Goal: Task Accomplishment & Management: Manage account settings

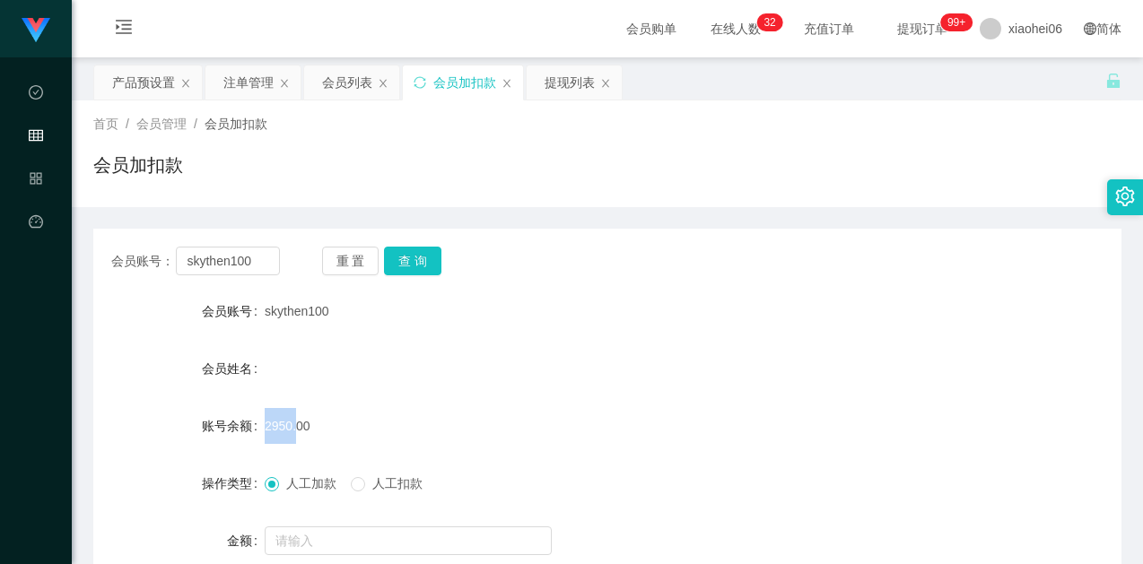
click at [249, 85] on div "注单管理" at bounding box center [248, 83] width 50 height 34
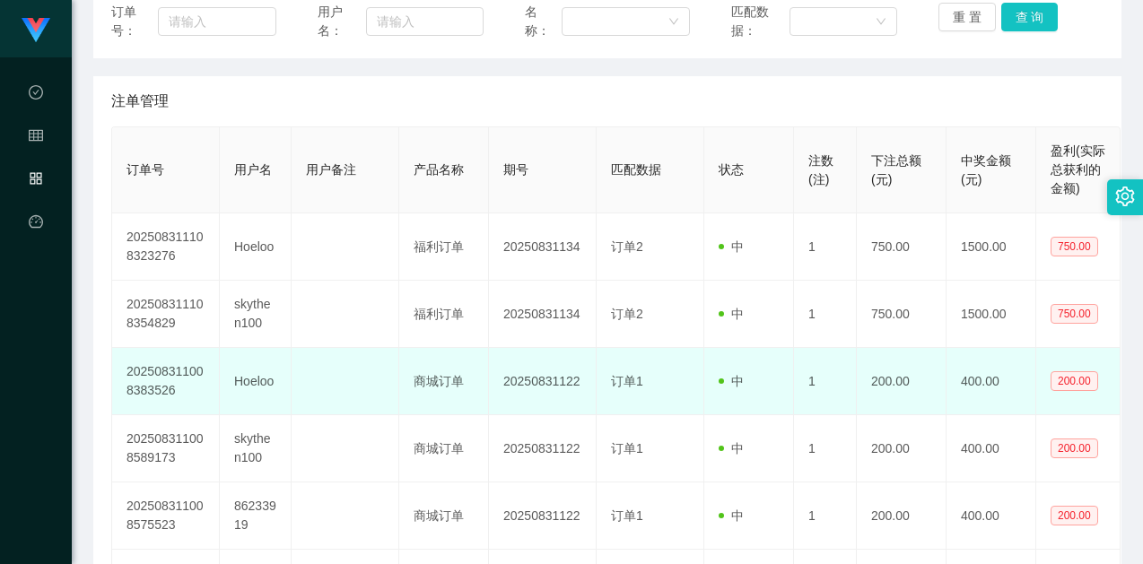
scroll to position [269, 0]
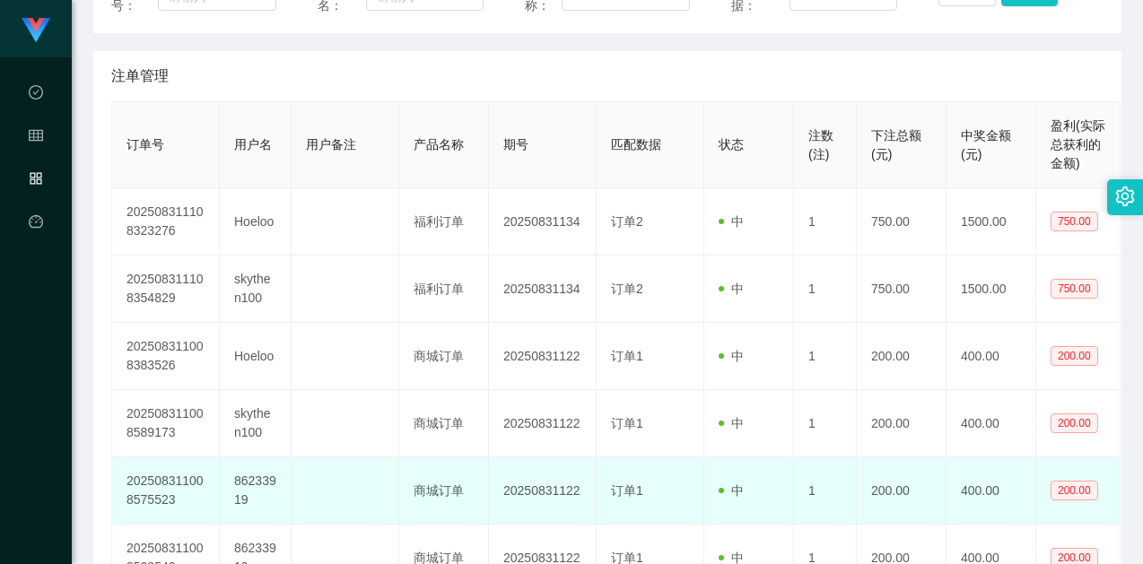
click at [252, 482] on td "86233919" at bounding box center [256, 491] width 72 height 67
copy td "86233919"
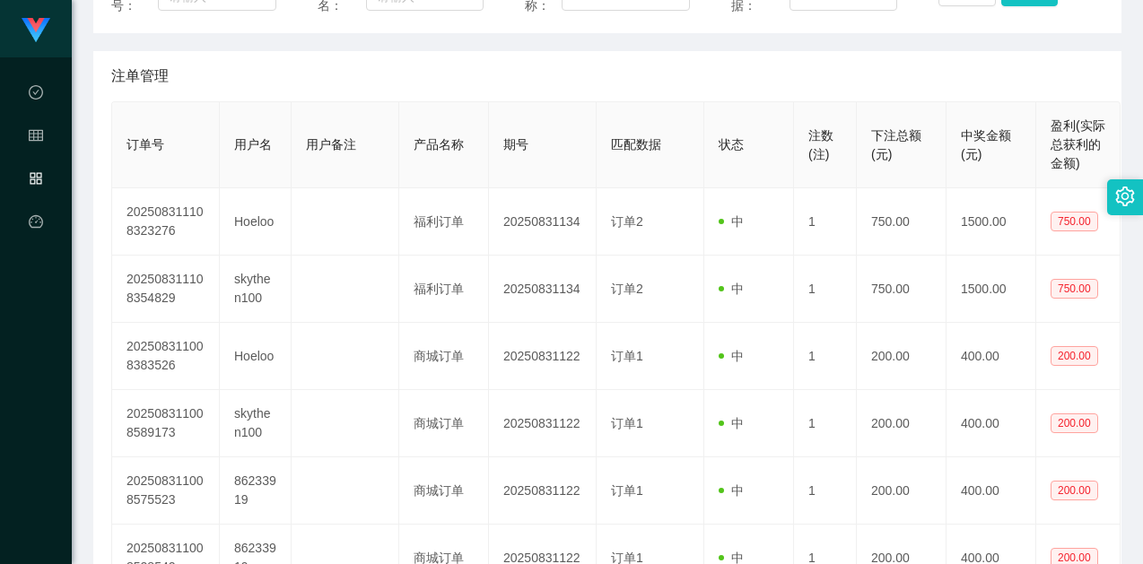
click at [814, 144] on div "注数(注)" at bounding box center [825, 146] width 33 height 38
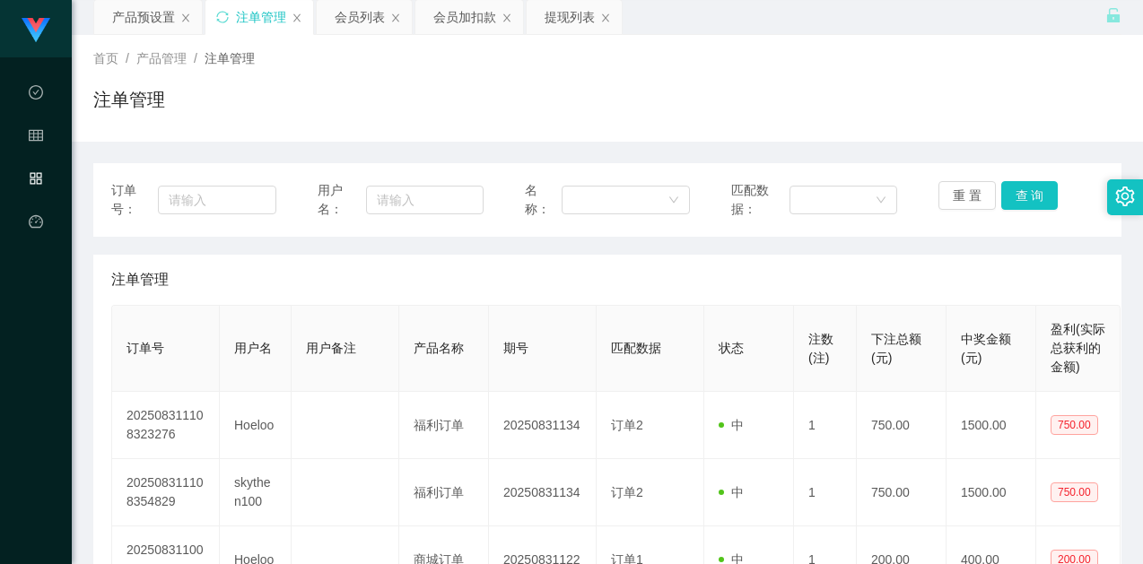
scroll to position [0, 0]
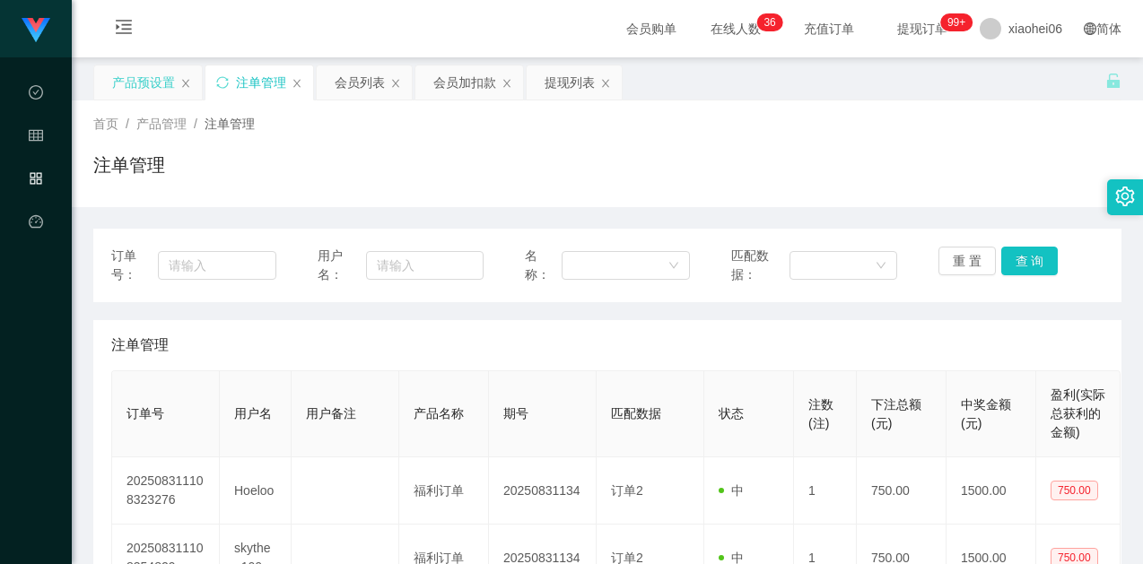
click at [117, 84] on div "产品预设置" at bounding box center [143, 83] width 63 height 34
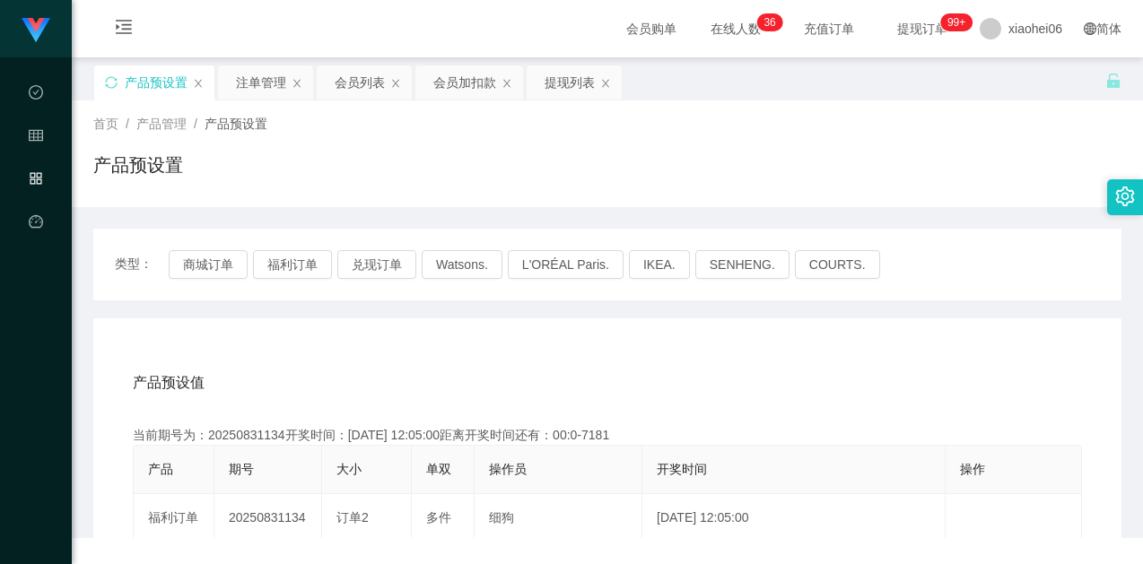
click at [355, 168] on div "产品预设置" at bounding box center [607, 172] width 1028 height 41
click at [219, 249] on div "类型： 商城订单 福利订单 兑现订单 Watsons. L'ORÉAL Paris. IKEA. [GEOGRAPHIC_DATA]. COURTS." at bounding box center [607, 265] width 1028 height 72
click at [217, 260] on button "商城订单" at bounding box center [208, 264] width 79 height 29
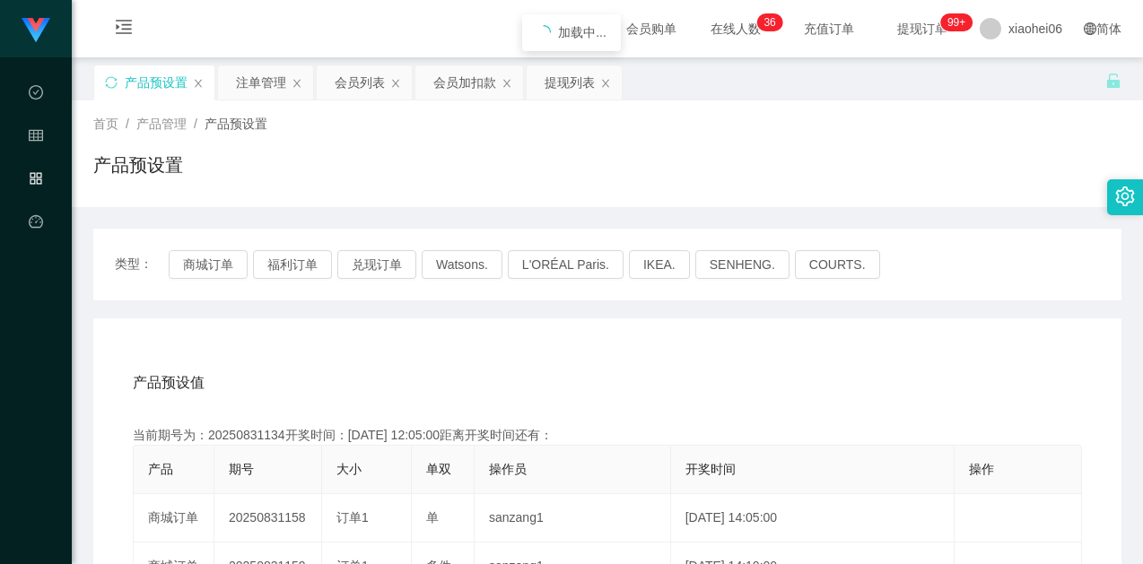
click at [406, 174] on div "产品预设置" at bounding box center [607, 172] width 1028 height 41
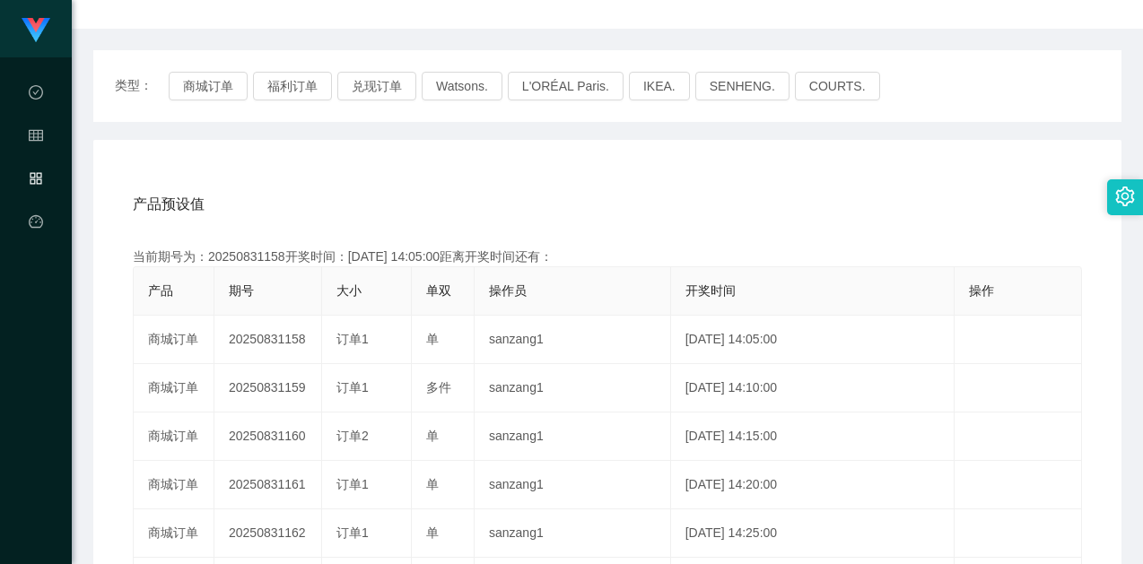
scroll to position [179, 0]
click at [512, 202] on div "产品预设值 添加期号" at bounding box center [607, 204] width 949 height 50
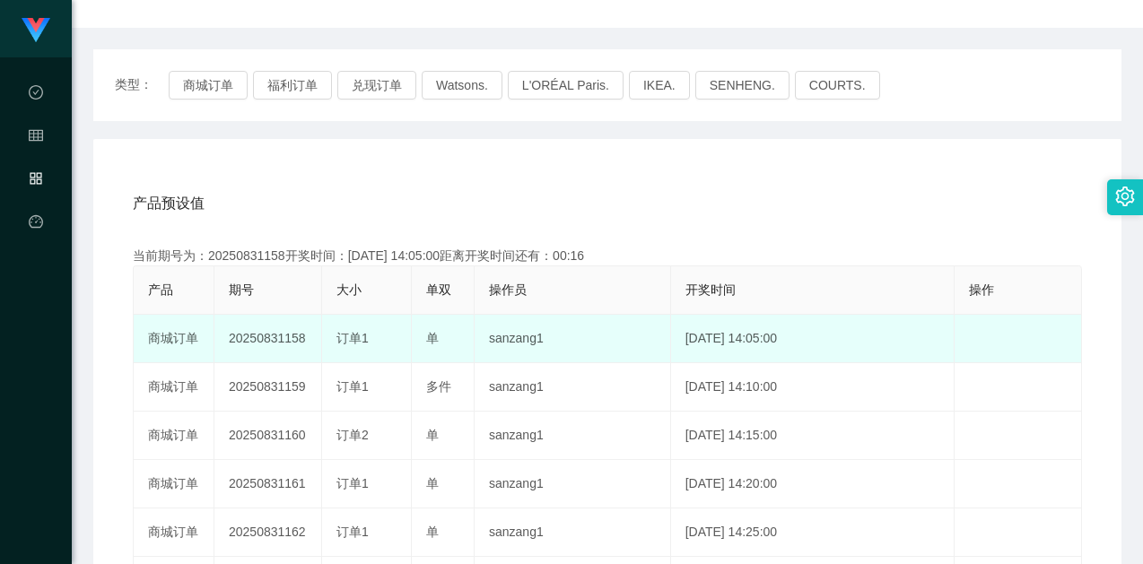
click at [302, 344] on td "20250831158" at bounding box center [268, 339] width 108 height 48
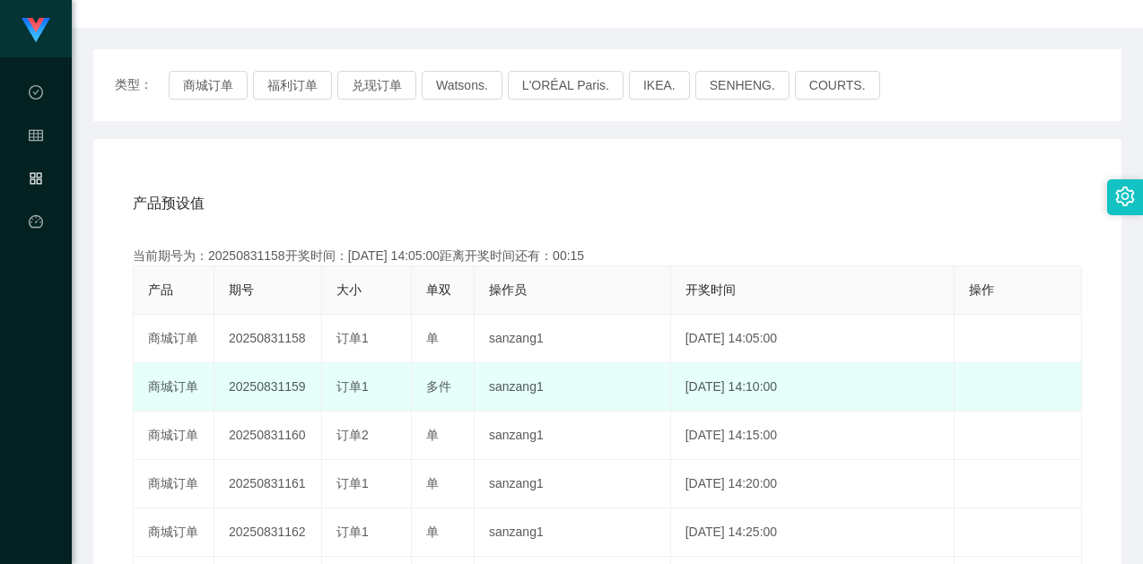
click at [264, 375] on td "20250831159" at bounding box center [268, 387] width 108 height 48
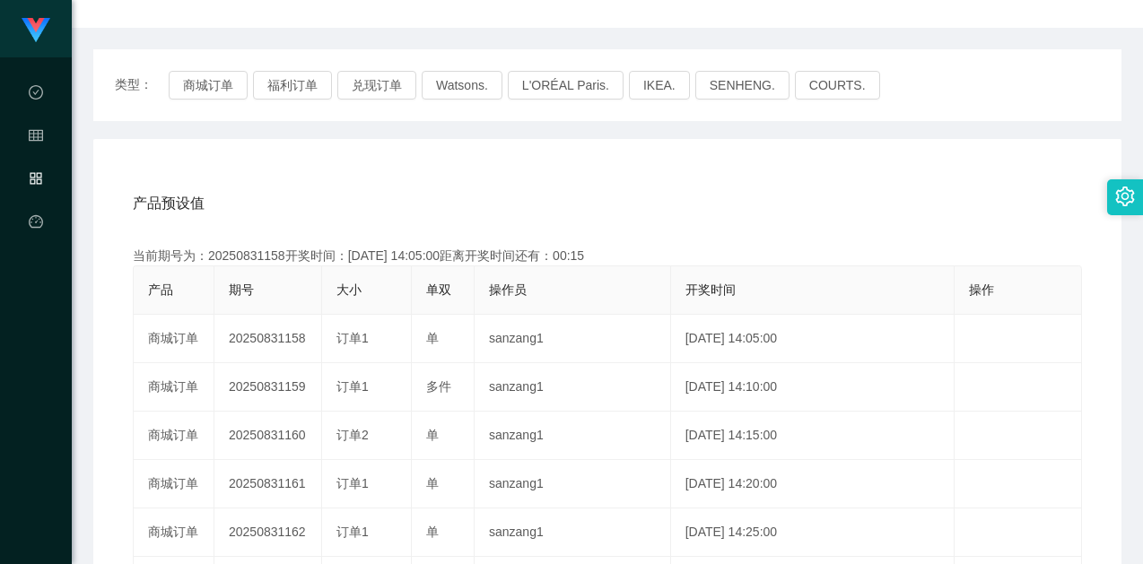
copy td "20250831159"
drag, startPoint x: 742, startPoint y: 186, endPoint x: 761, endPoint y: 187, distance: 18.9
click at [743, 186] on div "产品预设值 添加期号" at bounding box center [607, 204] width 949 height 50
click at [607, 193] on div "产品预设值 添加期号" at bounding box center [607, 204] width 949 height 50
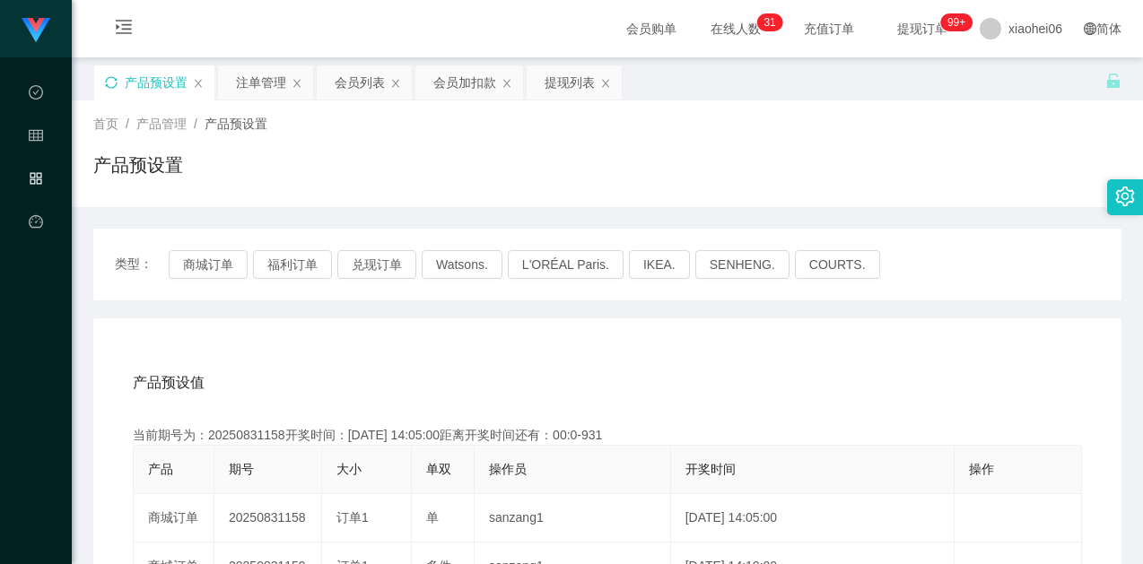
click at [111, 82] on icon "图标: sync" at bounding box center [111, 82] width 13 height 13
click at [472, 188] on div "产品预设置" at bounding box center [607, 172] width 1028 height 41
drag, startPoint x: 424, startPoint y: 386, endPoint x: 428, endPoint y: 341, distance: 45.0
click at [426, 382] on div "产品预设值 添加期号" at bounding box center [607, 383] width 949 height 50
click at [286, 262] on button "福利订单" at bounding box center [292, 264] width 79 height 29
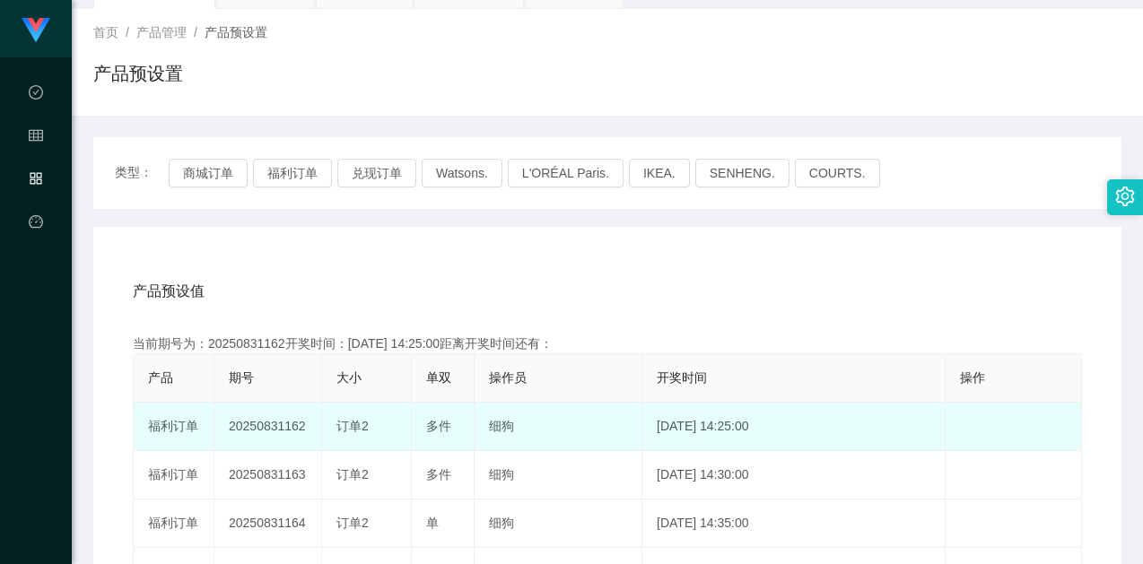
scroll to position [179, 0]
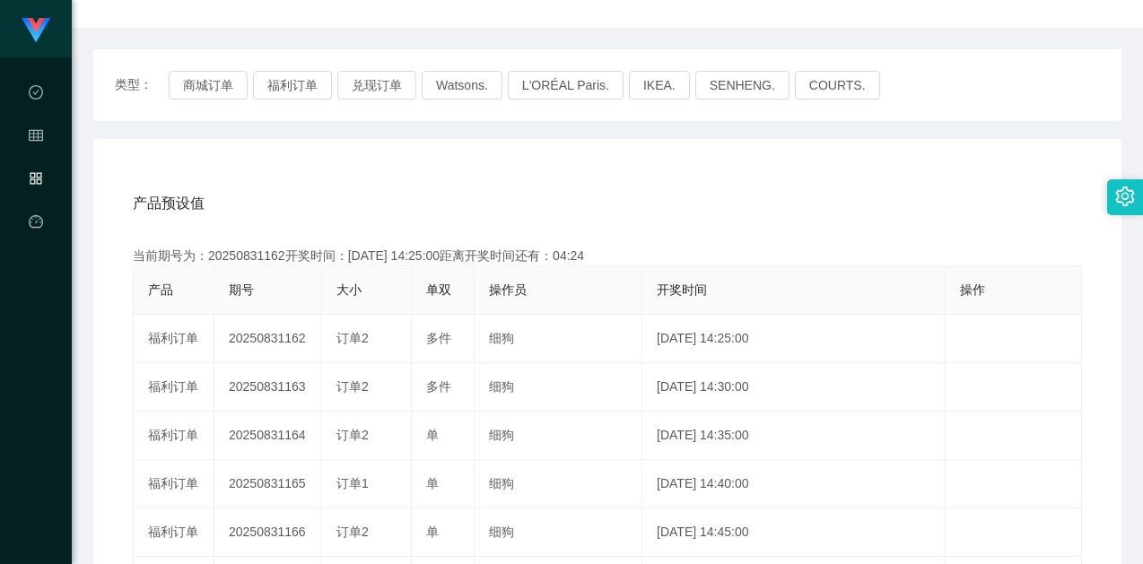
click at [626, 213] on div "产品预设值 添加期号" at bounding box center [607, 204] width 949 height 50
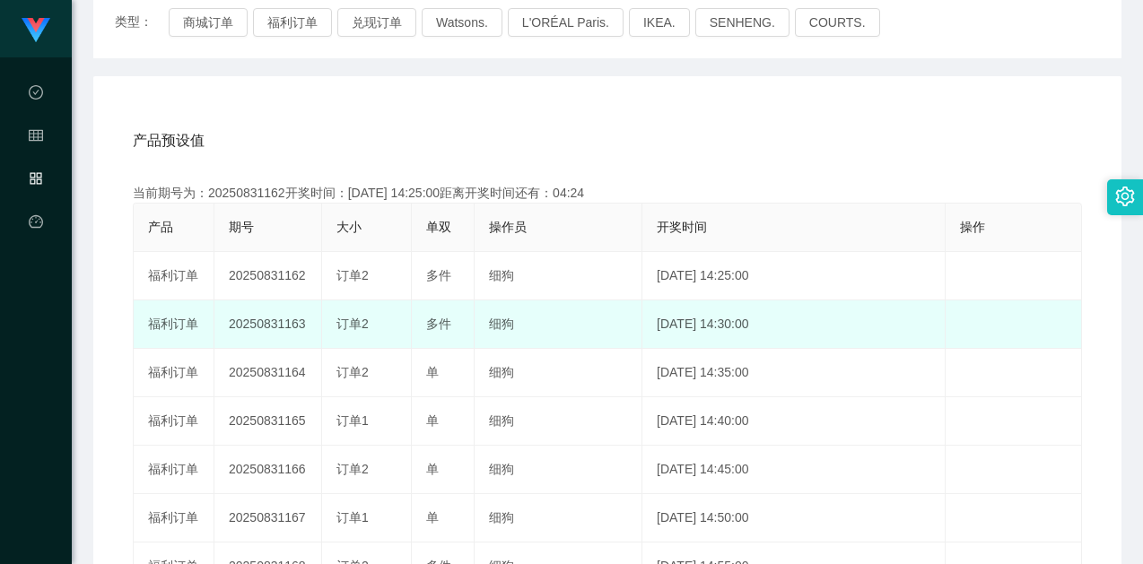
scroll to position [269, 0]
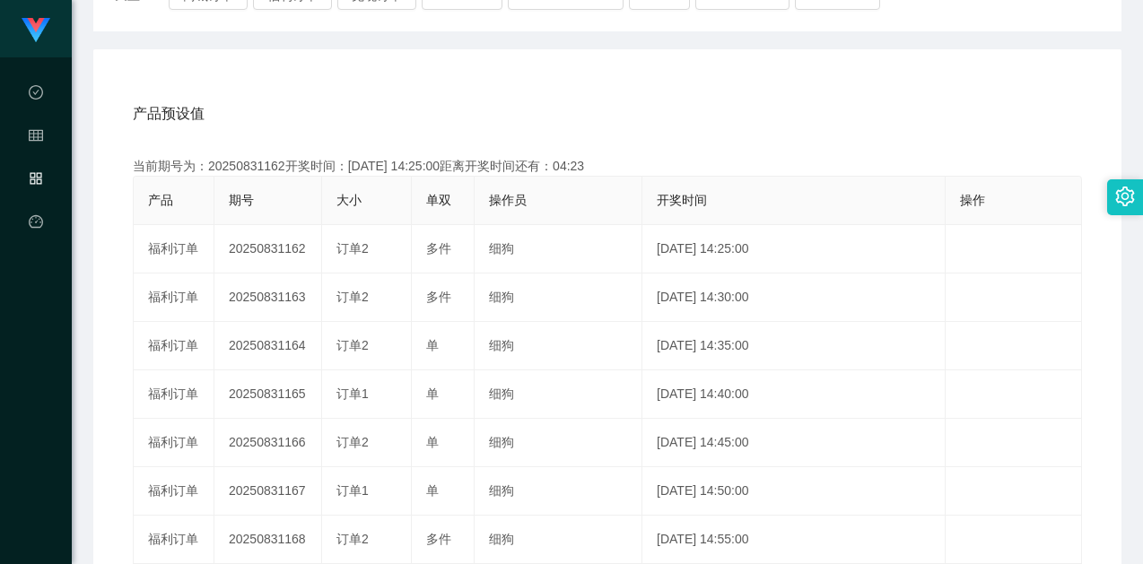
click at [251, 166] on div "当前期号为：20250831162开奖时间：[DATE] 14:25:00距离开奖时间还有：04:23" at bounding box center [607, 166] width 949 height 19
copy div "20250831162"
click at [257, 171] on div "当前期号为：20250831162开奖时间：[DATE] 14:25:00距离开奖时间还有：04:22" at bounding box center [607, 166] width 949 height 19
drag, startPoint x: 257, startPoint y: 171, endPoint x: 573, endPoint y: 136, distance: 318.7
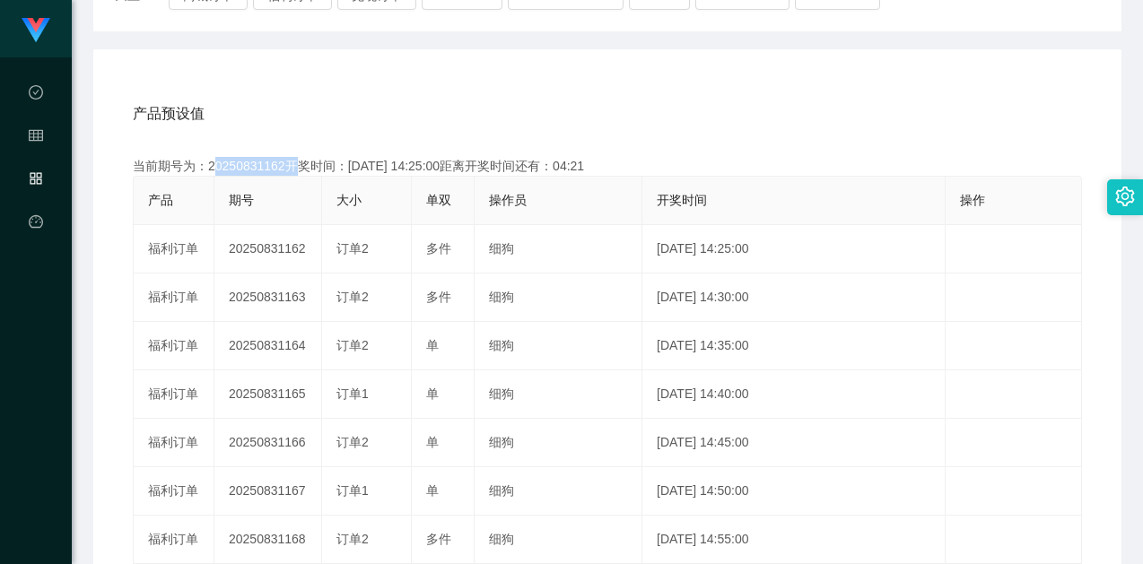
click at [258, 171] on div "当前期号为：20250831162开奖时间：[DATE] 14:25:00距离开奖时间还有：04:21" at bounding box center [607, 166] width 949 height 19
copy div "20250831162"
click at [840, 104] on div "产品预设值 添加期号" at bounding box center [607, 114] width 949 height 50
click at [850, 85] on div "产品预设值 添加期号 当前期号为：20250831162开奖时间：[DATE] 14:25:00距离开奖时间还有：04:14 产品 期号 大小 单双 操作员 …" at bounding box center [607, 418] width 1028 height 739
click at [372, 133] on div "产品预设值 添加期号" at bounding box center [607, 114] width 949 height 50
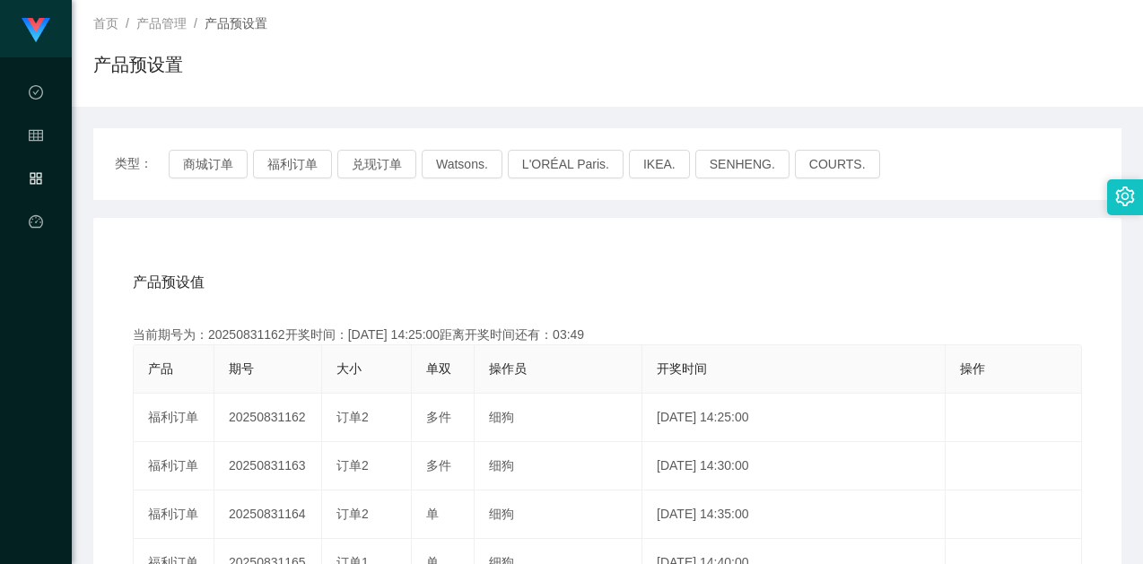
scroll to position [0, 0]
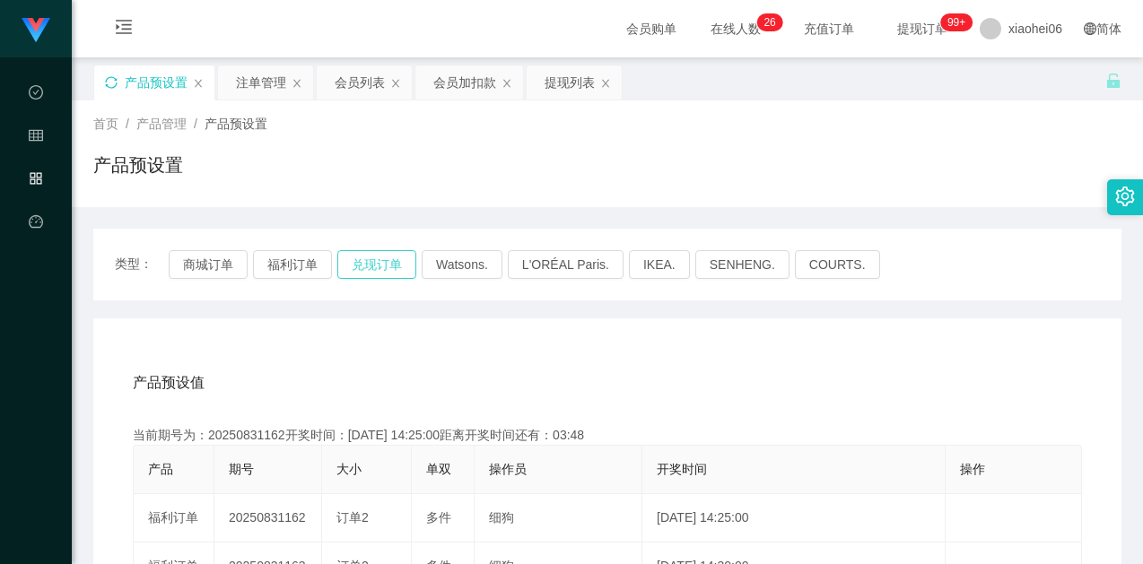
click at [368, 271] on button "兑现订单" at bounding box center [376, 264] width 79 height 29
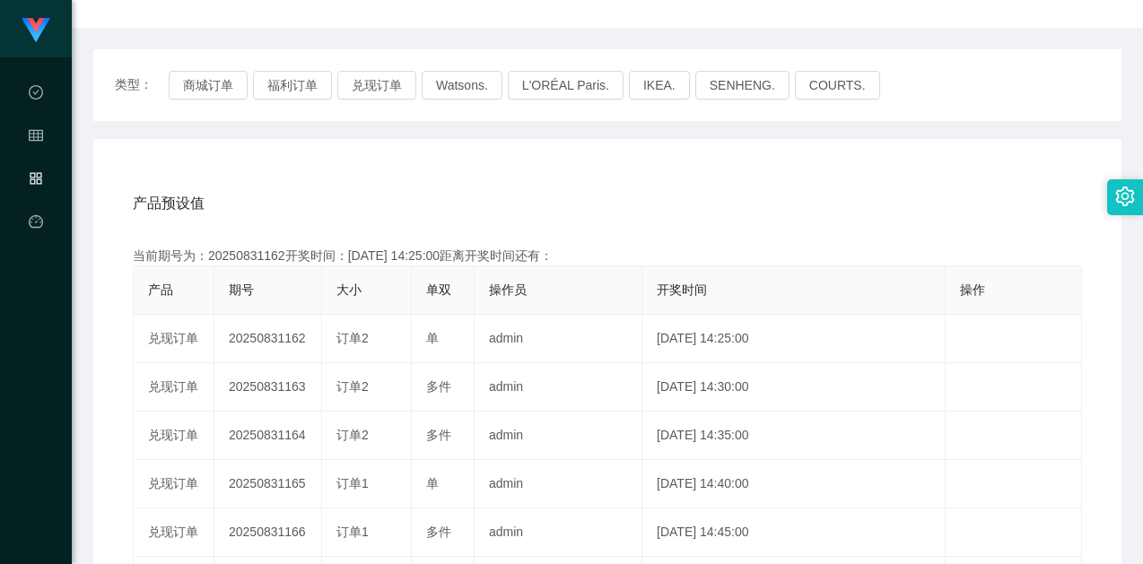
click at [587, 220] on div "产品预设值 添加期号" at bounding box center [607, 204] width 949 height 50
click at [254, 267] on th "期号" at bounding box center [268, 291] width 108 height 48
click at [246, 251] on div "当前期号为：20250831162开奖时间：[DATE] 14:25:00距离开奖时间还有：03:47" at bounding box center [607, 256] width 949 height 19
copy div "20250831162"
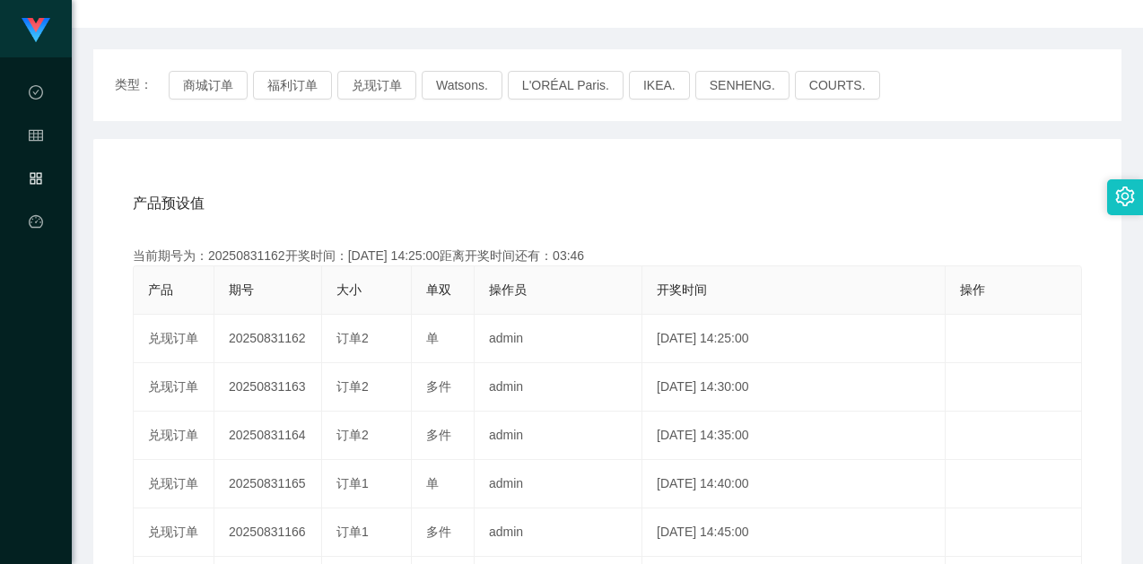
click at [267, 256] on div "当前期号为：20250831162开奖时间：[DATE] 14:25:00距离开奖时间还有：03:46" at bounding box center [607, 256] width 949 height 19
click at [267, 256] on div "当前期号为：20250831162开奖时间：[DATE] 14:25:00距离开奖时间还有：03:45" at bounding box center [607, 256] width 949 height 19
copy div "20250831162"
click at [719, 186] on div "产品预设值 添加期号" at bounding box center [607, 204] width 949 height 50
click at [668, 201] on div "产品预设值 添加期号" at bounding box center [607, 204] width 949 height 50
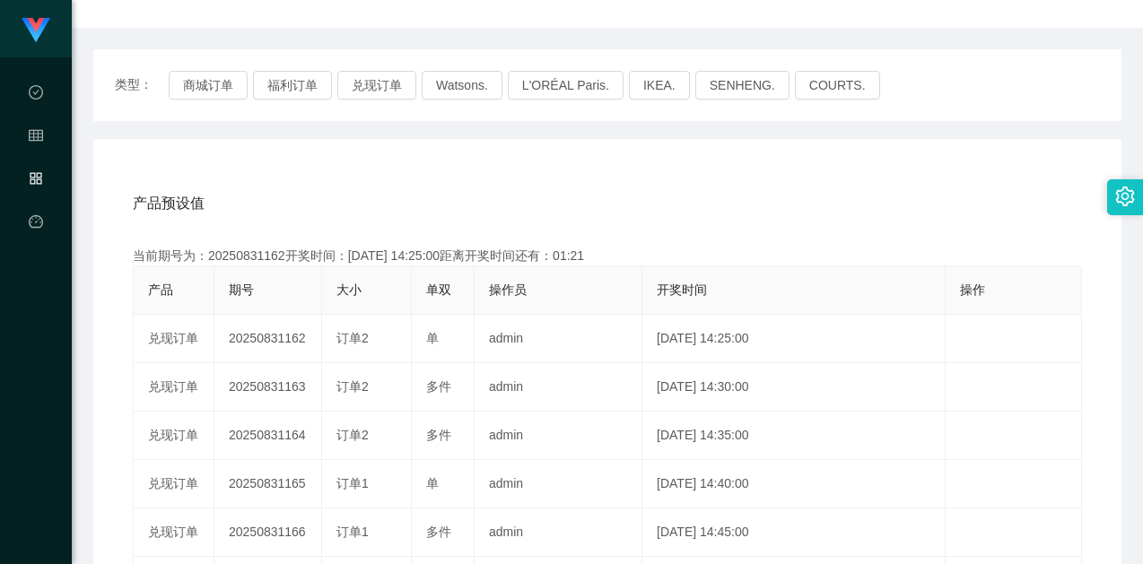
scroll to position [0, 0]
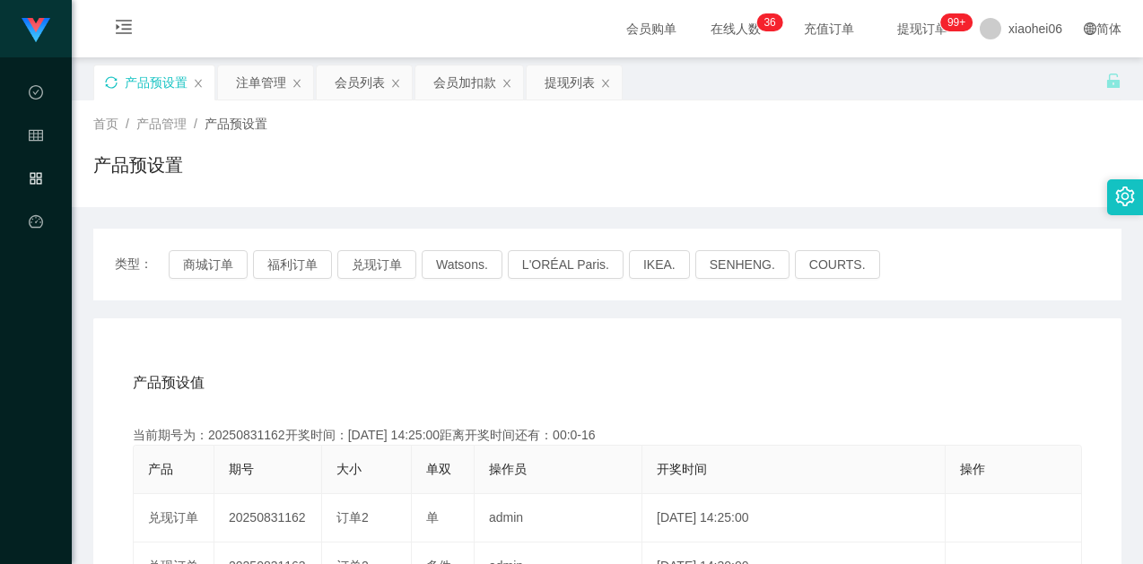
drag, startPoint x: 912, startPoint y: 320, endPoint x: 1019, endPoint y: 183, distance: 173.9
click at [562, 92] on div "提现列表" at bounding box center [570, 83] width 50 height 34
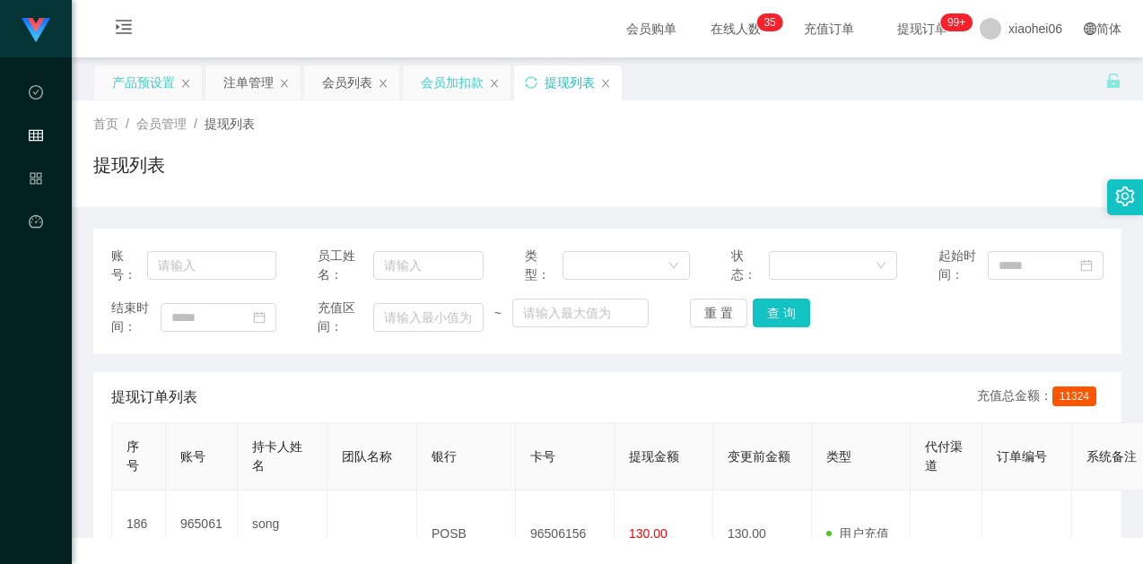
click at [411, 84] on div "会员加扣款" at bounding box center [457, 83] width 108 height 34
click at [444, 84] on div "会员加扣款" at bounding box center [452, 83] width 63 height 34
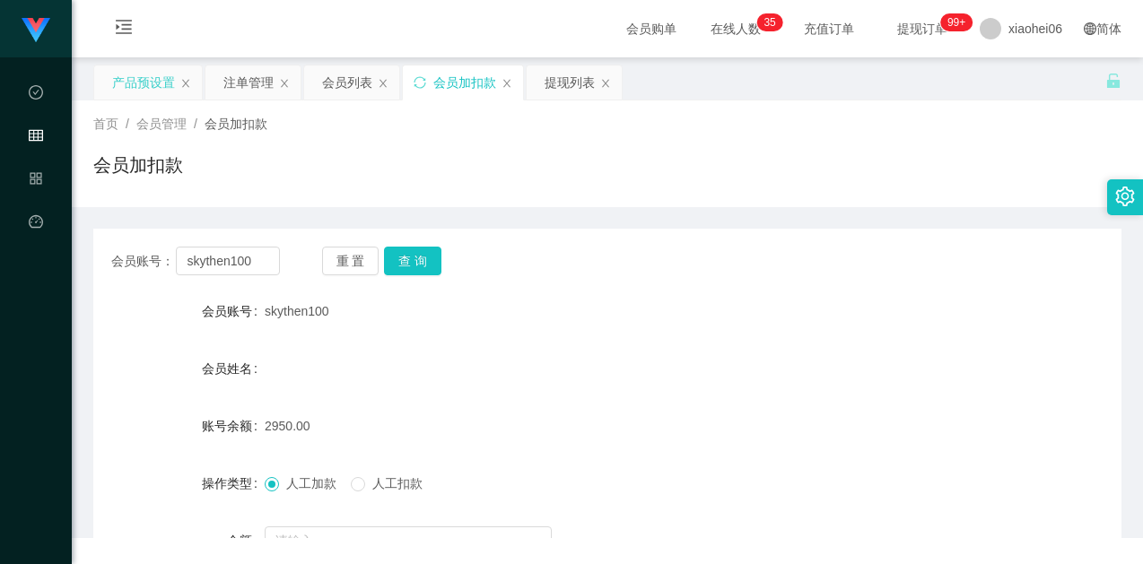
click at [444, 155] on div "会员加扣款" at bounding box center [607, 172] width 1028 height 41
click at [251, 261] on input "skythen100" at bounding box center [227, 261] width 103 height 29
paste input "[PERSON_NAME]"
type input "Rebecca00"
click at [428, 256] on button "查 询" at bounding box center [412, 261] width 57 height 29
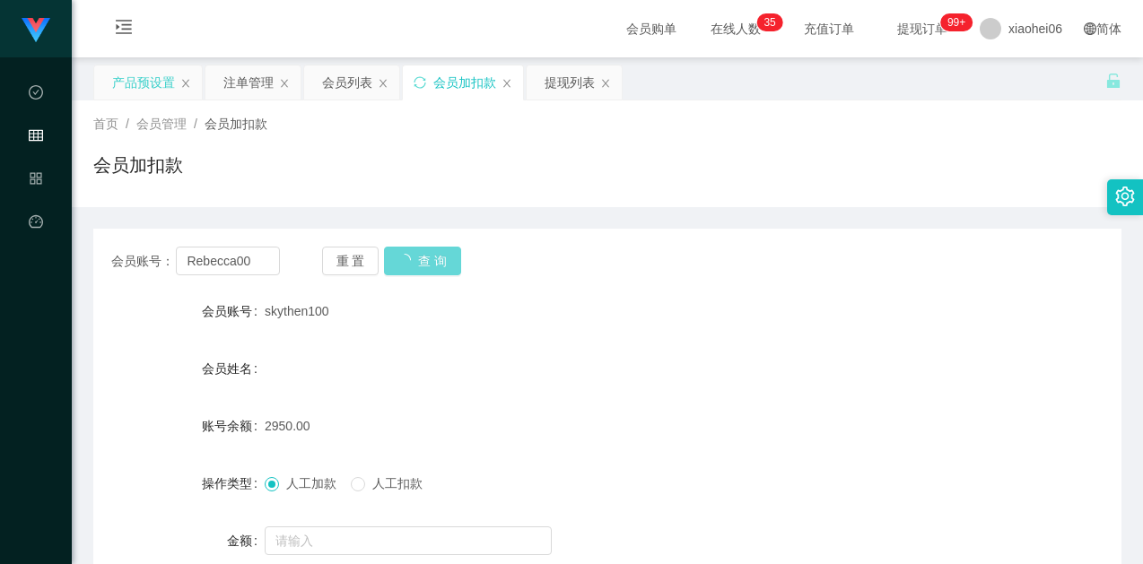
click at [510, 312] on div "skythen100" at bounding box center [565, 311] width 600 height 36
drag, startPoint x: 429, startPoint y: 395, endPoint x: 410, endPoint y: 467, distance: 74.2
click at [431, 395] on form "会员账号 Rebecca00 会员姓名 [PERSON_NAME] 账号余额 54900.00 操作类型 人工加款 人工扣款 金额 确 定" at bounding box center [607, 454] width 1028 height 323
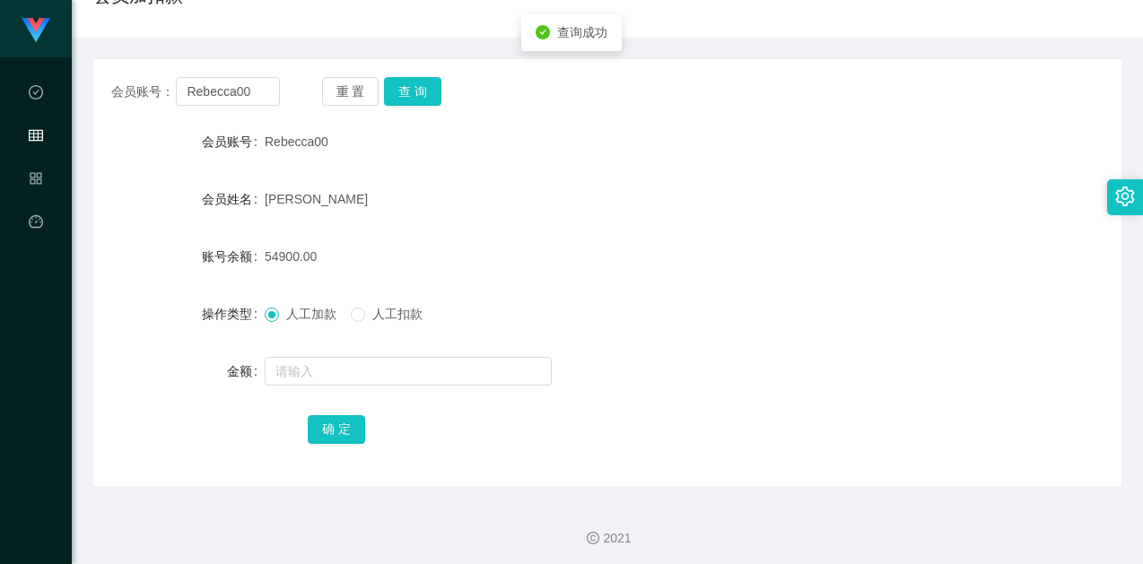
scroll to position [175, 0]
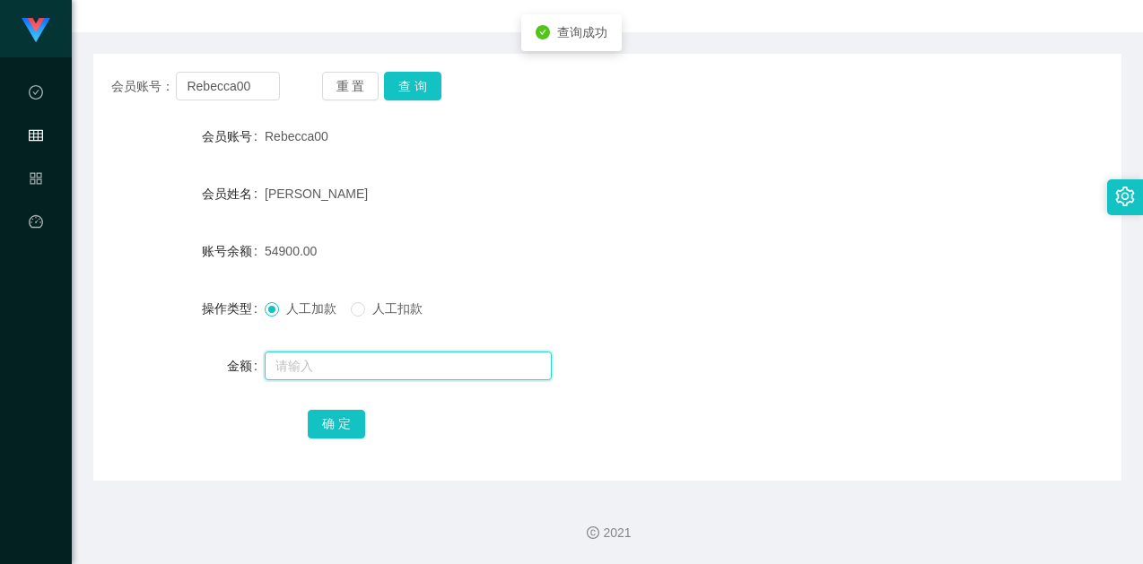
click at [429, 371] on input "text" at bounding box center [408, 366] width 287 height 29
click at [388, 360] on input "4500" at bounding box center [408, 366] width 287 height 29
type input "45000"
click at [449, 425] on div "确 定" at bounding box center [608, 424] width 600 height 36
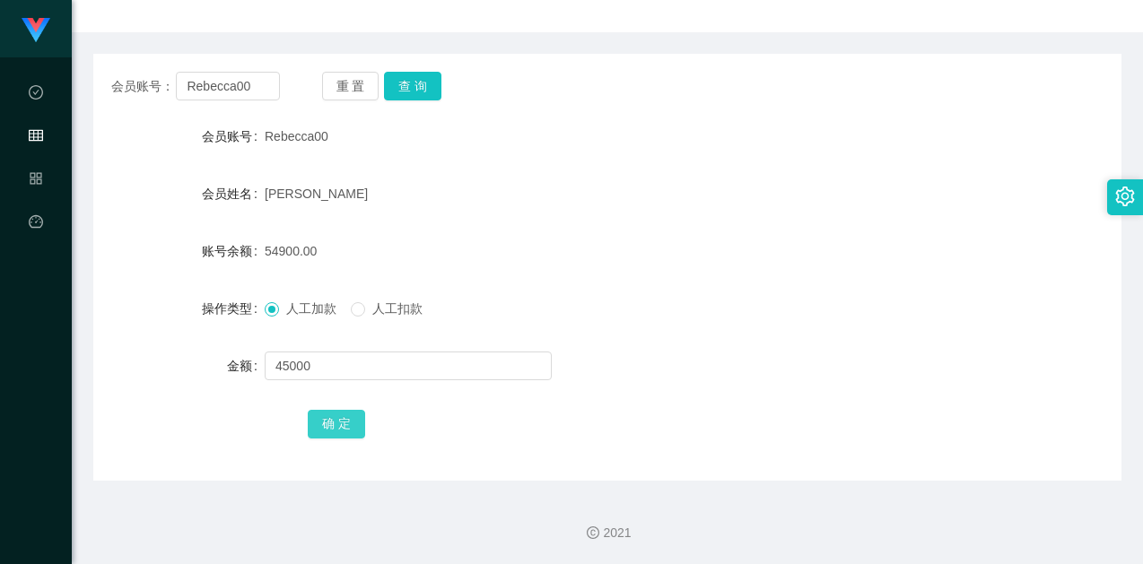
click at [346, 430] on button "确 定" at bounding box center [336, 424] width 57 height 29
click at [620, 269] on form "会员账号 Rebecca00 会员姓名 [PERSON_NAME] 账号余额 99900.00 操作类型 人工加款 人工扣款 金额 确 定" at bounding box center [607, 279] width 1028 height 323
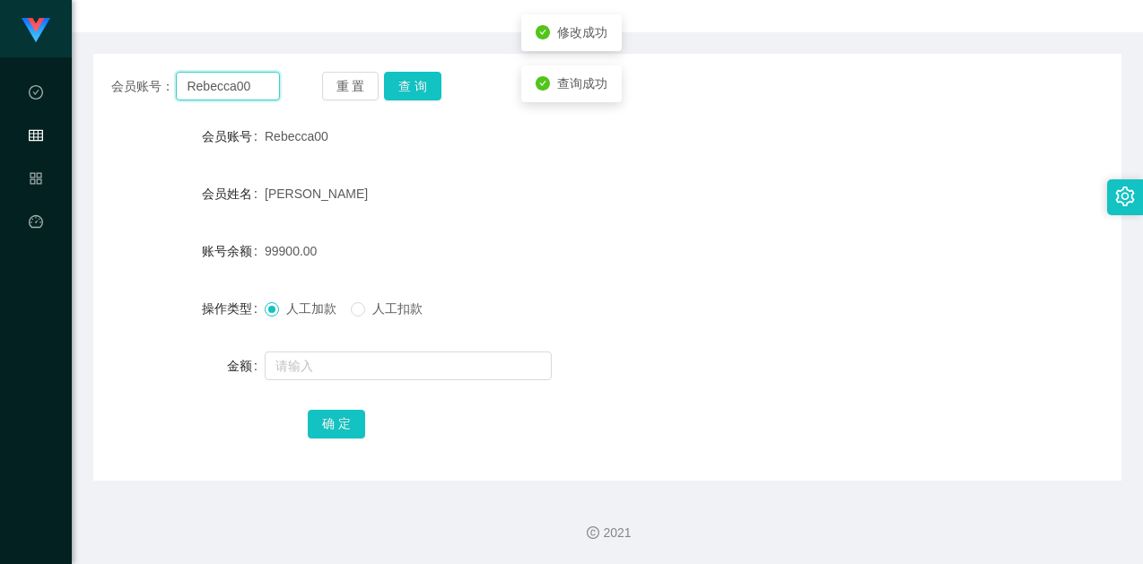
click at [247, 84] on input "Rebecca00" at bounding box center [227, 86] width 103 height 29
drag, startPoint x: 776, startPoint y: 181, endPoint x: 797, endPoint y: 180, distance: 20.7
click at [791, 182] on div "[PERSON_NAME]" at bounding box center [565, 194] width 600 height 36
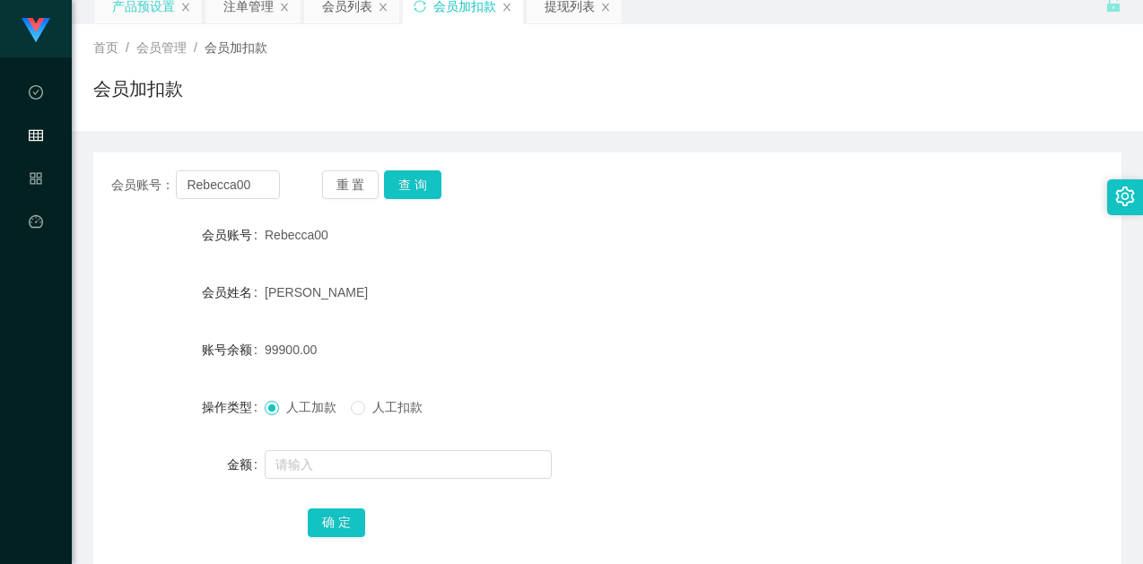
scroll to position [0, 0]
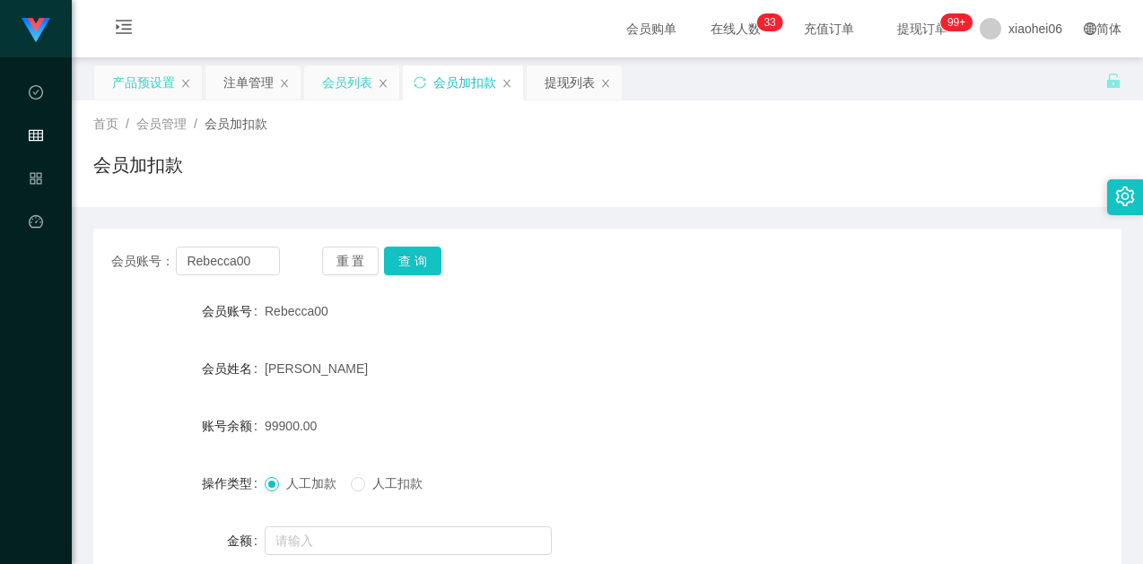
click at [326, 84] on div "会员列表" at bounding box center [347, 83] width 50 height 34
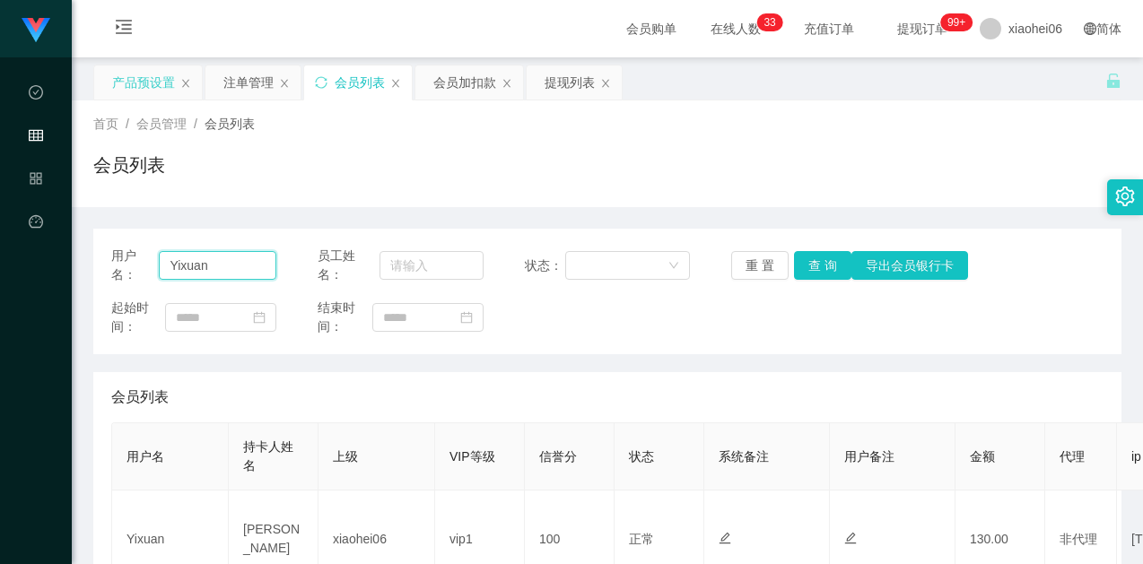
click at [246, 270] on input "Yixuan" at bounding box center [218, 265] width 118 height 29
paste input "Rebecca00"
type input "Rebecca00"
click at [794, 253] on button "查 询" at bounding box center [822, 265] width 57 height 29
click at [803, 318] on div "起始时间： 结束时间：" at bounding box center [607, 318] width 993 height 38
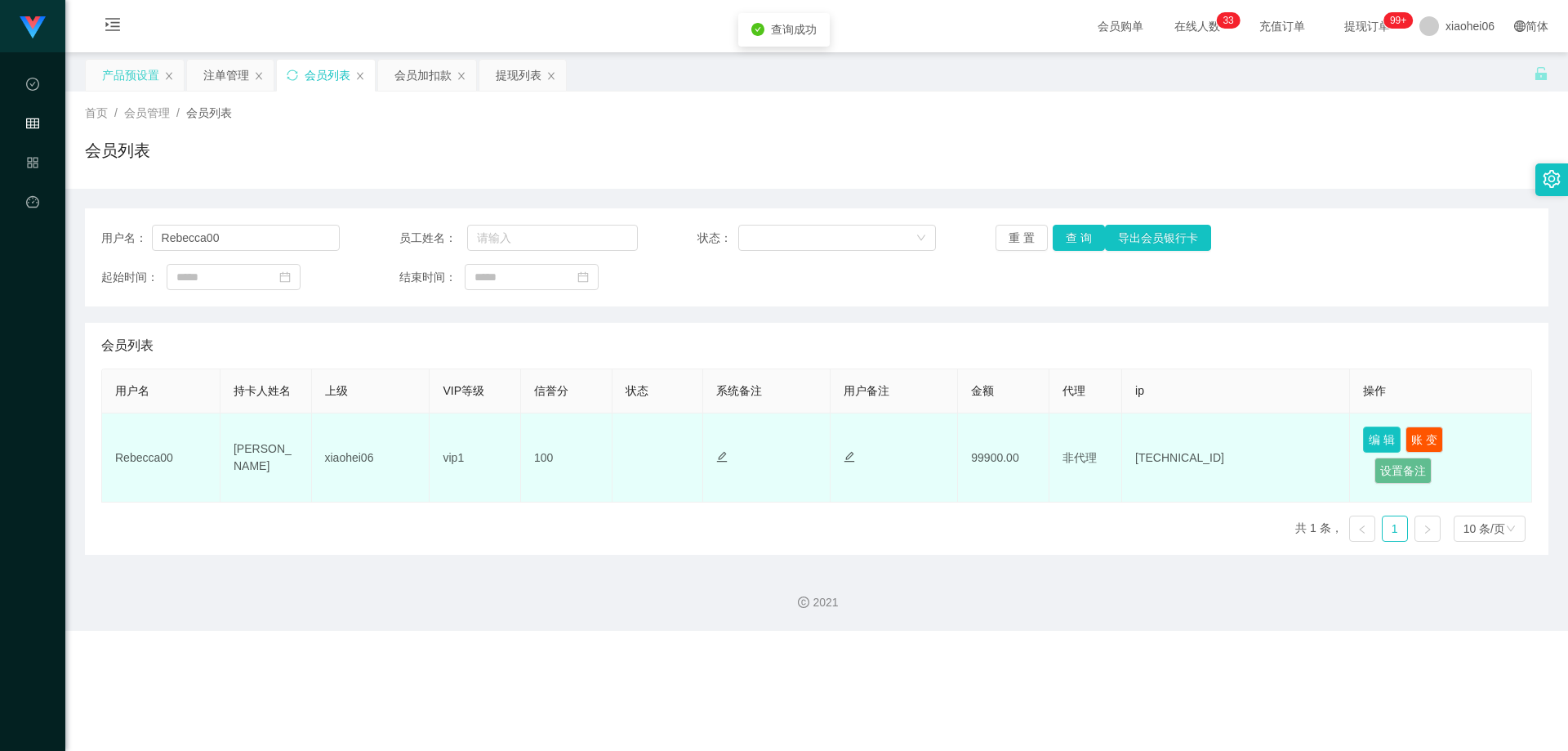
click at [1039, 442] on button "编 辑" at bounding box center [1381, 439] width 37 height 26
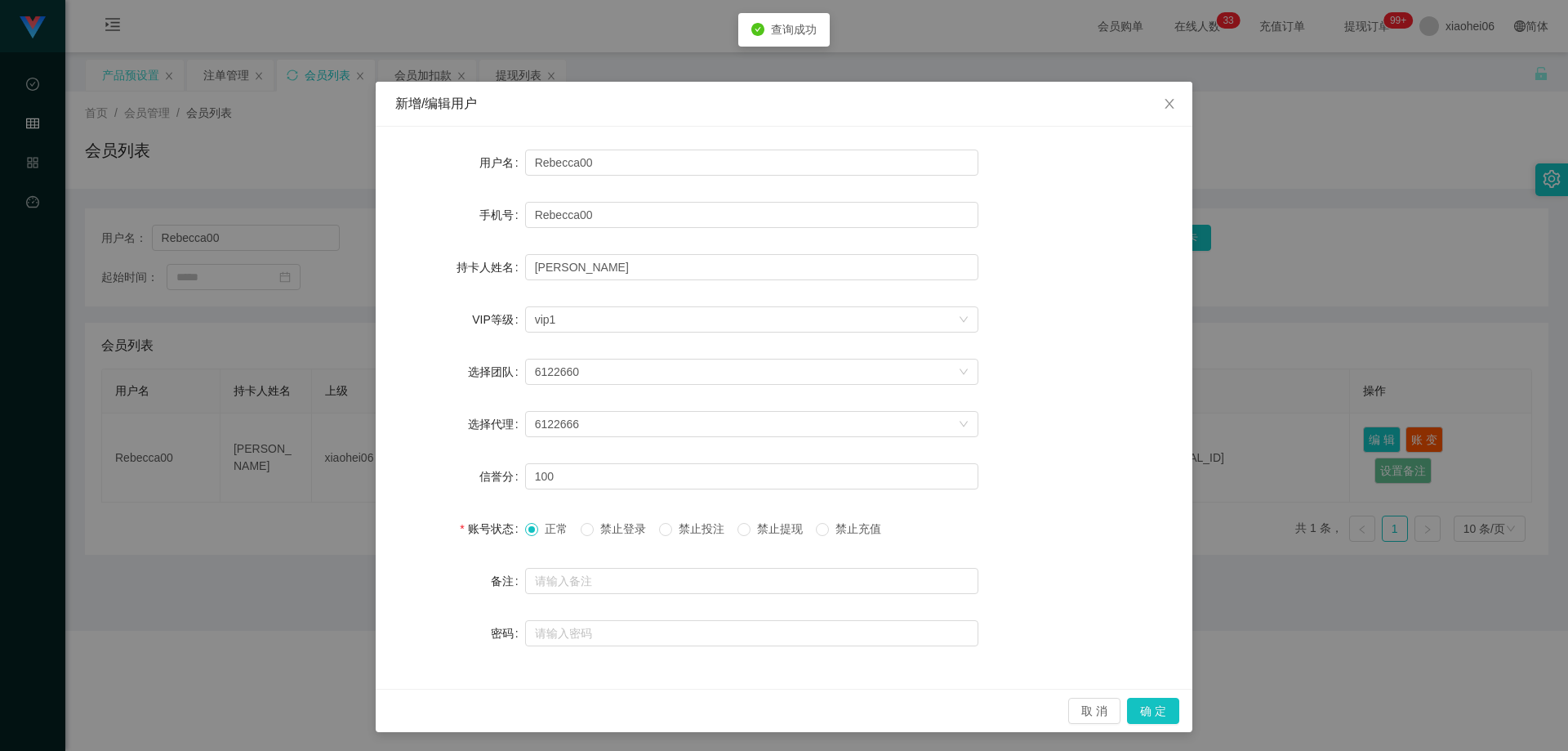
click at [1039, 403] on form "用户名 Rebecca00 手机号 Rebecca00 持卡人姓名 [PERSON_NAME] VIP等级 选择VIP等级 vip1 选择团队 6122660…" at bounding box center [784, 398] width 777 height 503
click at [1039, 103] on icon "图标: close" at bounding box center [1169, 104] width 13 height 13
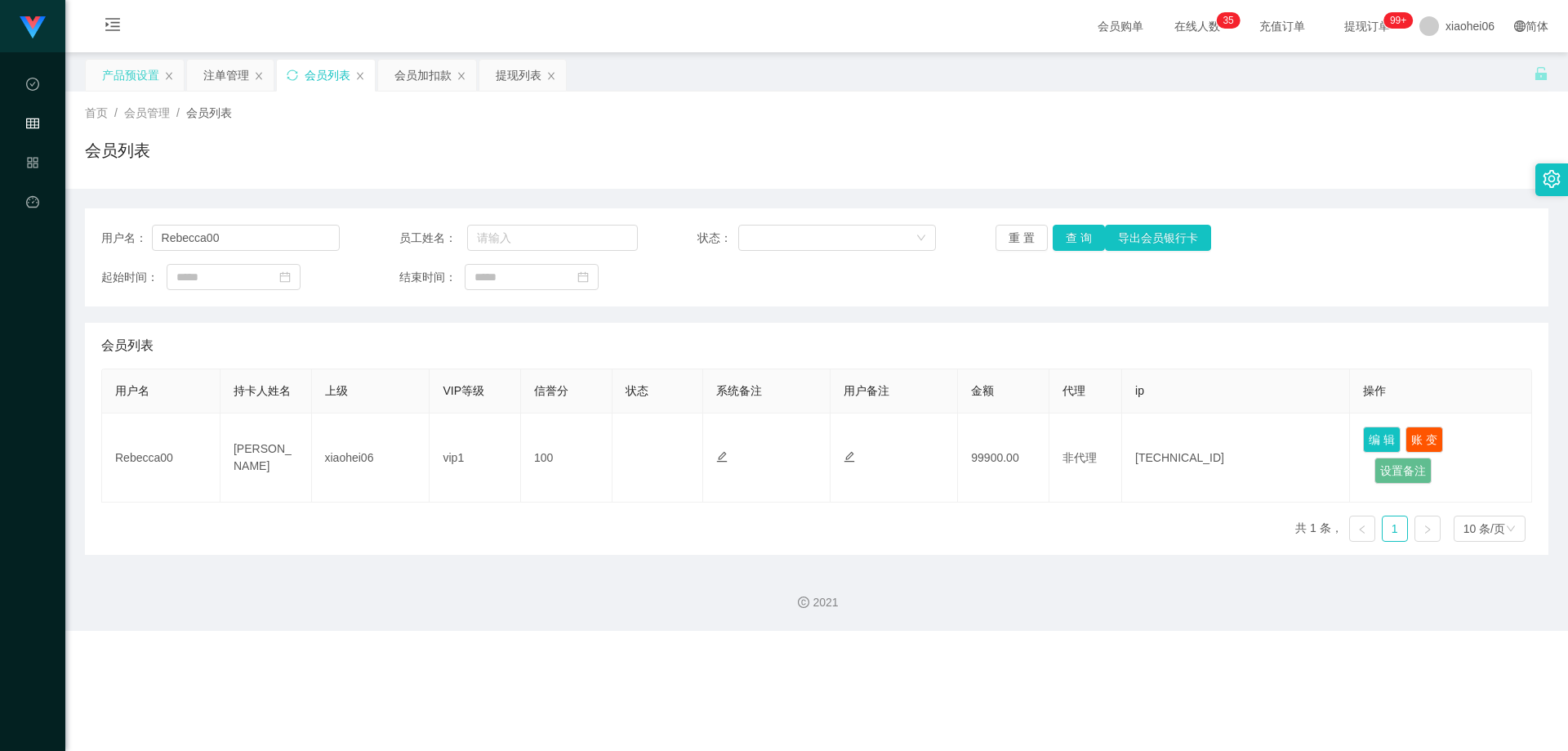
click at [1039, 120] on div "工作台代理端 数据中心 会员管理 产品管理 平台首页 保存配置 重置配置 整体风格设置 主题色 导航设置 内容区域宽度 定宽 固定Header 固定侧边栏 其…" at bounding box center [784, 375] width 1568 height 751
click at [815, 301] on div "用户名： Rebecca00 员工姓名： 状态： 重 置 查 询 导出会员银行卡 起始时间： 结束时间：" at bounding box center [816, 258] width 1463 height 98
drag, startPoint x: 919, startPoint y: 299, endPoint x: 1110, endPoint y: 338, distance: 194.9
click at [919, 299] on div "用户名： Rebecca00 员工姓名： 状态： 重 置 查 询 导出会员银行卡 起始时间： 结束时间：" at bounding box center [816, 258] width 1463 height 98
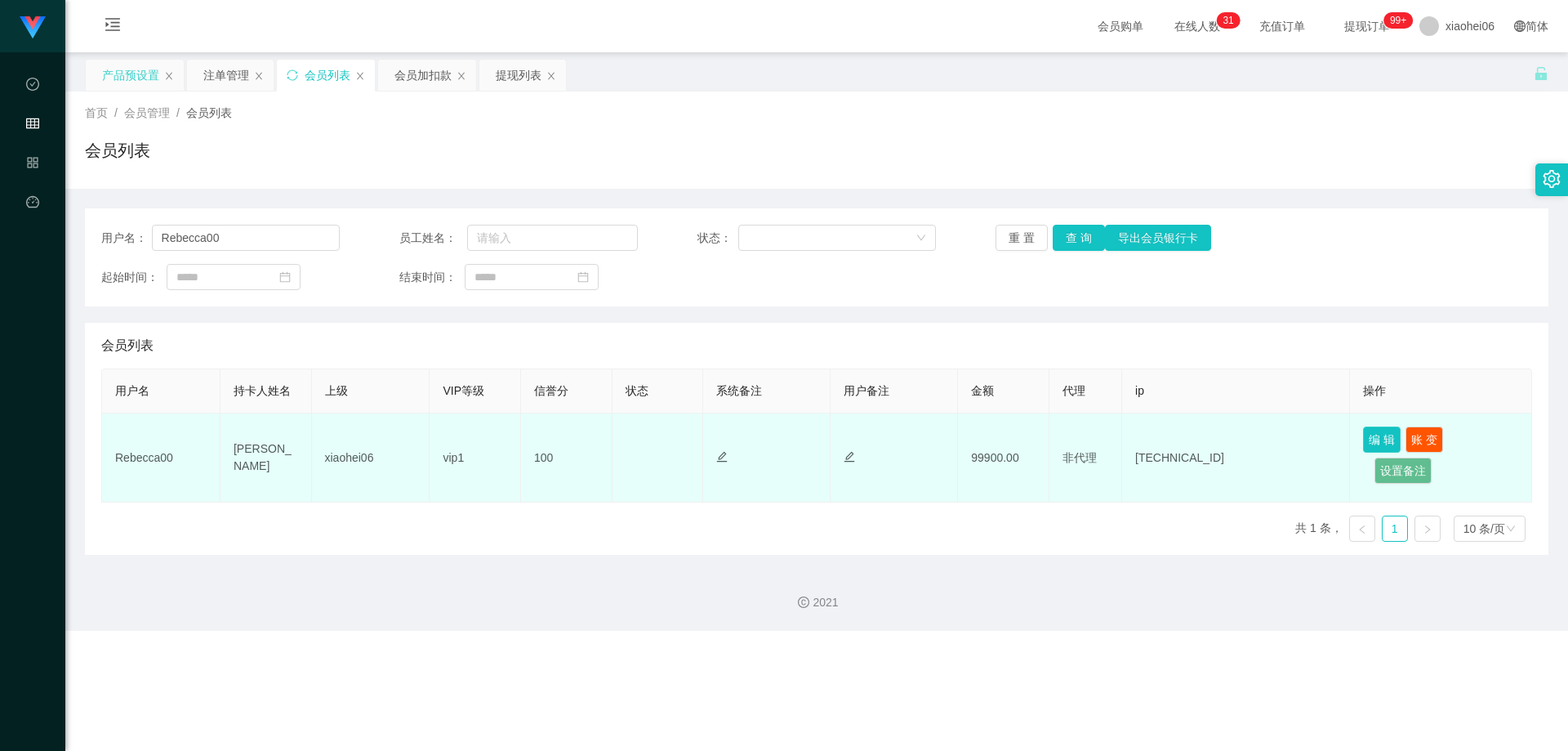
click at [1039, 440] on button "编 辑" at bounding box center [1381, 439] width 37 height 26
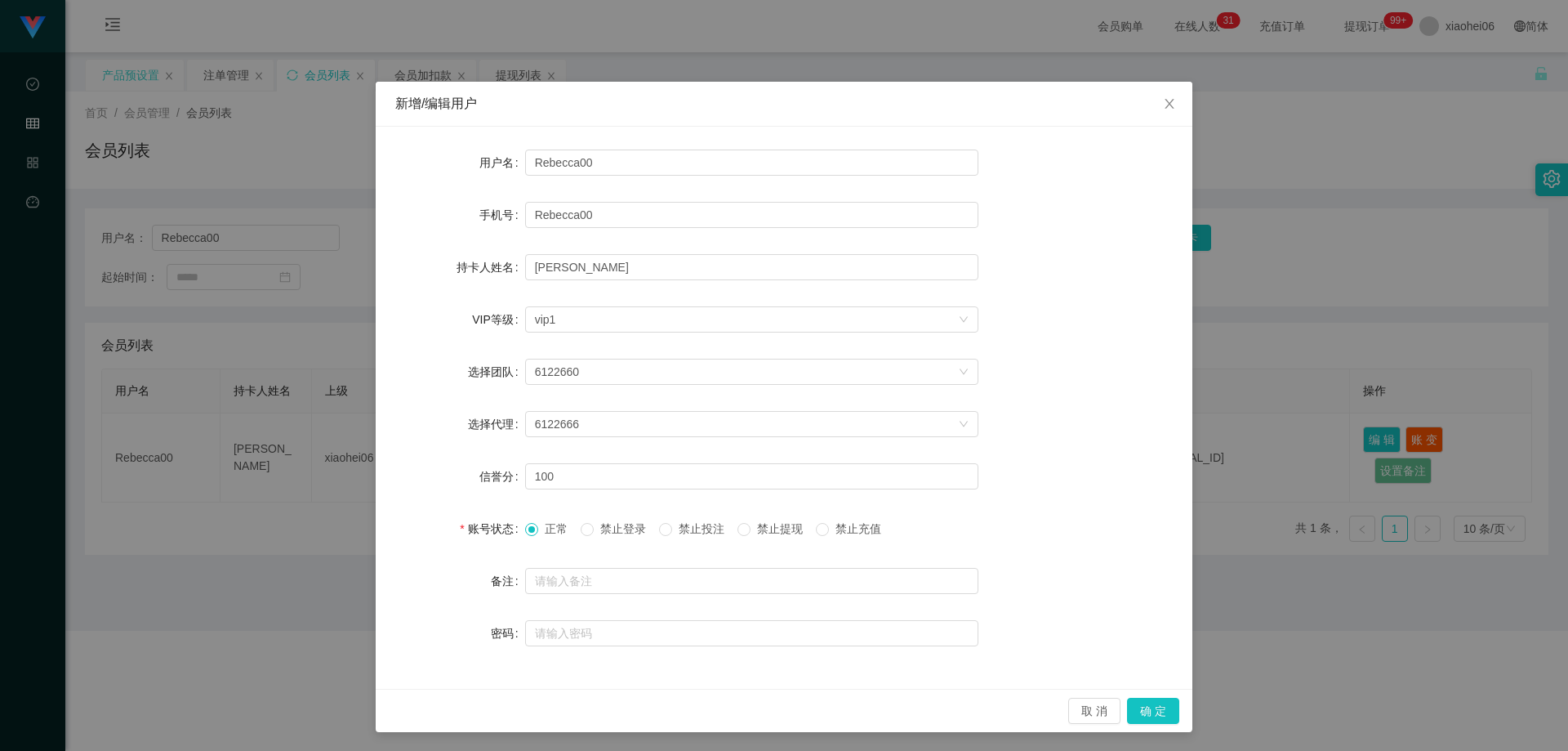
click at [1039, 330] on div "新增/编辑用户 用户名 Rebecca00 手机号 Rebecca00 持卡人姓名 [PERSON_NAME] VIP等级 选择VIP等级 vip1 选择团队…" at bounding box center [784, 375] width 1568 height 751
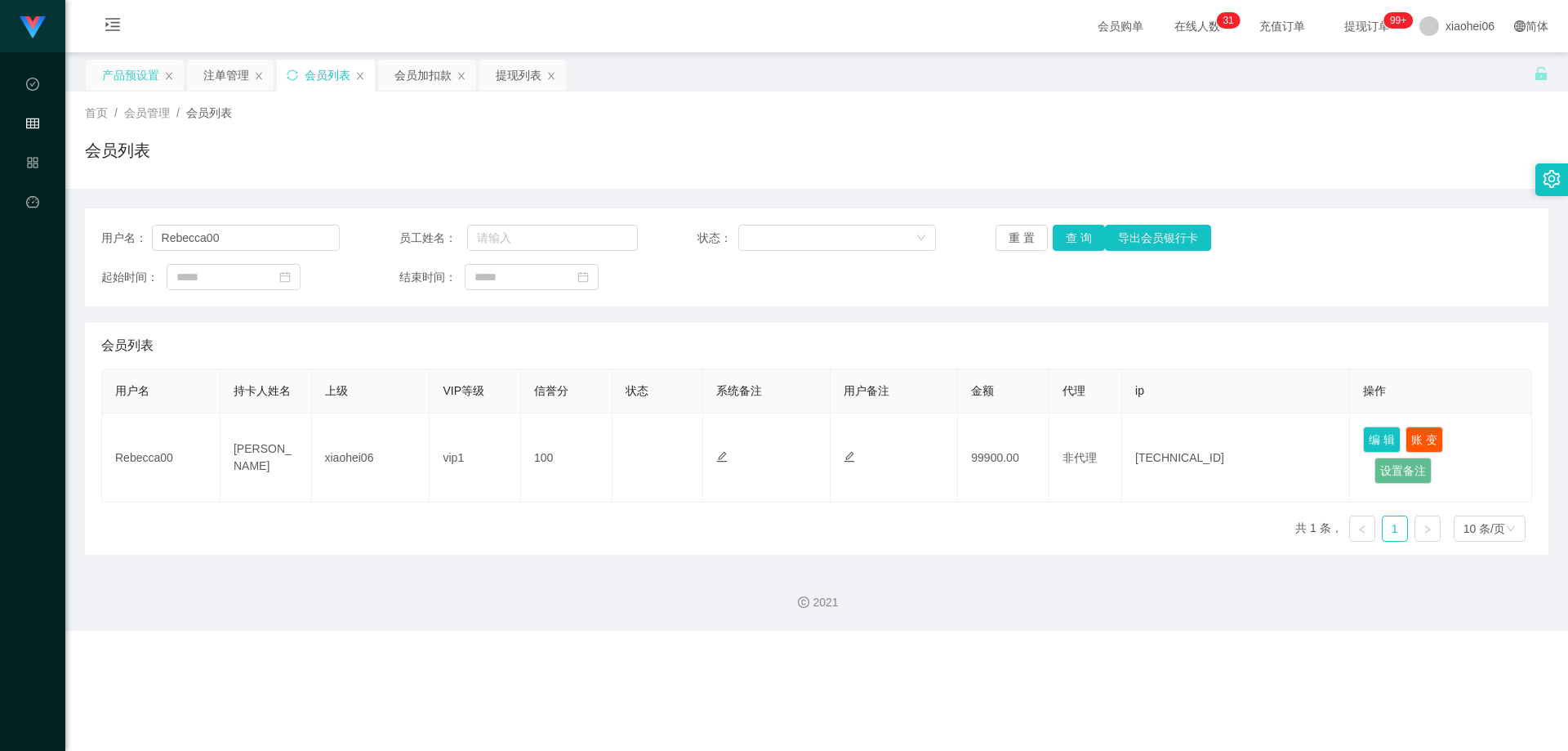
click at [1039, 337] on div "会员列表" at bounding box center [816, 345] width 1431 height 46
drag, startPoint x: 214, startPoint y: 68, endPoint x: 196, endPoint y: 81, distance: 22.2
click at [214, 68] on div "注单管理" at bounding box center [226, 76] width 46 height 31
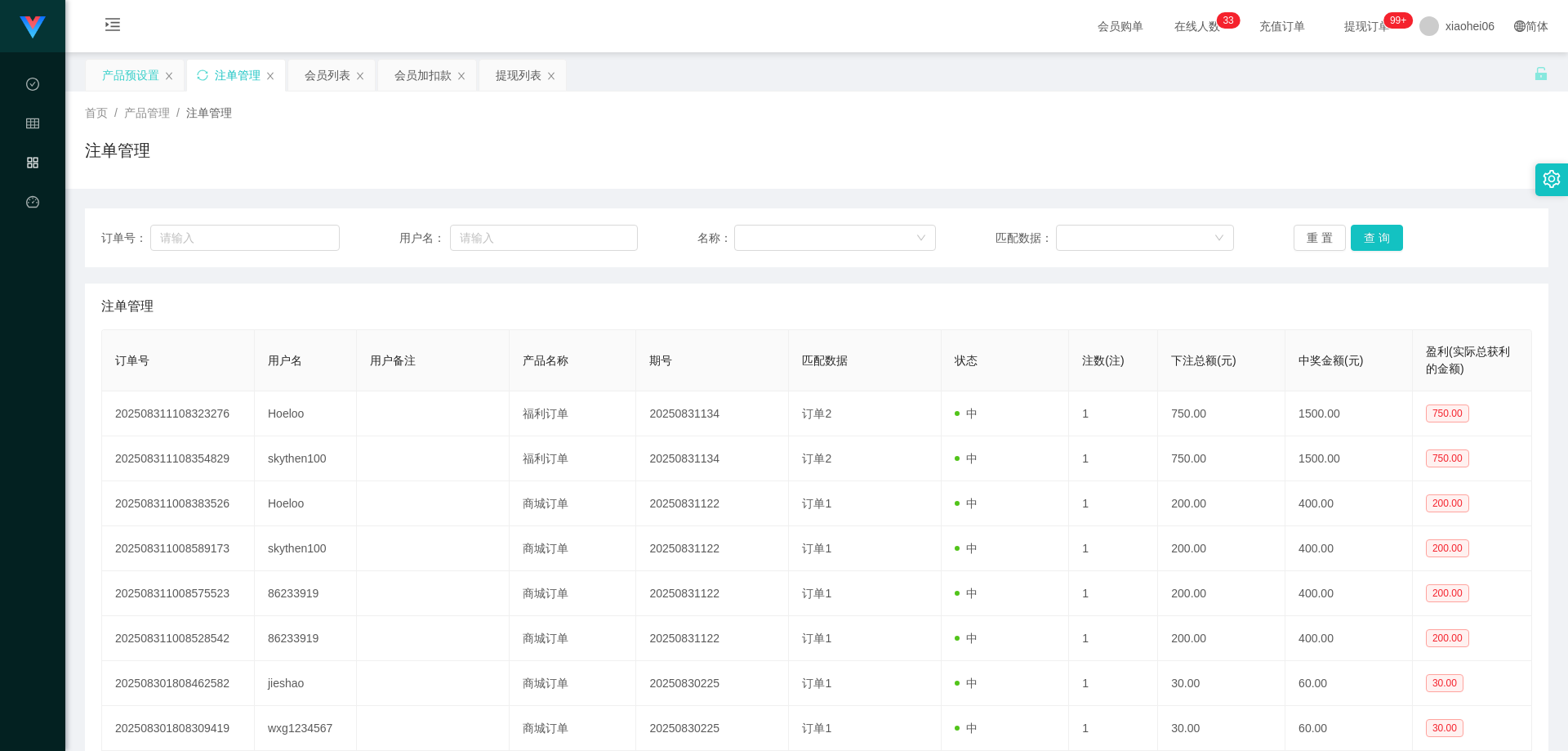
click at [387, 134] on div "首页 / 产品管理 / 注单管理 / 注单管理" at bounding box center [816, 140] width 1463 height 71
click at [136, 81] on div "产品预设置" at bounding box center [130, 76] width 57 height 31
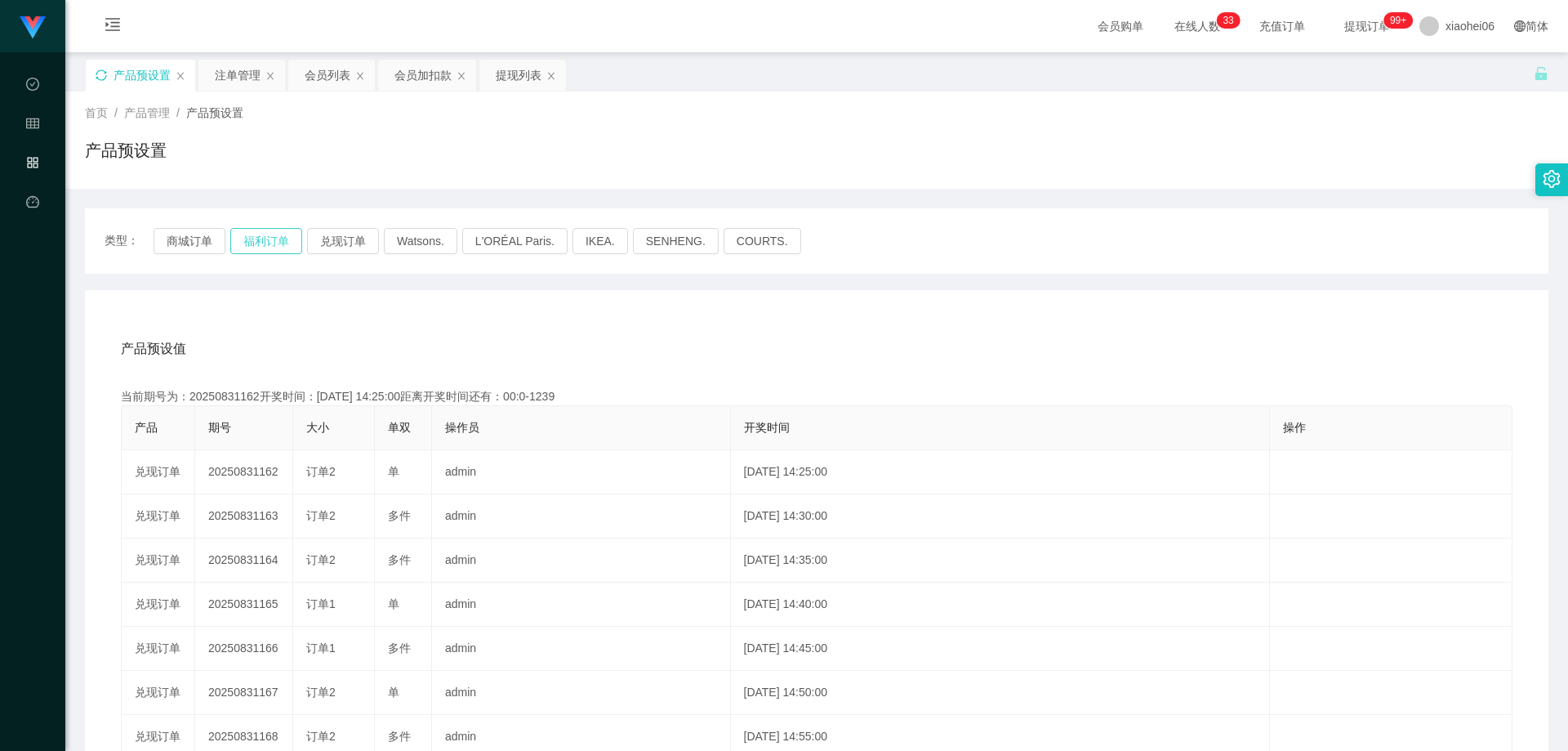
click at [259, 242] on button "福利订单" at bounding box center [266, 240] width 72 height 26
click at [457, 320] on div "产品预设值 添加期号 当前期号为：20250831162开奖时间：[DATE] 14:25:00距离开奖时间还有：00:0-1239 产品 期号 大小 单双 …" at bounding box center [816, 626] width 1463 height 673
click at [492, 314] on div "产品预设值 添加期号 当前期号为：20250831167开奖时间：[DATE] 14:50:00距离开奖时间还有： 产品 期号 大小 单双 操作员 开奖时间 …" at bounding box center [816, 626] width 1463 height 673
click at [492, 314] on div "产品预设值 添加期号 当前期号为：20250831167开奖时间：[DATE] 14:50:00距离开奖时间还有：04:18 产品 期号 大小 单双 操作员 …" at bounding box center [816, 626] width 1463 height 673
click at [240, 394] on div "当前期号为：20250831167开奖时间：[DATE] 14:50:00距离开奖时间还有：04:17" at bounding box center [816, 396] width 1391 height 17
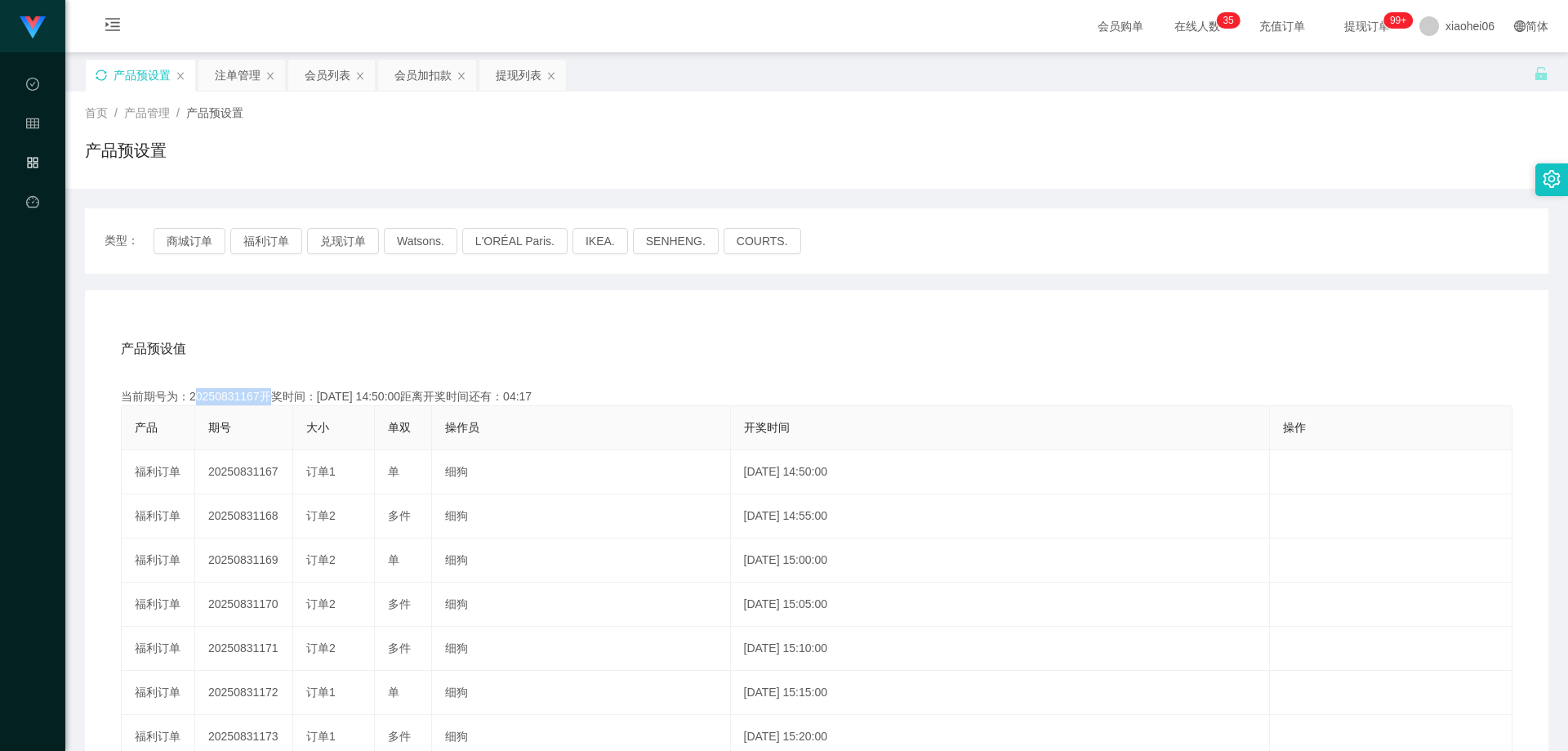
drag, startPoint x: 240, startPoint y: 393, endPoint x: 346, endPoint y: 394, distance: 106.0
click at [240, 393] on div "当前期号为：20250831167开奖时间：[DATE] 14:50:00距离开奖时间还有：04:17" at bounding box center [816, 396] width 1391 height 17
copy div "20250831167"
click at [763, 352] on div "产品预设值 添加期号" at bounding box center [816, 349] width 1391 height 46
click at [246, 71] on div "注单管理" at bounding box center [238, 76] width 46 height 31
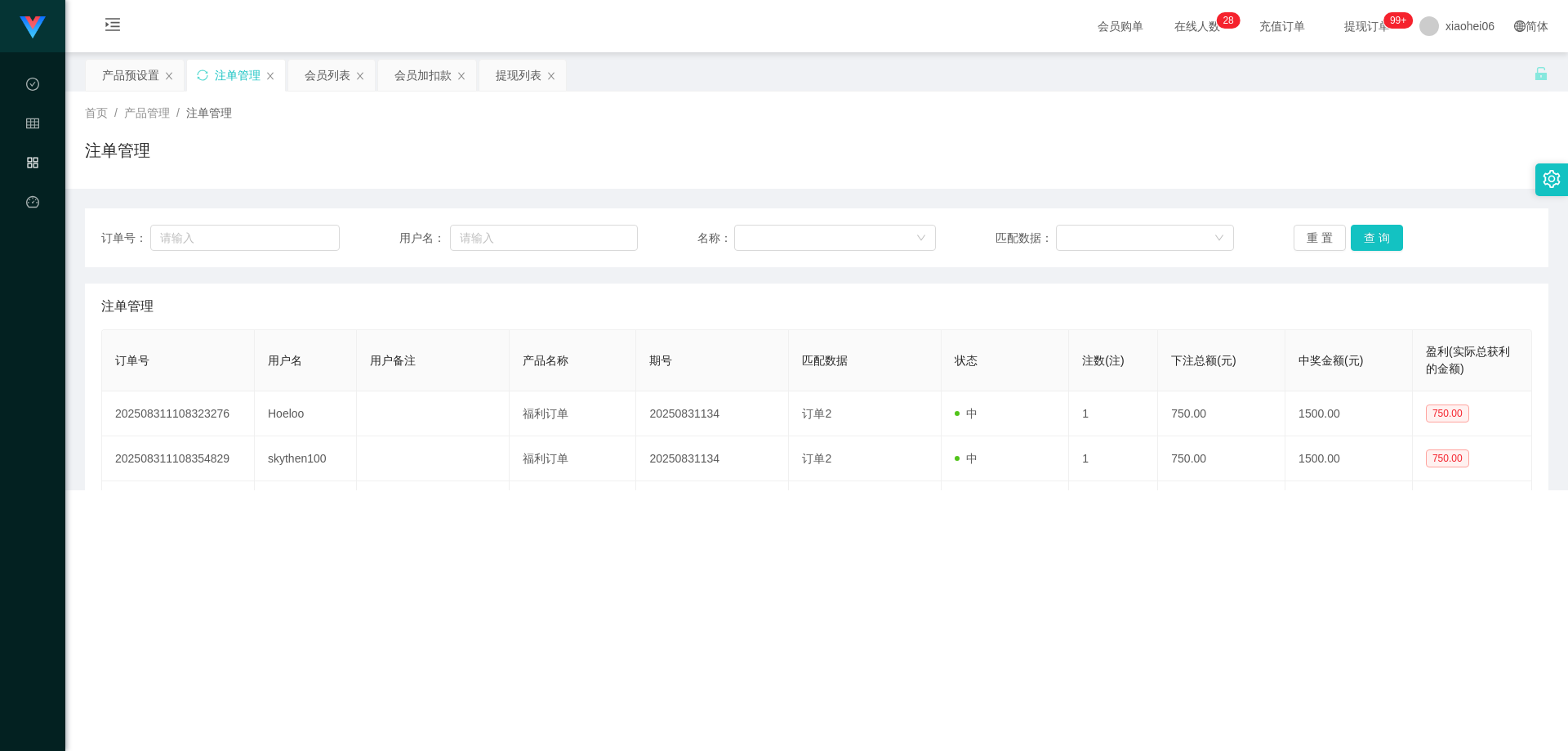
drag, startPoint x: 596, startPoint y: 141, endPoint x: 606, endPoint y: 145, distance: 10.8
click at [599, 142] on div "注单管理" at bounding box center [816, 157] width 1463 height 37
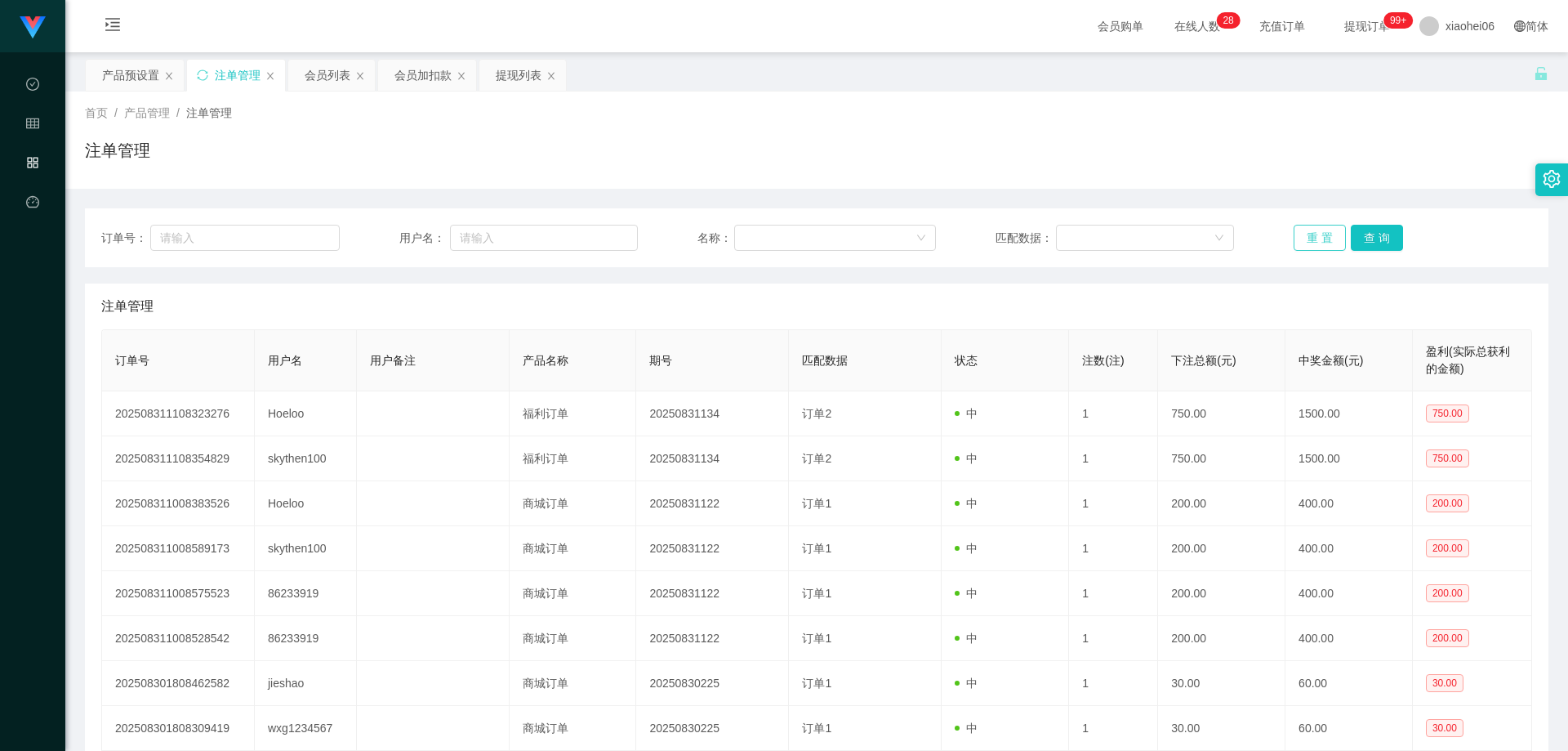
click at [1039, 234] on button "重 置" at bounding box center [1319, 238] width 52 height 26
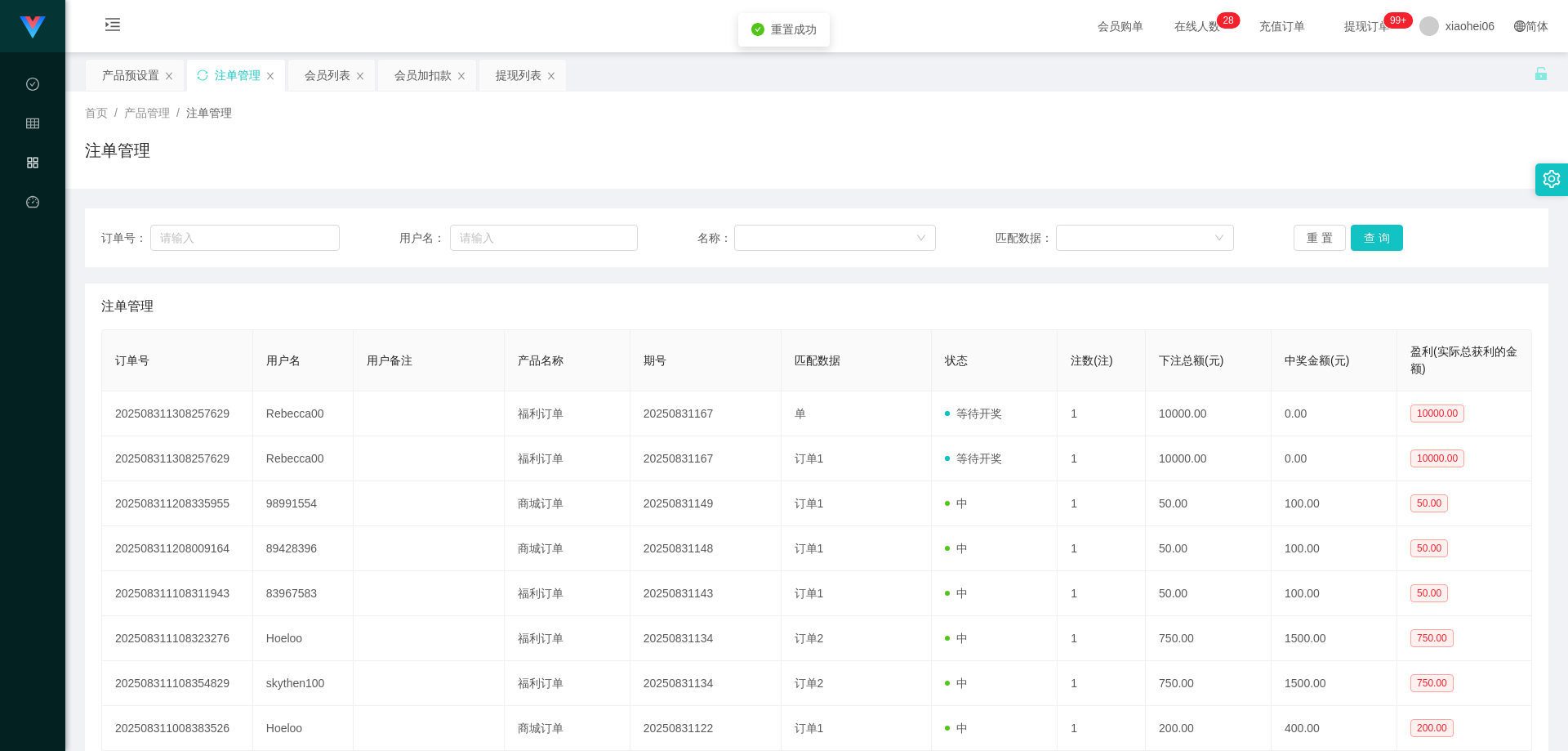
click at [1039, 175] on div "注单管理" at bounding box center [816, 157] width 1463 height 37
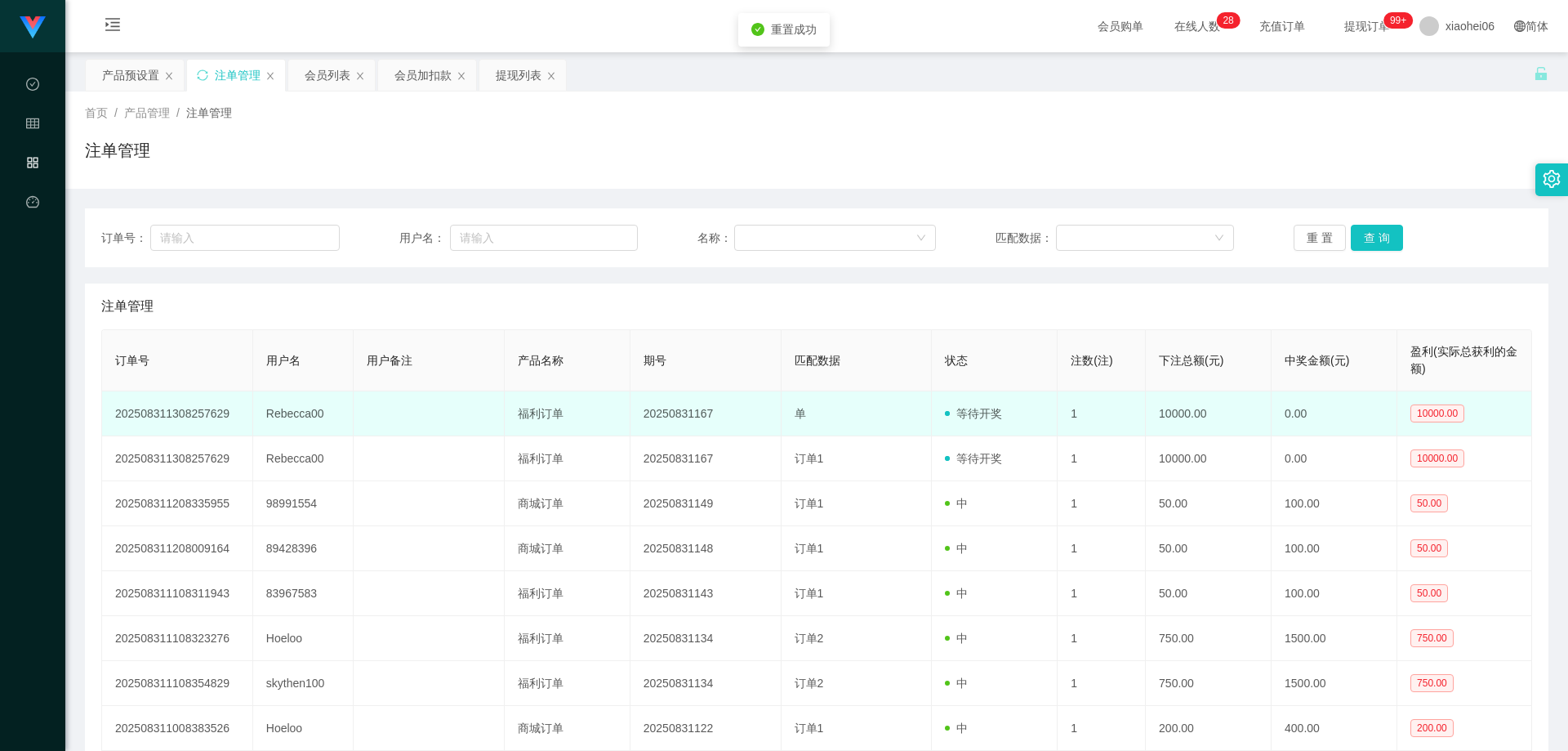
click at [996, 419] on span "等待开奖" at bounding box center [973, 413] width 57 height 13
drag, startPoint x: 1202, startPoint y: 460, endPoint x: 1005, endPoint y: 411, distance: 203.0
click at [1023, 407] on tbody "202508311308257629 Rebecca00 福利订单 20250831167 单 等待开奖 1 10000.00 0.00 10000.00 2…" at bounding box center [816, 616] width 1430 height 450
click at [957, 428] on td "等待开奖" at bounding box center [995, 413] width 126 height 45
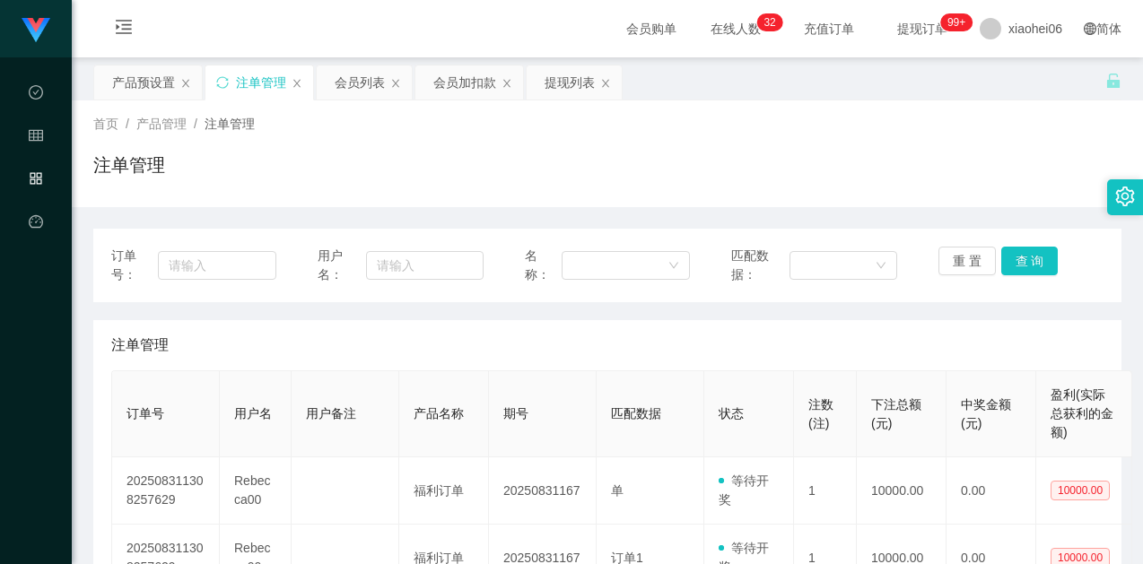
drag, startPoint x: 371, startPoint y: 192, endPoint x: 333, endPoint y: 171, distance: 43.0
click at [370, 192] on div "注单管理" at bounding box center [607, 172] width 1028 height 41
click at [1029, 258] on button "查 询" at bounding box center [1029, 261] width 57 height 29
click at [970, 189] on div "注单管理" at bounding box center [607, 172] width 1028 height 41
click at [983, 167] on div "注单管理" at bounding box center [607, 172] width 1028 height 41
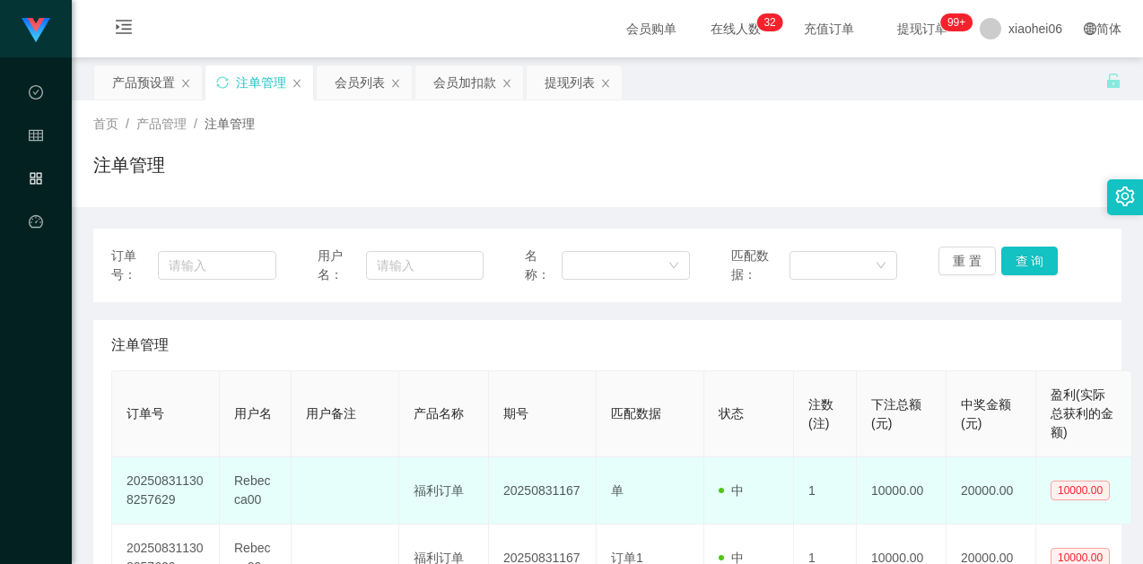
click at [284, 481] on td "Rebecca00" at bounding box center [256, 491] width 72 height 67
click at [240, 492] on td "Rebecca00" at bounding box center [256, 491] width 72 height 67
copy td "Rebecca00"
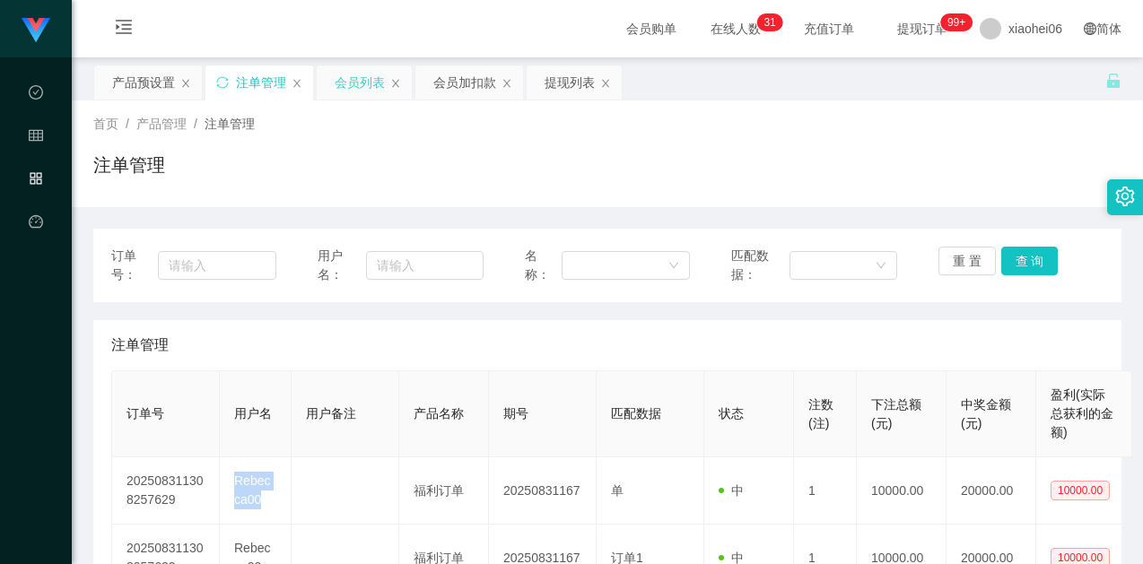
click at [360, 92] on div "会员列表" at bounding box center [360, 83] width 50 height 34
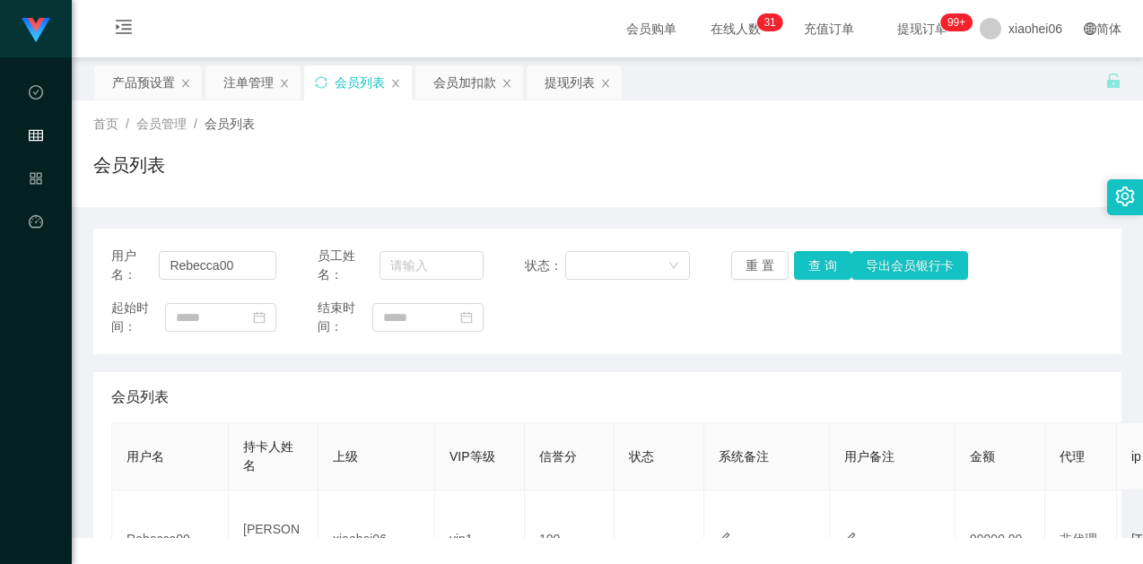
click at [389, 174] on div "会员列表" at bounding box center [607, 172] width 1028 height 41
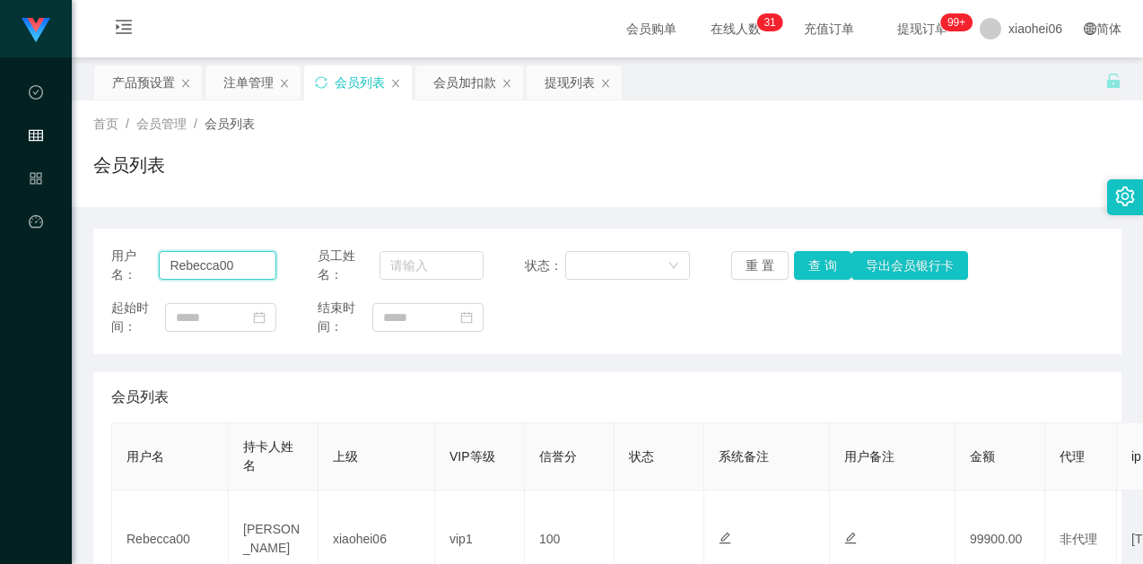
click at [238, 268] on input "Rebecca00" at bounding box center [218, 265] width 118 height 29
click at [814, 259] on button "查 询" at bounding box center [822, 265] width 57 height 29
click at [819, 184] on div "会员列表" at bounding box center [607, 172] width 1028 height 41
drag, startPoint x: 929, startPoint y: 334, endPoint x: 953, endPoint y: 343, distance: 25.8
click at [930, 335] on div "起始时间： 结束时间：" at bounding box center [607, 318] width 993 height 38
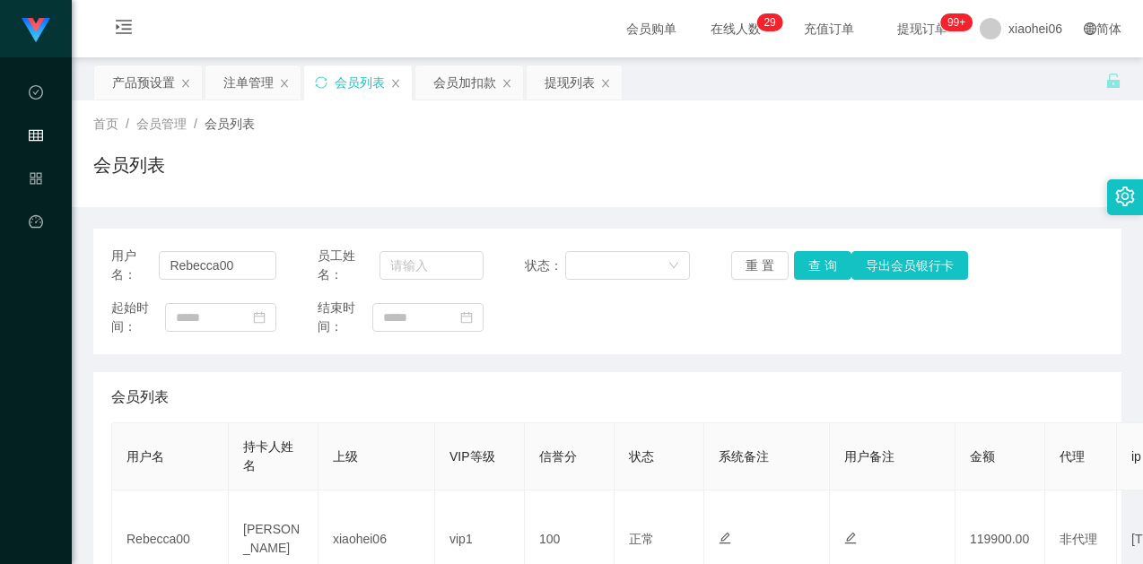
drag, startPoint x: 1019, startPoint y: 318, endPoint x: 1061, endPoint y: 127, distance: 195.6
click at [1020, 318] on div "起始时间： 结束时间：" at bounding box center [607, 318] width 993 height 38
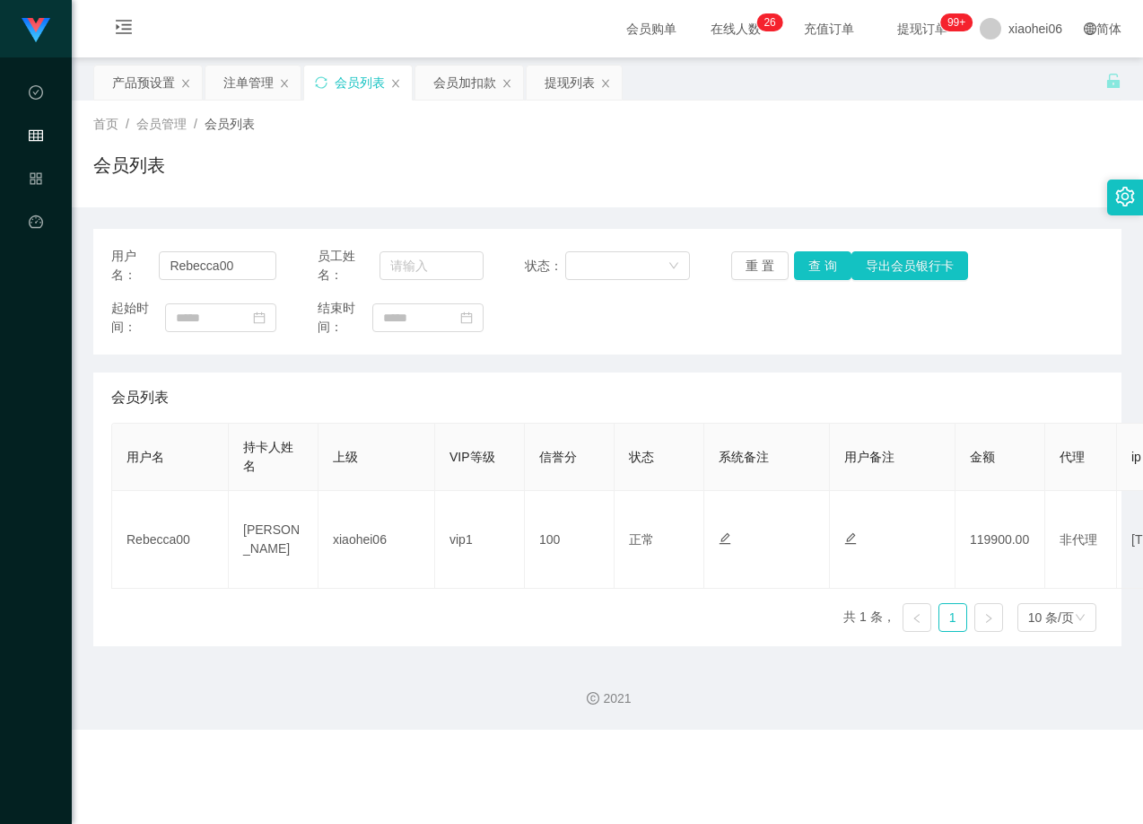
click at [619, 173] on div "会员列表" at bounding box center [607, 172] width 1028 height 41
click at [567, 97] on div "提现列表" at bounding box center [570, 83] width 50 height 34
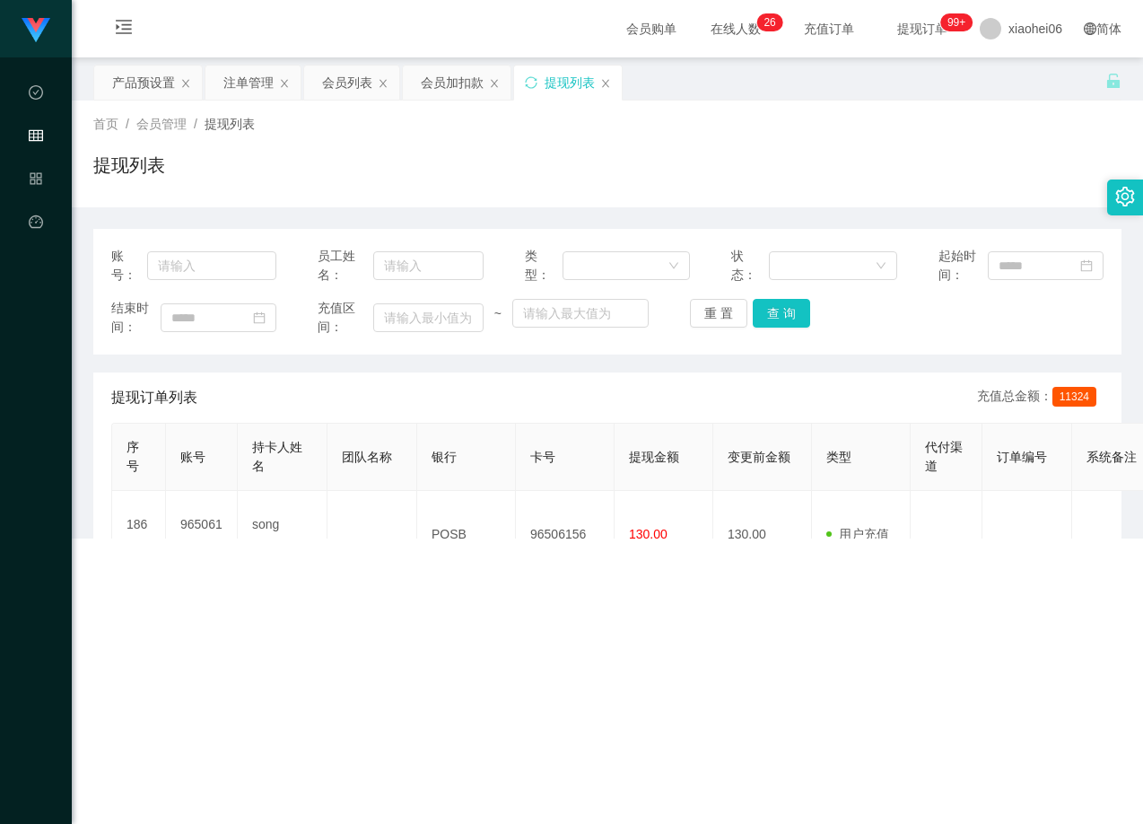
click at [722, 156] on div "提现列表" at bounding box center [607, 172] width 1028 height 41
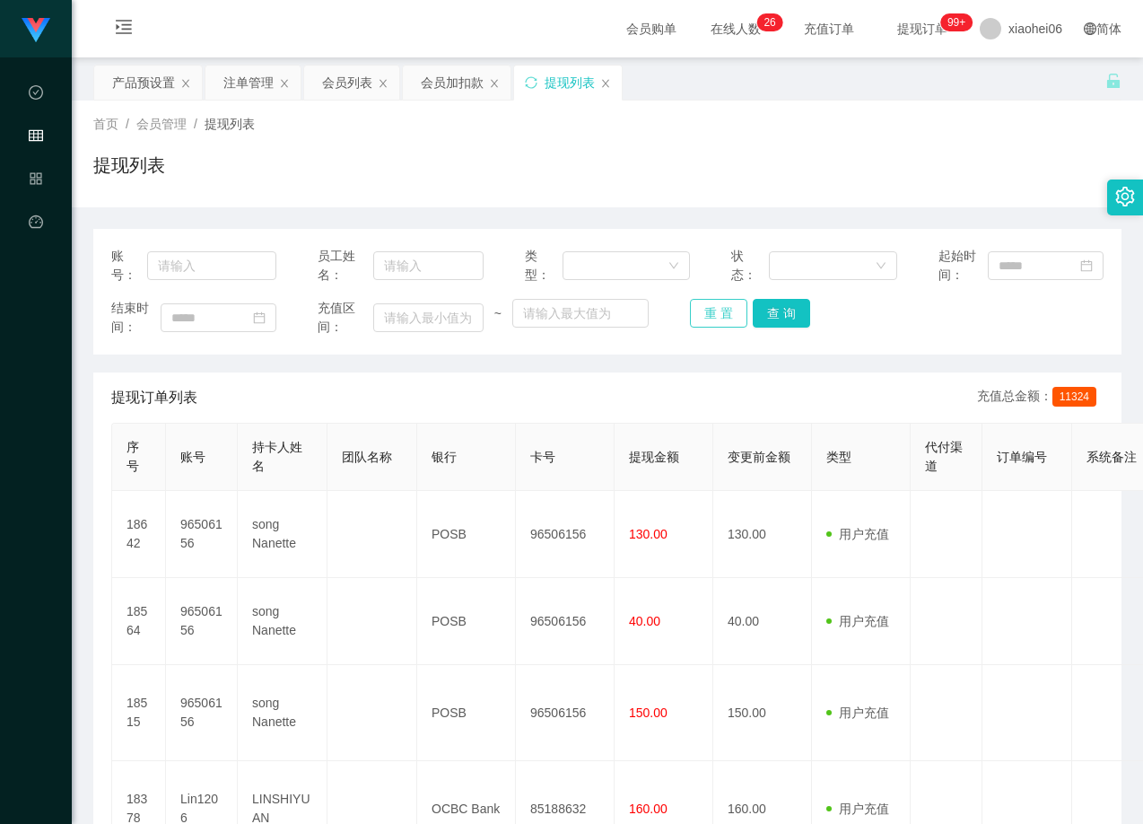
click at [725, 311] on button "重 置" at bounding box center [718, 313] width 57 height 29
click at [922, 313] on div "结束时间： 充值区间： ~ 重 置 查 询" at bounding box center [607, 318] width 993 height 38
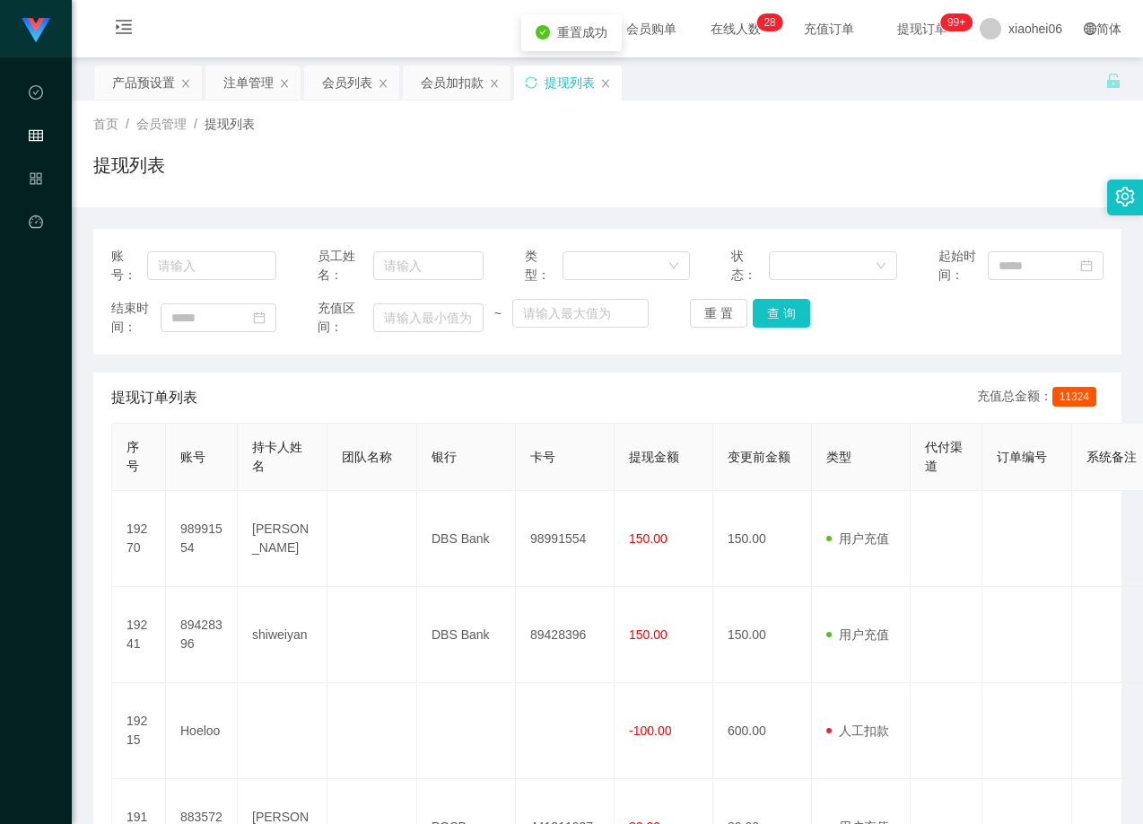
click at [877, 322] on div "结束时间： 充值区间： ~ 重 置 查 询" at bounding box center [607, 318] width 993 height 38
click at [833, 176] on div "提现列表" at bounding box center [607, 172] width 1028 height 41
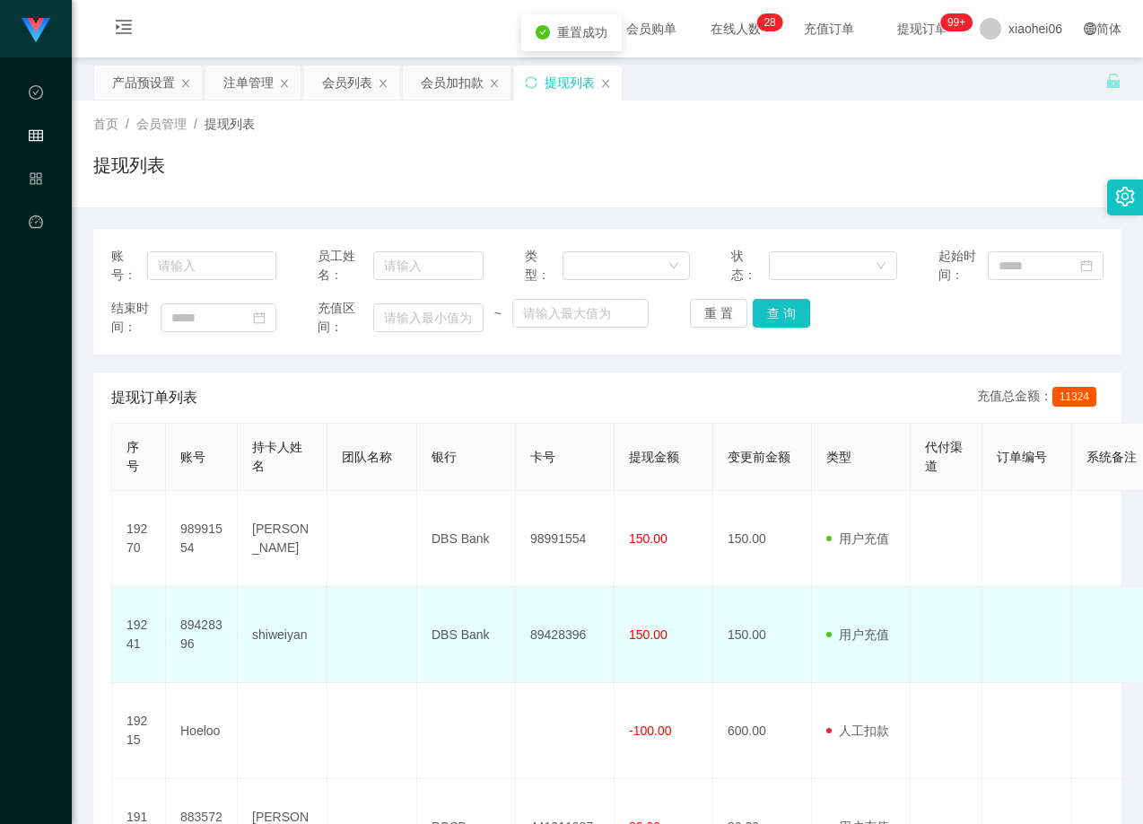
click at [942, 564] on td at bounding box center [947, 635] width 72 height 96
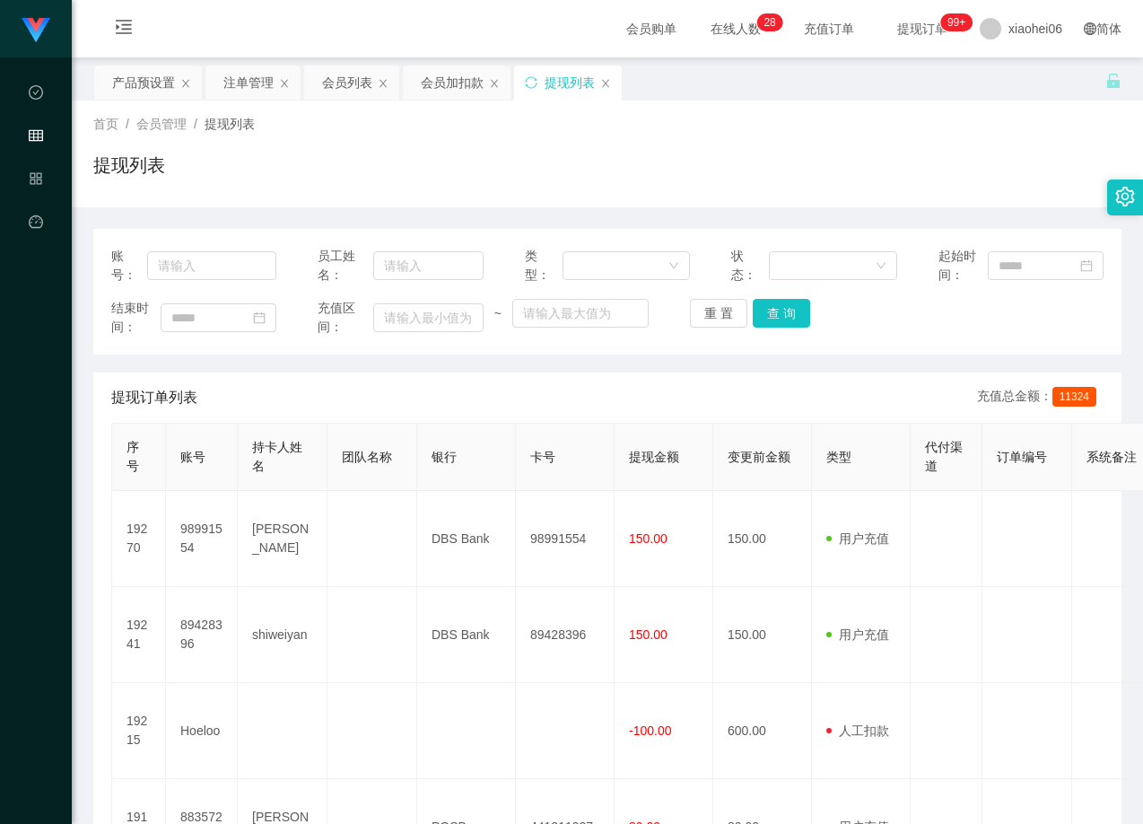
drag, startPoint x: 342, startPoint y: 84, endPoint x: 729, endPoint y: 193, distance: 401.7
click at [342, 85] on div "会员列表" at bounding box center [347, 83] width 50 height 34
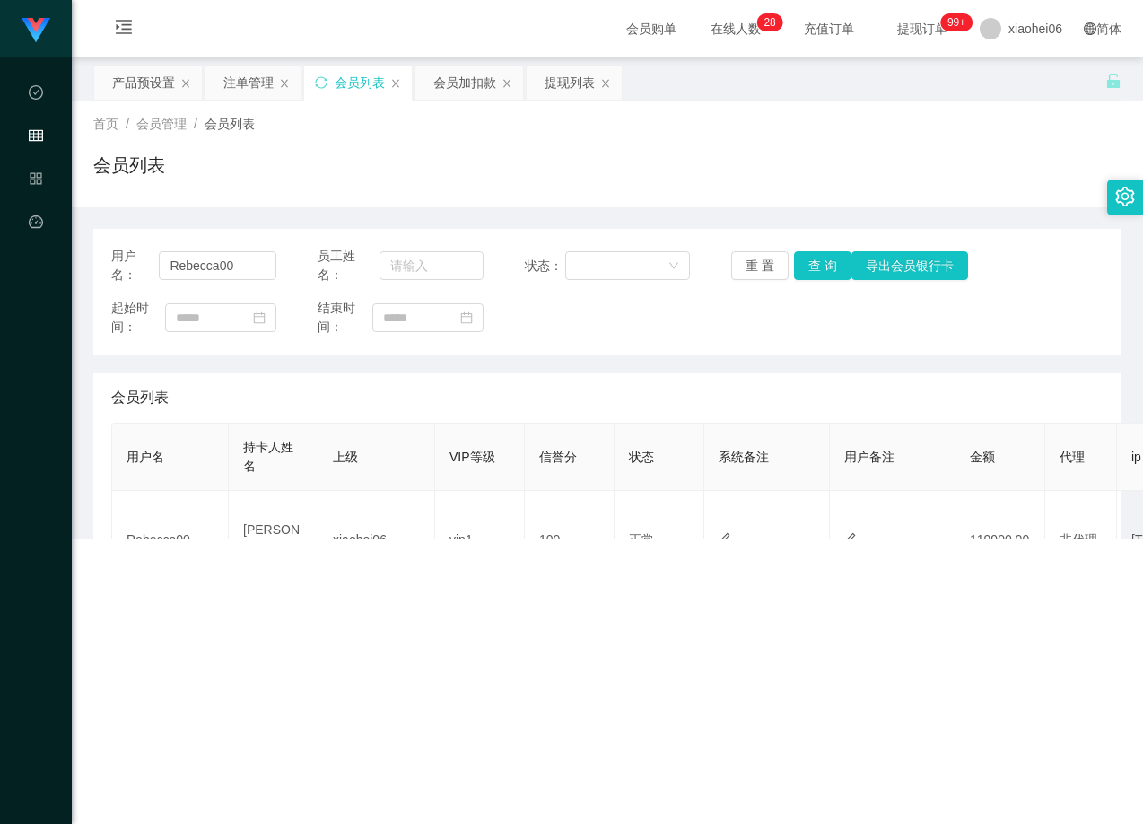
click at [794, 101] on div "首页 / 会员管理 / 会员列表 / 会员列表 账号： 员工姓名： 类型： 状态： 起始时间： 结束时间： 充值区间： ~ 重 置 查 询 提现订单列表 充值…" at bounding box center [607, 101] width 1028 height 0
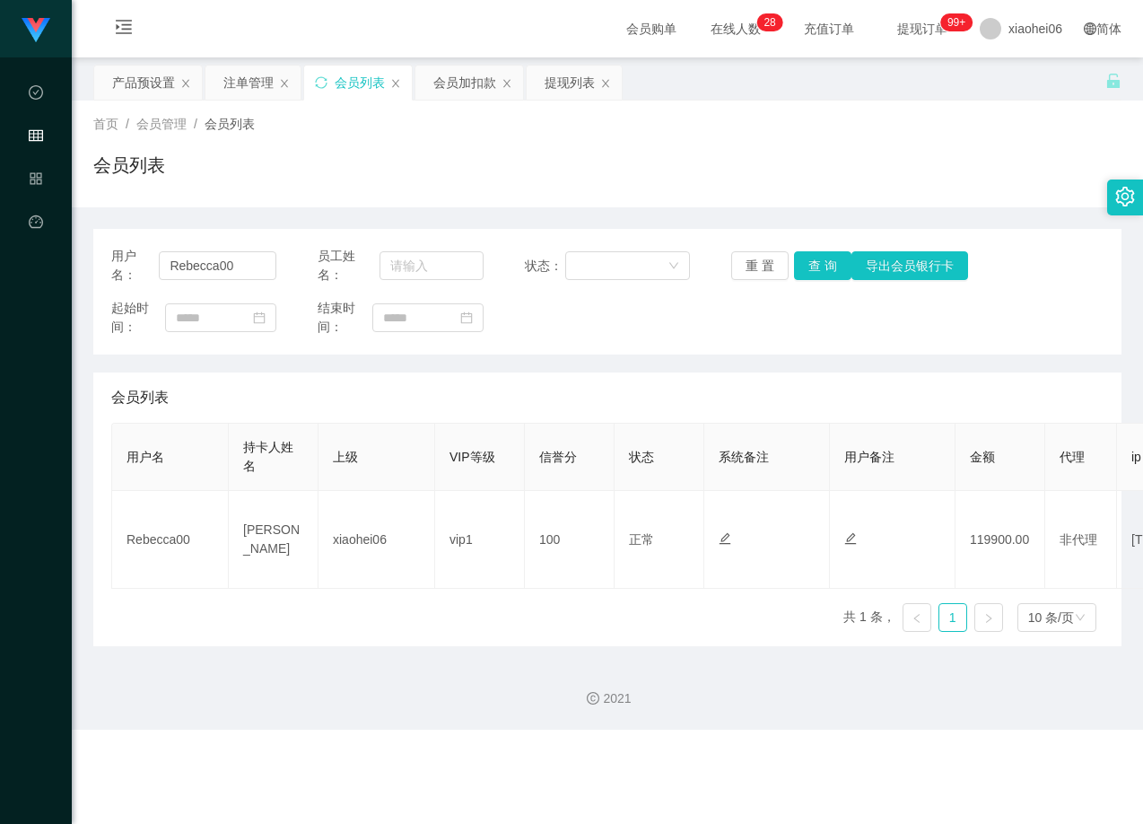
click at [879, 166] on div "会员列表" at bounding box center [607, 172] width 1028 height 41
click at [572, 84] on div "提现列表" at bounding box center [570, 83] width 50 height 34
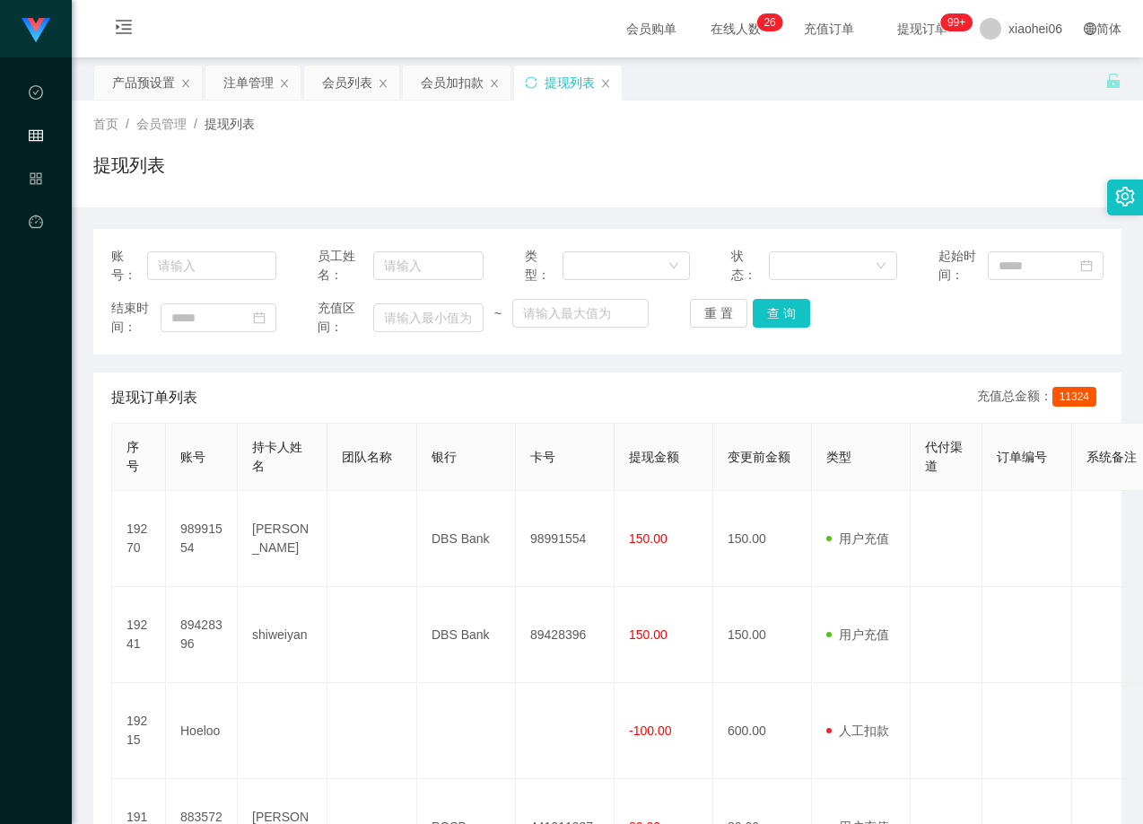
click at [696, 459] on th "提现金额" at bounding box center [664, 457] width 99 height 67
click at [772, 311] on button "查 询" at bounding box center [781, 313] width 57 height 29
click at [771, 302] on button "查 询" at bounding box center [781, 313] width 57 height 29
click at [771, 302] on div "重 置 查 询" at bounding box center [772, 313] width 165 height 29
click at [778, 328] on div "结束时间： 充值区间： ~ 重 置 查 询" at bounding box center [607, 318] width 993 height 38
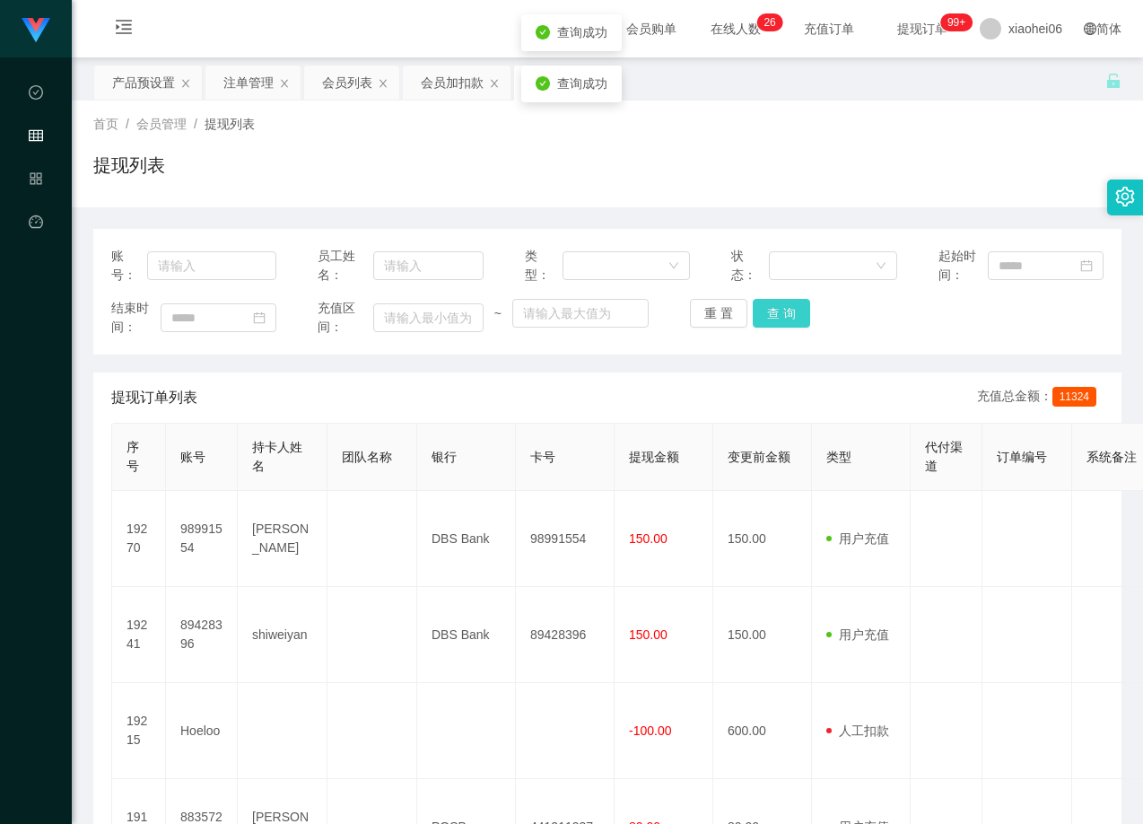
click at [778, 325] on button "查 询" at bounding box center [781, 313] width 57 height 29
click at [778, 325] on div "重 置 查 询" at bounding box center [772, 313] width 165 height 29
click at [778, 325] on button "查 询" at bounding box center [781, 313] width 57 height 29
click at [849, 342] on div "账号： 员工姓名： 类型： 状态： 起始时间： 结束时间： 充值区间： ~ 重 置 查 询" at bounding box center [607, 292] width 1028 height 126
click at [896, 341] on div "账号： 员工姓名： 类型： 状态： 起始时间： 结束时间： 充值区间： ~ 重 置 查 询" at bounding box center [607, 292] width 1028 height 126
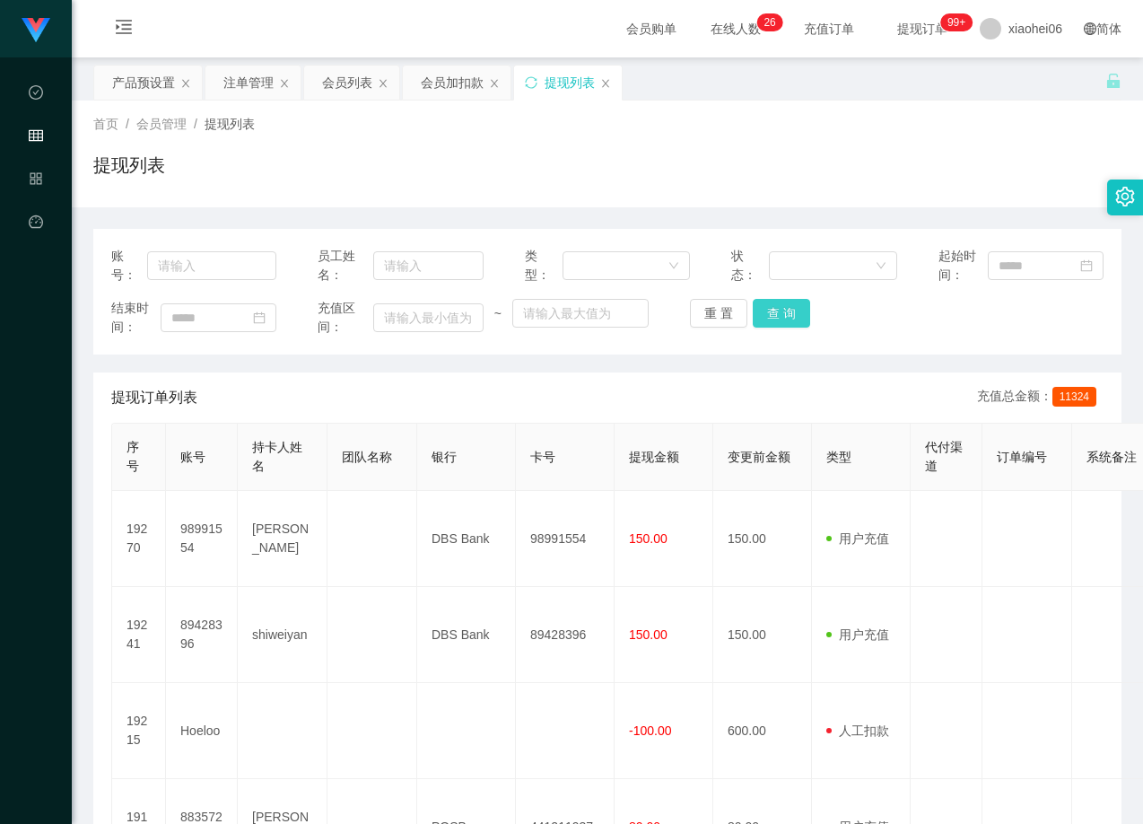
click at [755, 312] on button "查 询" at bounding box center [781, 313] width 57 height 29
click at [776, 316] on button "查 询" at bounding box center [781, 313] width 57 height 29
click at [776, 316] on div "重 置 查 询" at bounding box center [772, 313] width 165 height 29
drag, startPoint x: 776, startPoint y: 316, endPoint x: 892, endPoint y: 325, distance: 116.1
click at [778, 316] on button "查 询" at bounding box center [781, 313] width 57 height 29
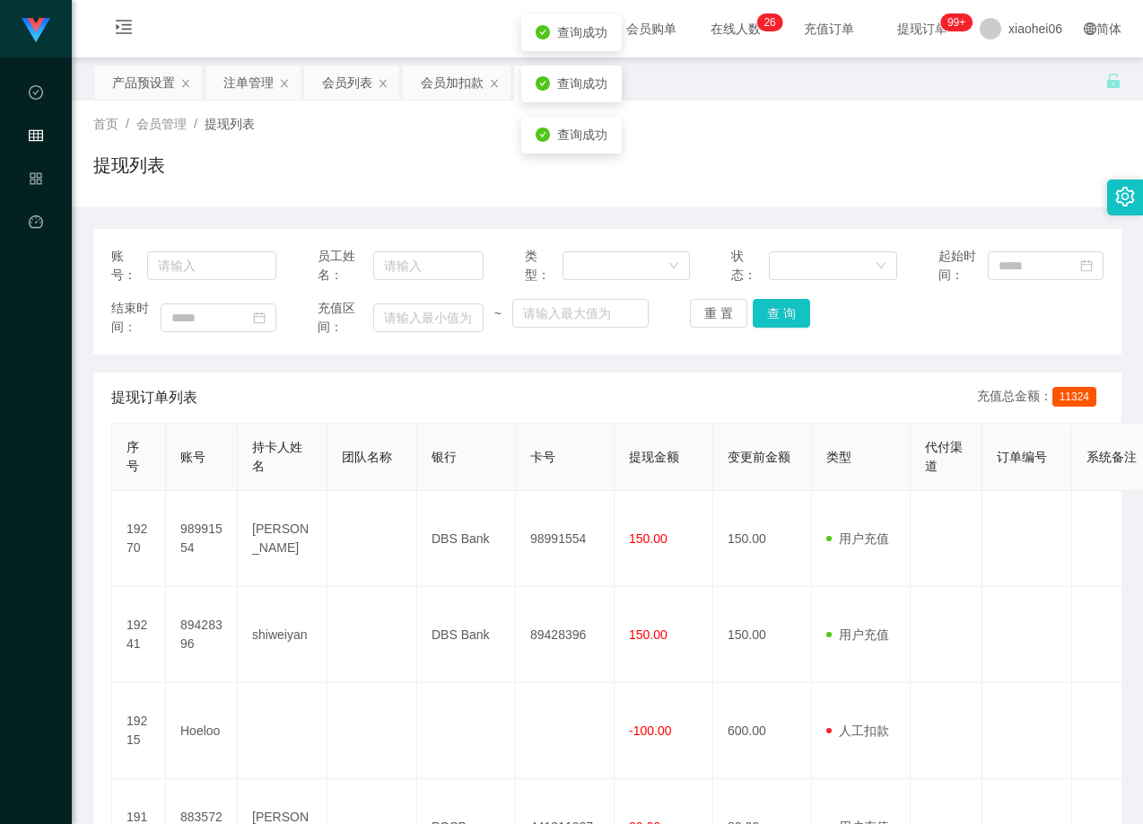
click at [1004, 313] on div "结束时间： 充值区间： ~ 重 置 查 询" at bounding box center [607, 318] width 993 height 38
click at [793, 319] on button "查 询" at bounding box center [781, 313] width 57 height 29
click at [793, 319] on div "重 置 查 询" at bounding box center [772, 313] width 165 height 29
click at [793, 319] on button "查 询" at bounding box center [781, 313] width 57 height 29
click at [793, 319] on div "重 置 查 询" at bounding box center [772, 313] width 165 height 29
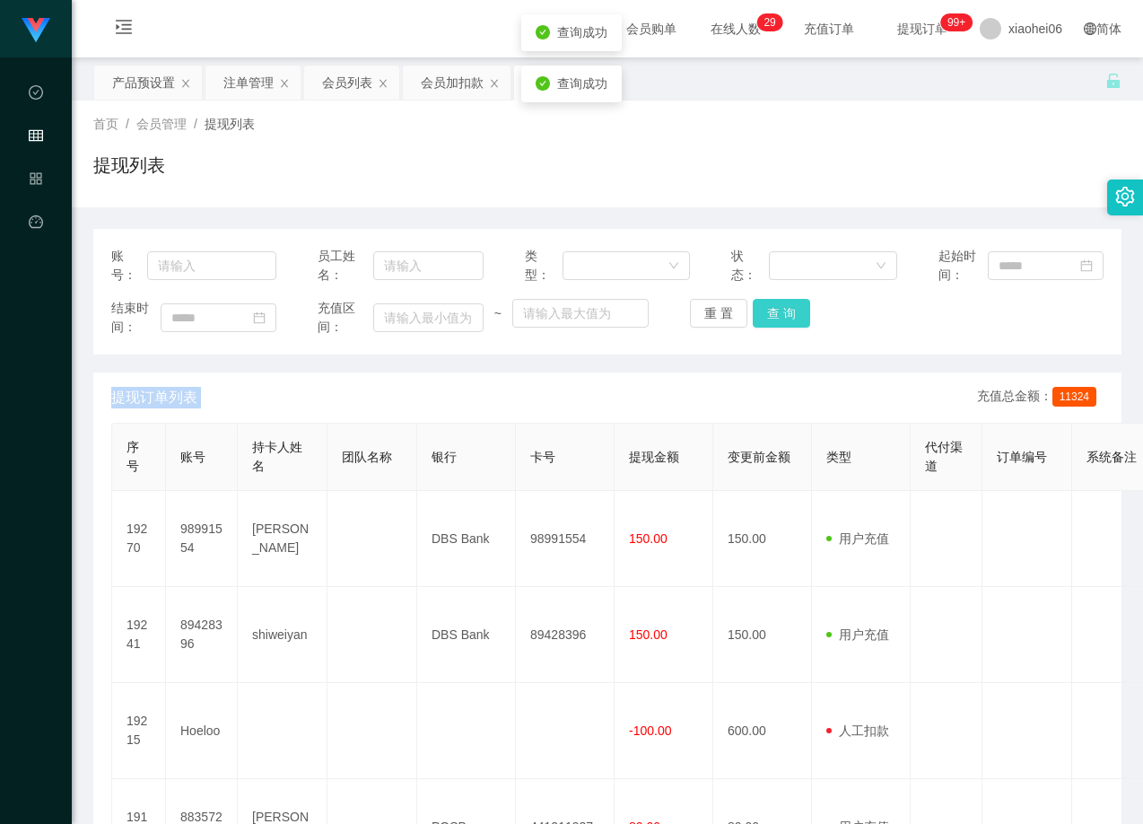
click at [791, 318] on button "查 询" at bounding box center [781, 313] width 57 height 29
click at [791, 318] on div "重 置 查 询" at bounding box center [772, 313] width 165 height 29
click at [821, 314] on div "重 置 查 询" at bounding box center [772, 313] width 165 height 29
click at [786, 319] on button "查 询" at bounding box center [781, 313] width 57 height 29
click at [786, 319] on div "重 置 查 询" at bounding box center [772, 313] width 165 height 29
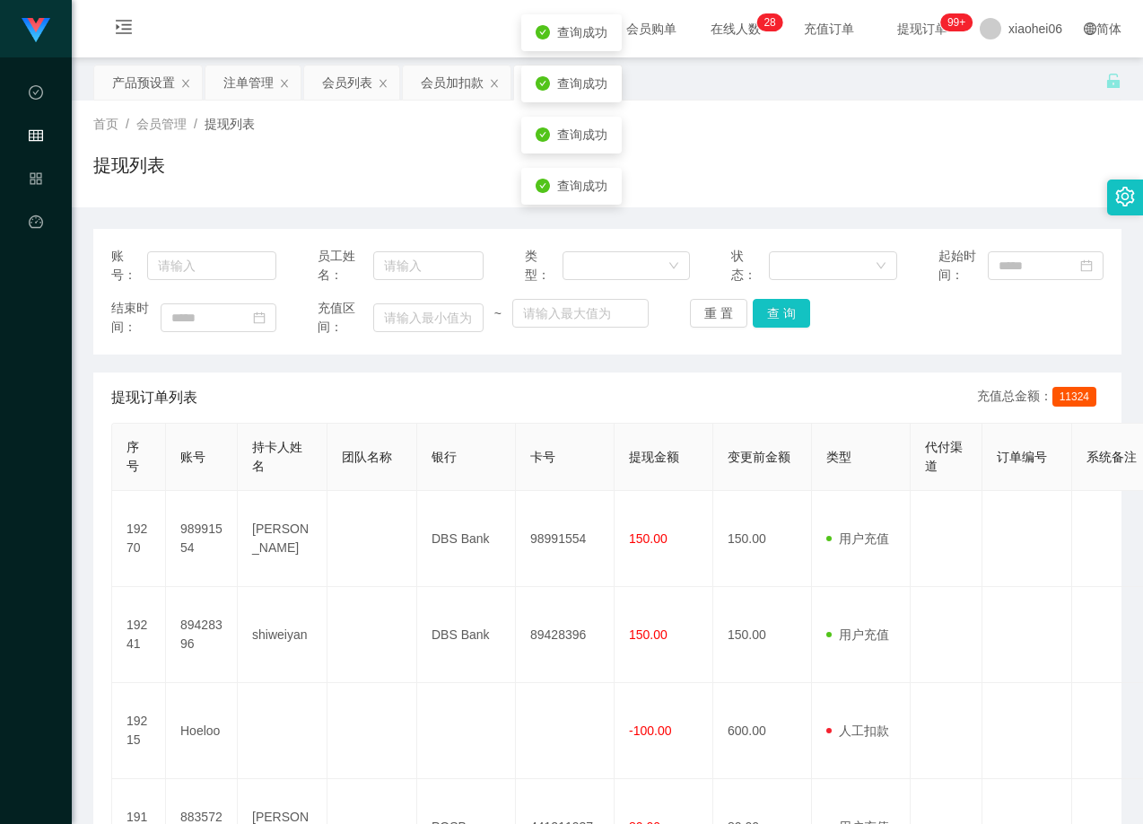
click at [854, 331] on div "结束时间： 充值区间： ~ 重 置 查 询" at bounding box center [607, 318] width 993 height 38
click at [789, 322] on button "查 询" at bounding box center [781, 313] width 57 height 29
click at [789, 322] on div "重 置 查 询" at bounding box center [772, 313] width 165 height 29
click at [870, 334] on div "结束时间： 充值区间： ~ 重 置 查 询" at bounding box center [607, 318] width 993 height 38
click at [761, 316] on button "查 询" at bounding box center [781, 313] width 57 height 29
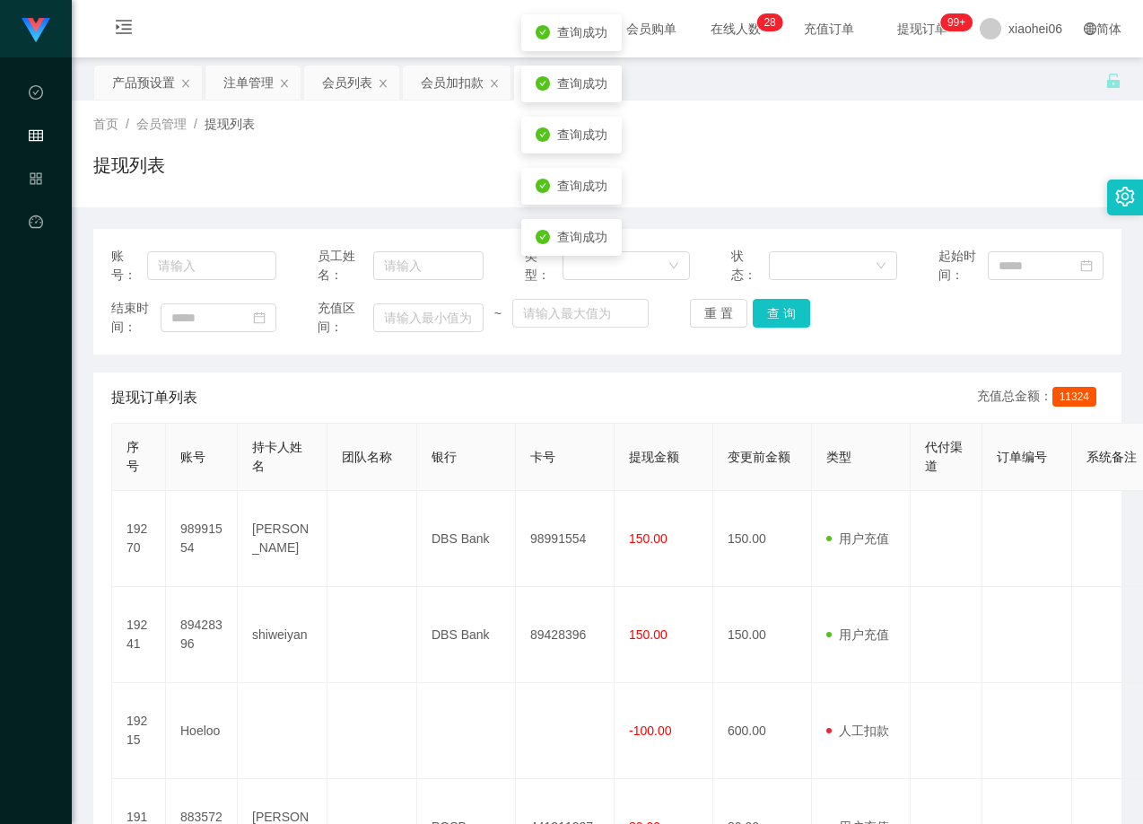
click at [917, 347] on div "账号： 员工姓名： 类型： 状态： 起始时间： 结束时间： 充值区间： ~ 重 置 查 询" at bounding box center [607, 292] width 1028 height 126
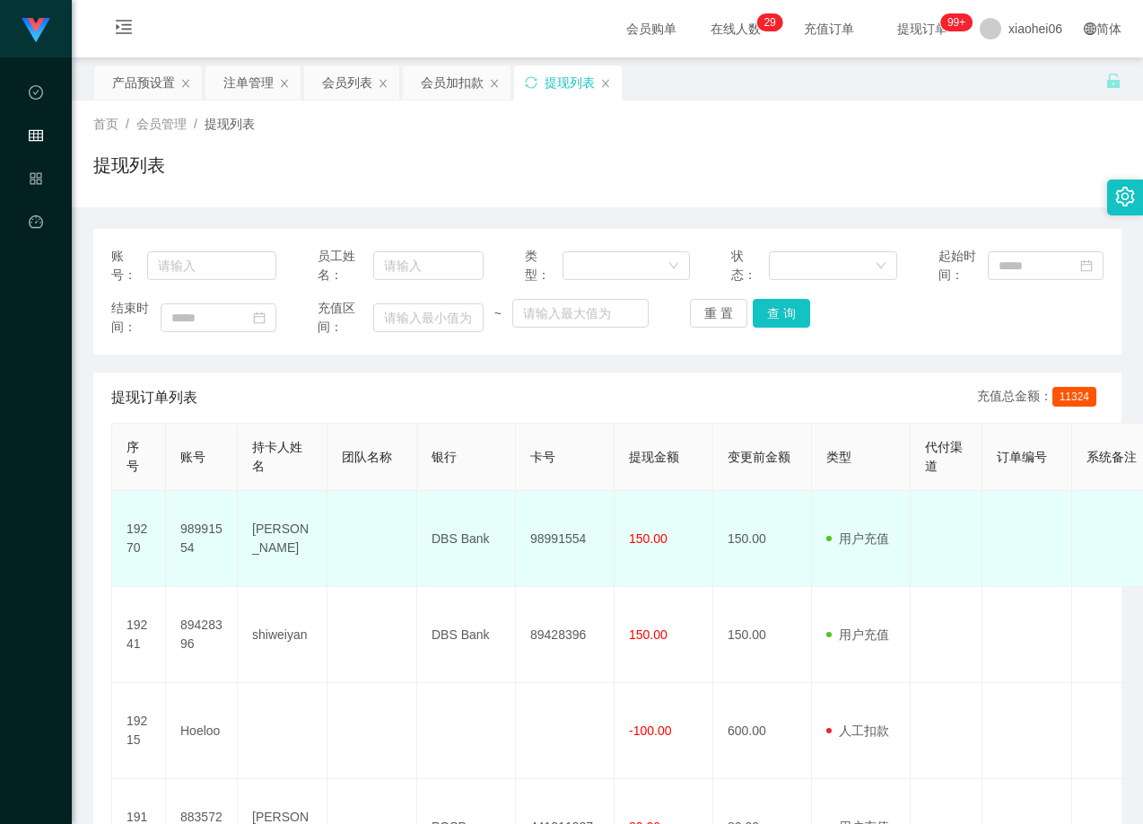
click at [757, 505] on td "150.00" at bounding box center [762, 539] width 99 height 96
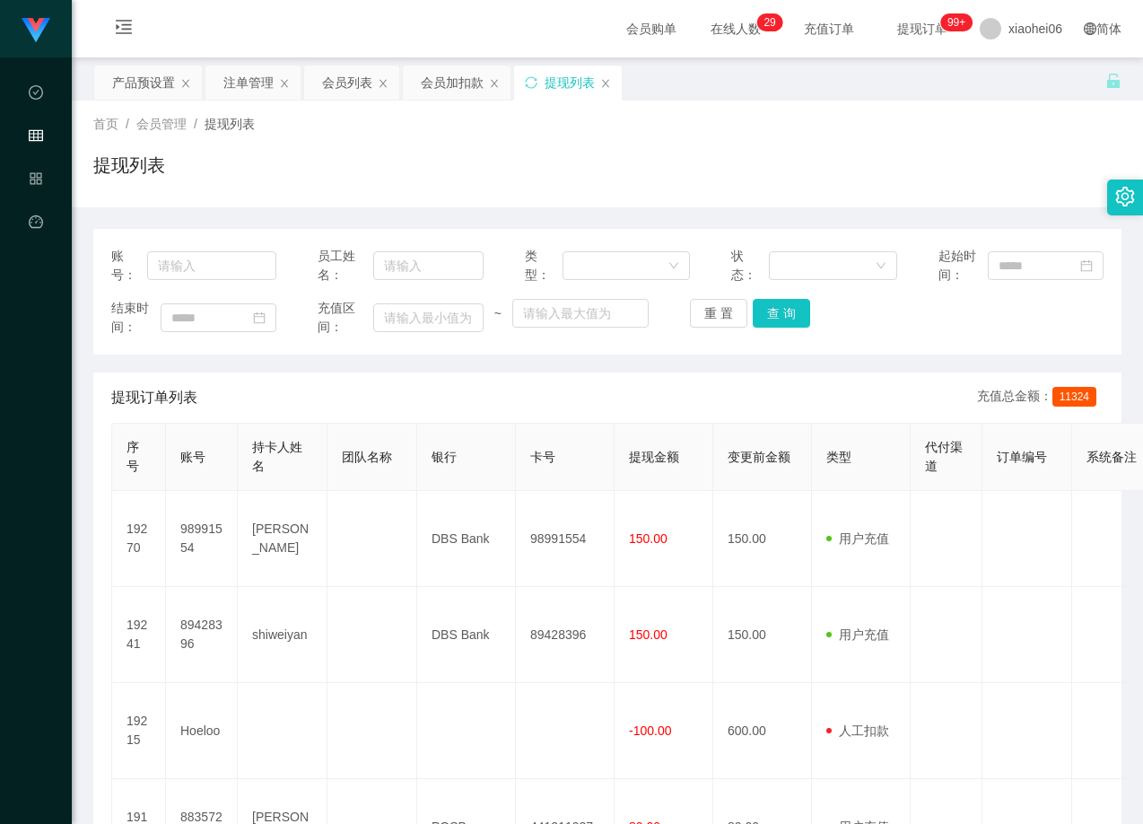
click at [790, 385] on div "提现订单列表 充值总金额： 11324" at bounding box center [607, 397] width 993 height 50
click at [773, 317] on button "查 询" at bounding box center [781, 313] width 57 height 29
click at [774, 317] on div "重 置 查 询" at bounding box center [772, 313] width 165 height 29
click at [832, 475] on th "类型" at bounding box center [861, 457] width 99 height 67
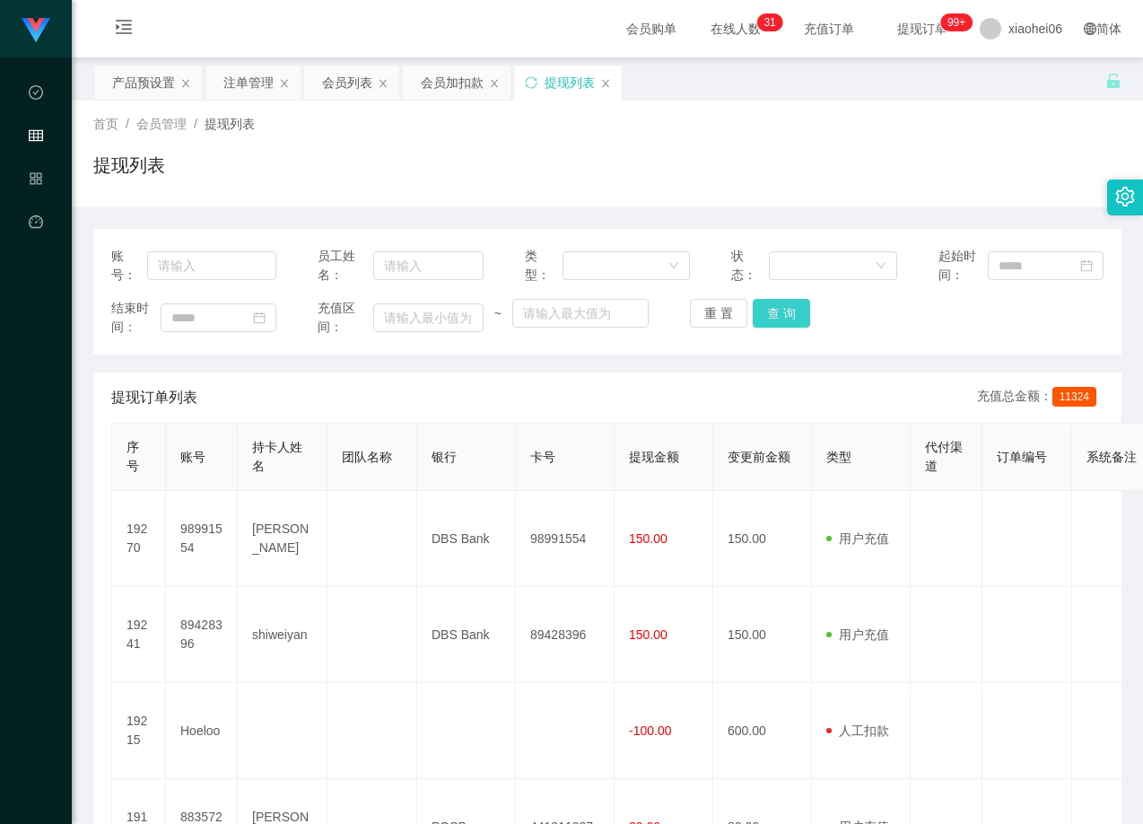
click at [785, 311] on button "查 询" at bounding box center [781, 313] width 57 height 29
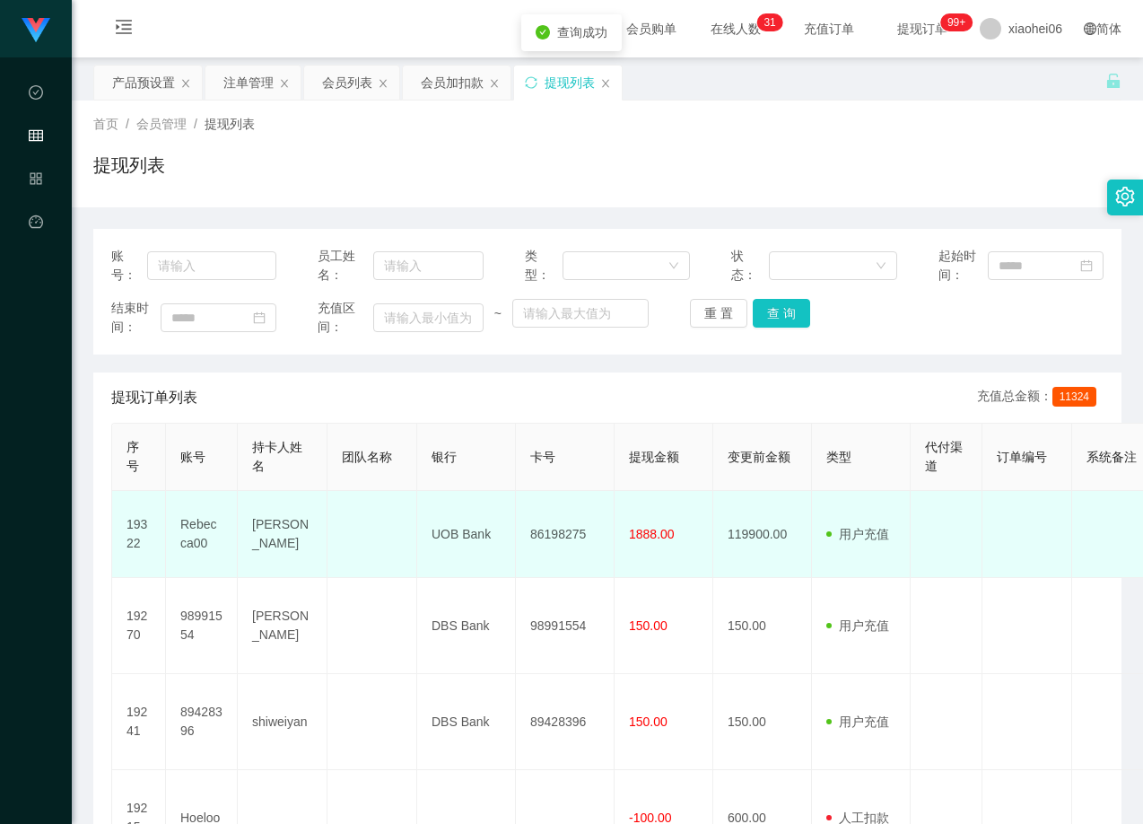
click at [275, 532] on td "[PERSON_NAME]" at bounding box center [283, 534] width 90 height 87
click at [197, 527] on td "Rebecca00" at bounding box center [202, 534] width 72 height 87
drag, startPoint x: 197, startPoint y: 527, endPoint x: 491, endPoint y: 551, distance: 295.3
click at [197, 527] on td "Rebecca00" at bounding box center [202, 534] width 72 height 87
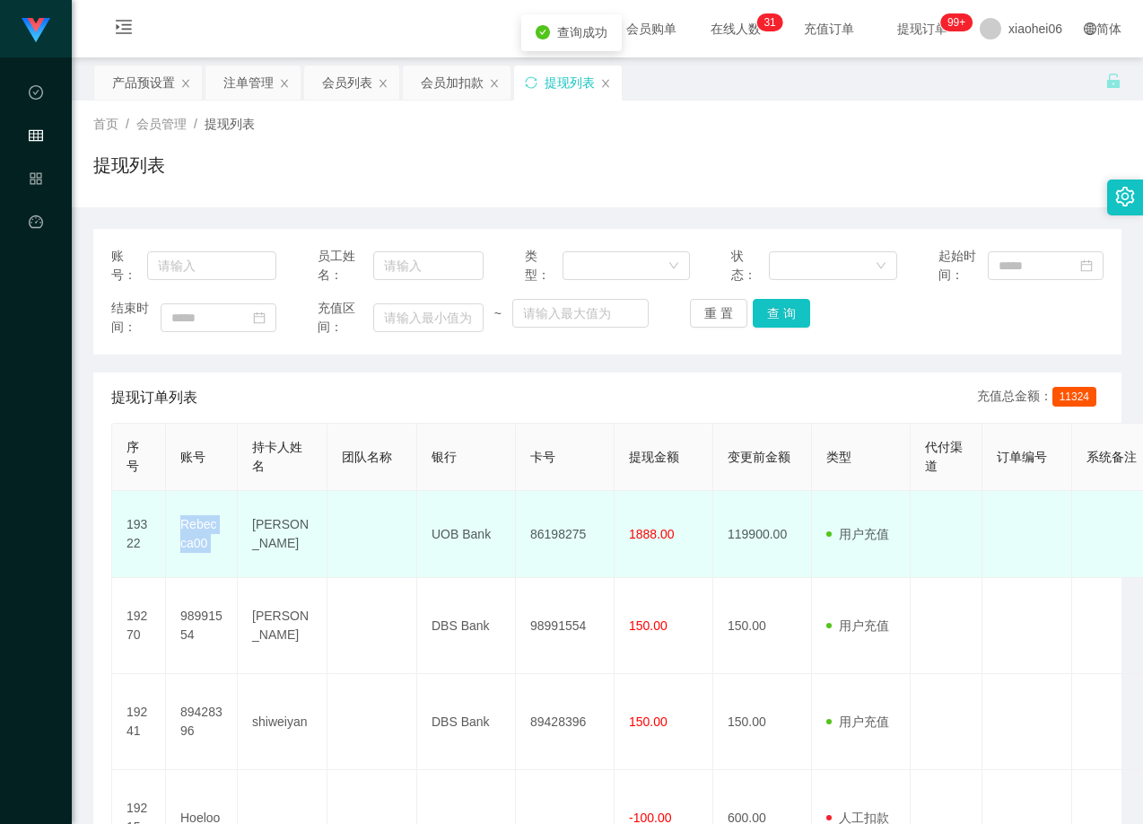
copy td "Rebecca00"
click at [431, 555] on td "UOB Bank" at bounding box center [466, 534] width 99 height 87
click at [280, 529] on td "[PERSON_NAME]" at bounding box center [283, 534] width 90 height 87
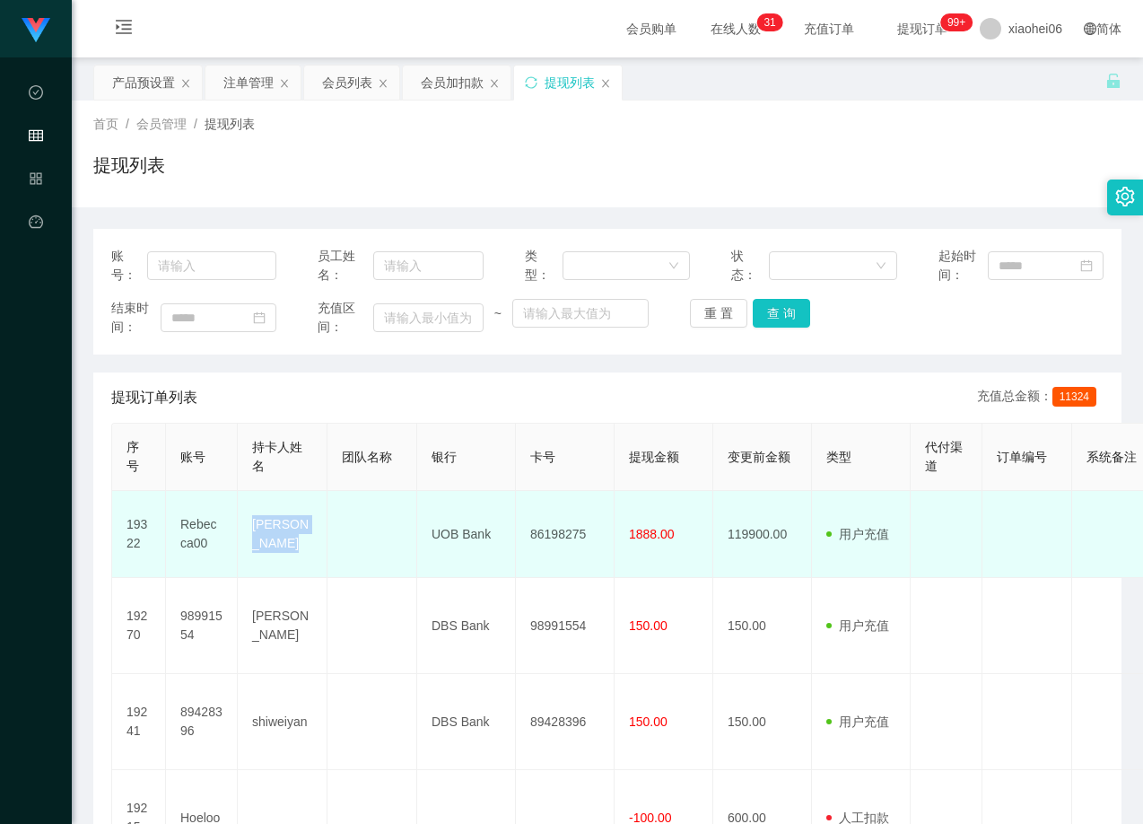
copy td "[PERSON_NAME]"
click at [449, 534] on td "UOB Bank" at bounding box center [466, 534] width 99 height 87
click at [449, 533] on td "UOB Bank" at bounding box center [466, 534] width 99 height 87
click at [448, 533] on td "UOB Bank" at bounding box center [466, 534] width 99 height 87
click at [540, 531] on td "86198275" at bounding box center [565, 534] width 99 height 87
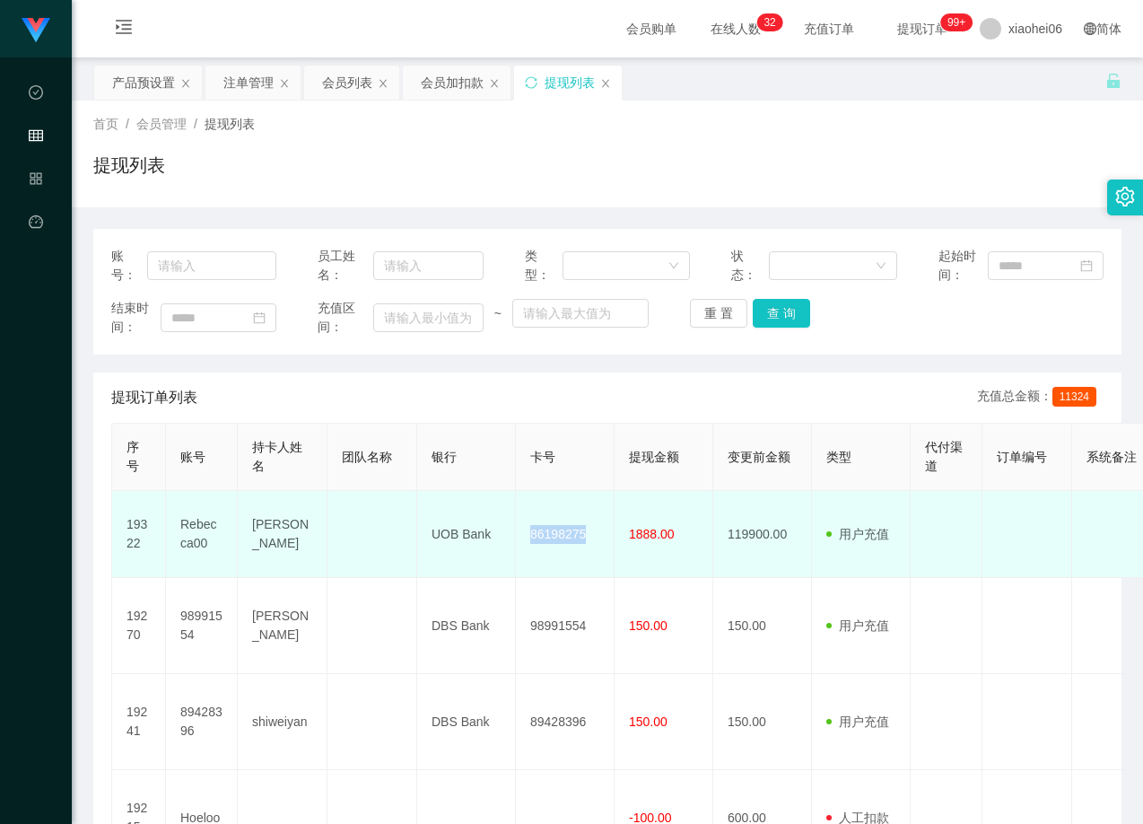
click at [540, 531] on td "86198275" at bounding box center [565, 534] width 99 height 87
click at [1016, 562] on td at bounding box center [1028, 534] width 90 height 87
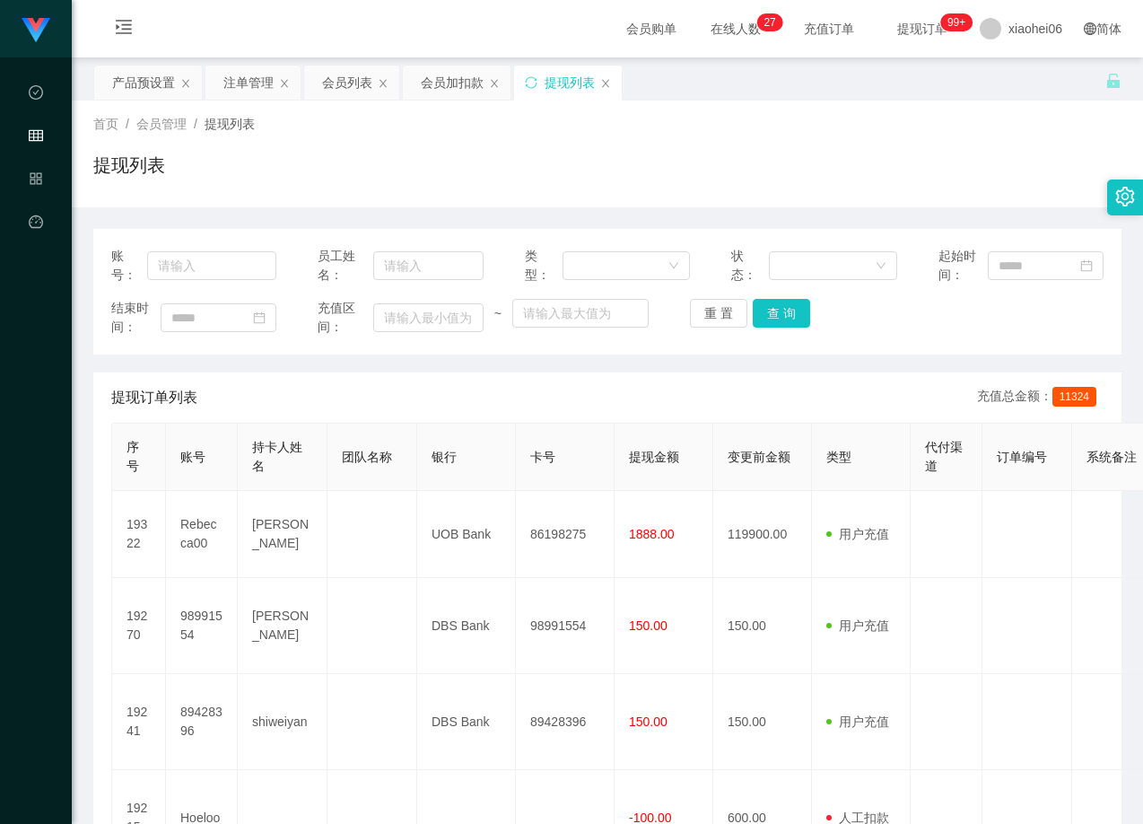
click at [967, 316] on div "结束时间： 充值区间： ~ 重 置 查 询" at bounding box center [607, 318] width 993 height 38
drag, startPoint x: 772, startPoint y: 513, endPoint x: 797, endPoint y: 438, distance: 79.5
click at [774, 514] on td "119900.00" at bounding box center [762, 534] width 99 height 87
click at [782, 311] on button "查 询" at bounding box center [781, 313] width 57 height 29
click at [918, 350] on div "账号： 员工姓名： 类型： 状态： 起始时间： 结束时间： 充值区间： ~ 重 置 查 询" at bounding box center [607, 292] width 1028 height 126
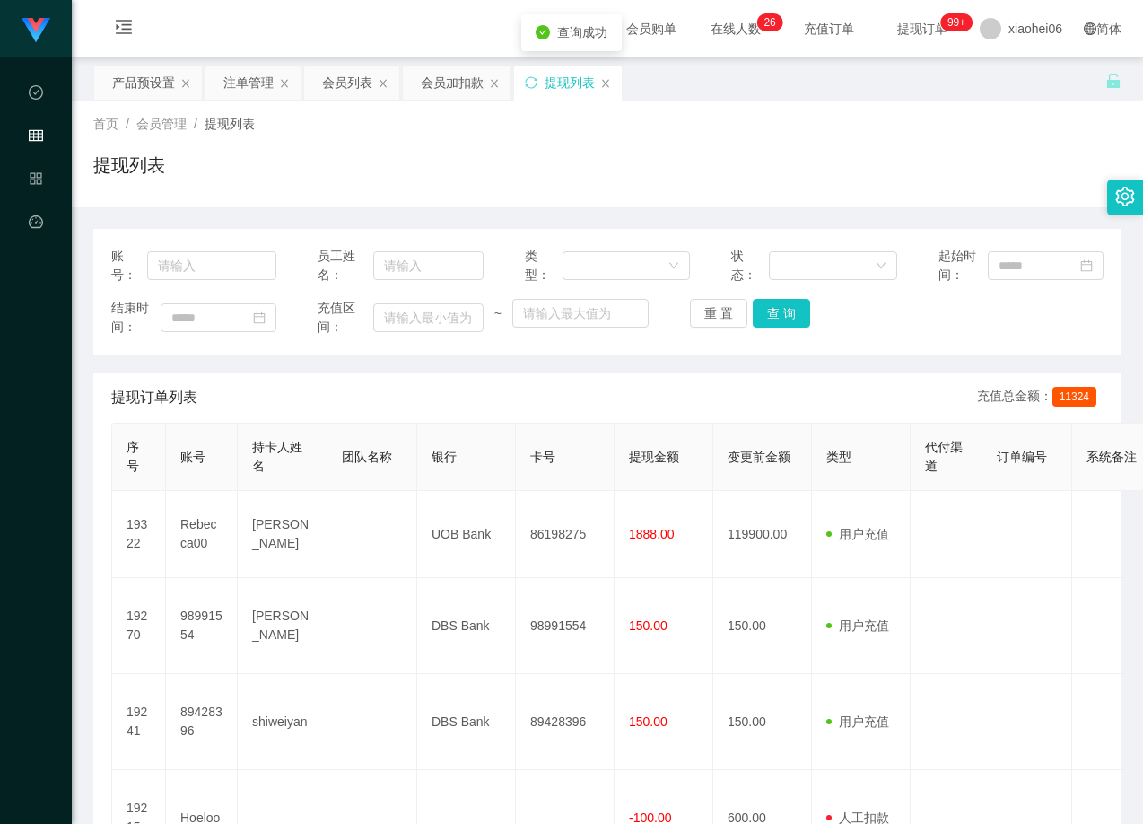
click at [914, 348] on div "账号： 员工姓名： 类型： 状态： 起始时间： 结束时间： 充值区间： ~ 重 置 查 询" at bounding box center [607, 292] width 1028 height 126
click at [965, 153] on div "提现列表" at bounding box center [607, 172] width 1028 height 41
click at [937, 380] on div "提现订单列表 充值总金额： 11324" at bounding box center [607, 397] width 993 height 50
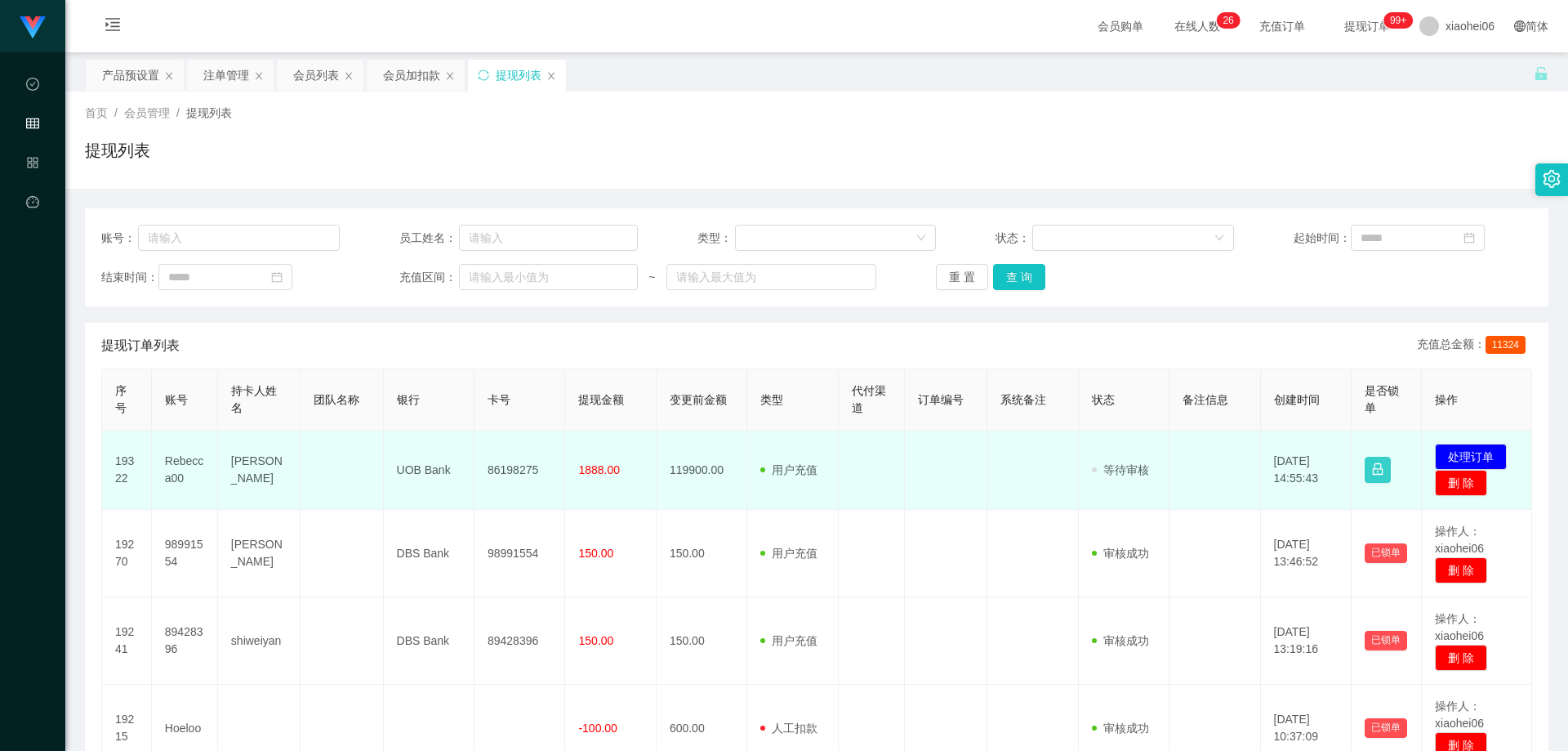
click at [1039, 465] on button "button" at bounding box center [1378, 470] width 26 height 26
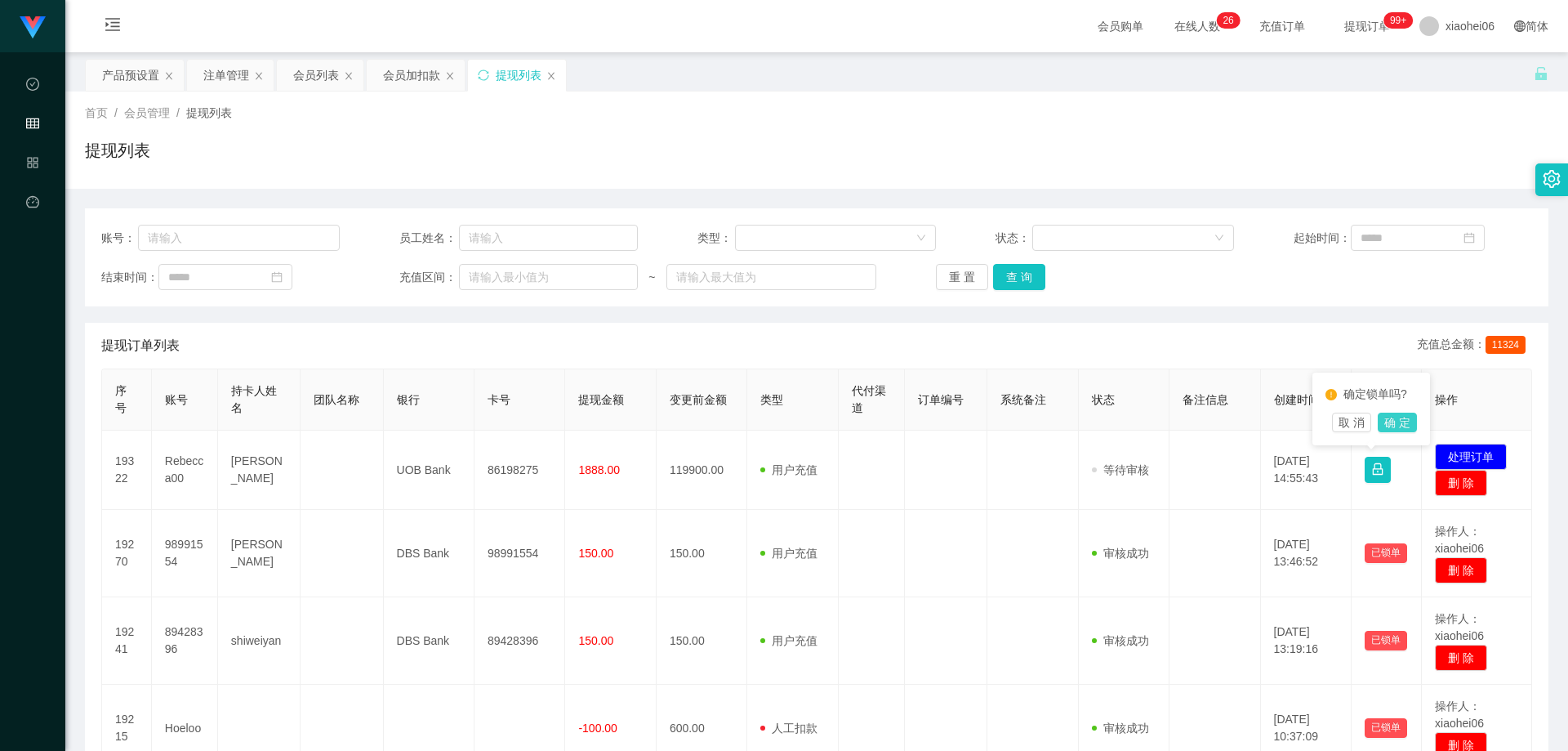
click at [1039, 426] on button "确 定" at bounding box center [1397, 422] width 39 height 20
click at [1039, 418] on th "备注信息" at bounding box center [1215, 400] width 91 height 61
click at [1039, 339] on div "提现订单列表 充值总金额： 828" at bounding box center [816, 345] width 1431 height 46
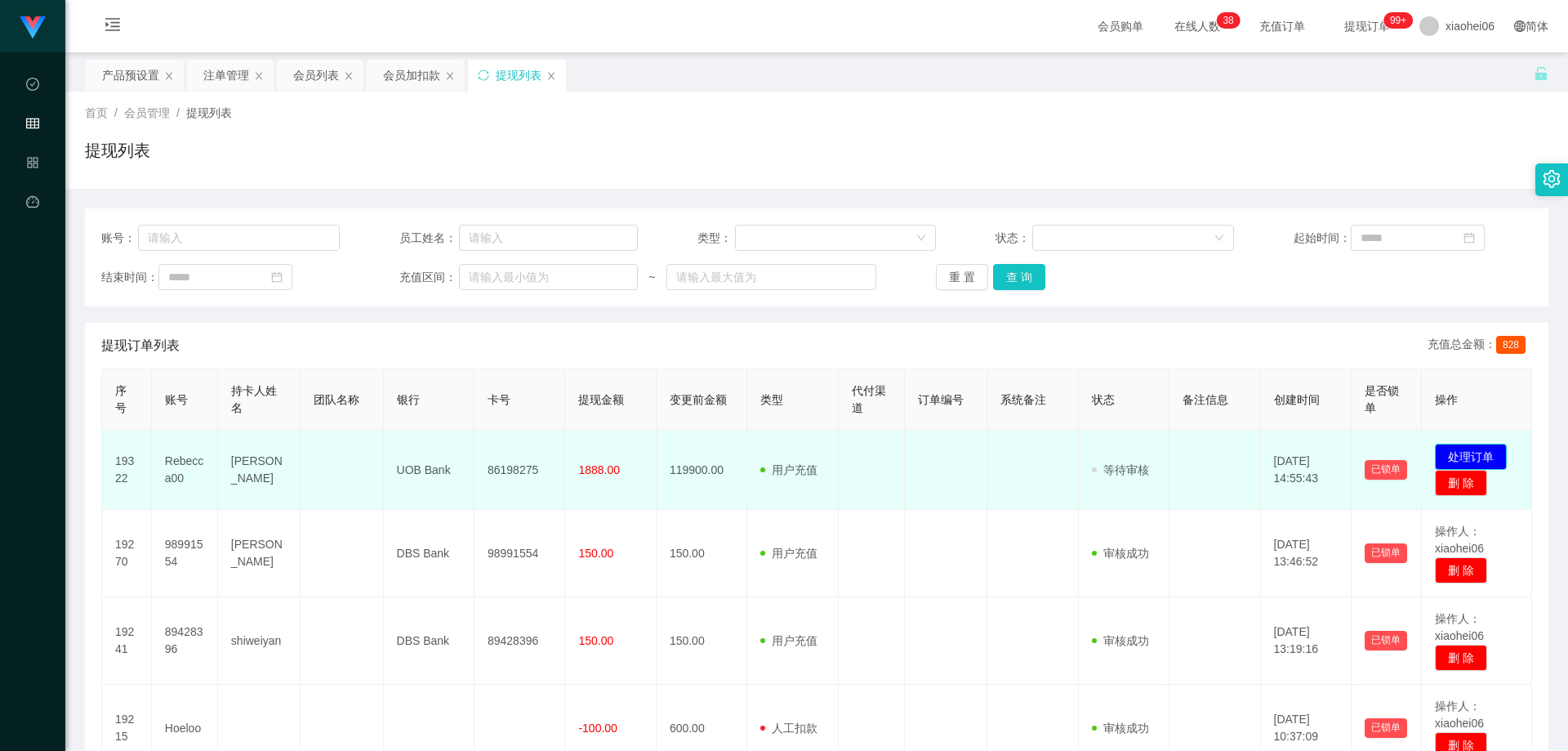
click at [1039, 455] on button "处理订单" at bounding box center [1471, 456] width 72 height 26
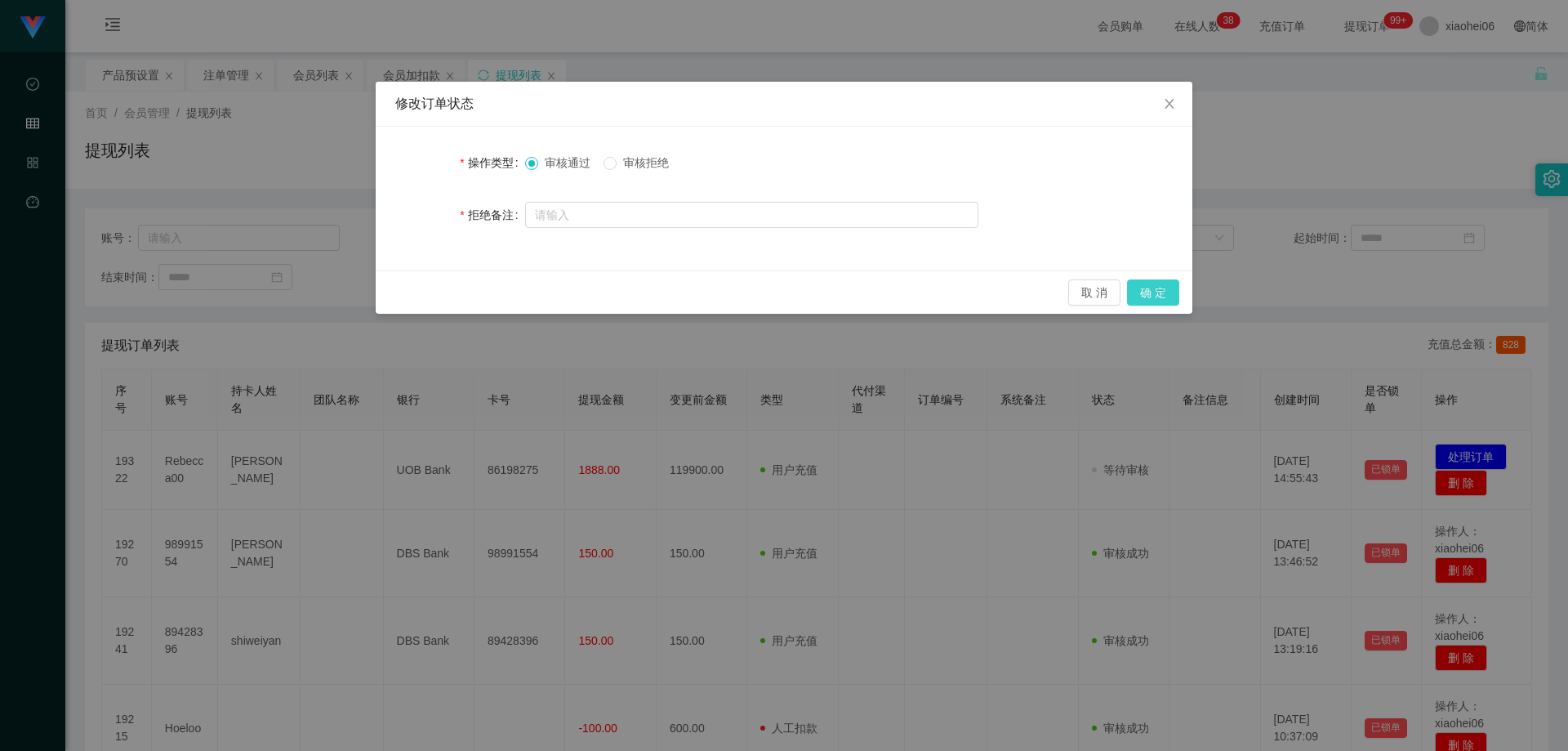
click at [1039, 290] on button "确 定" at bounding box center [1152, 292] width 52 height 26
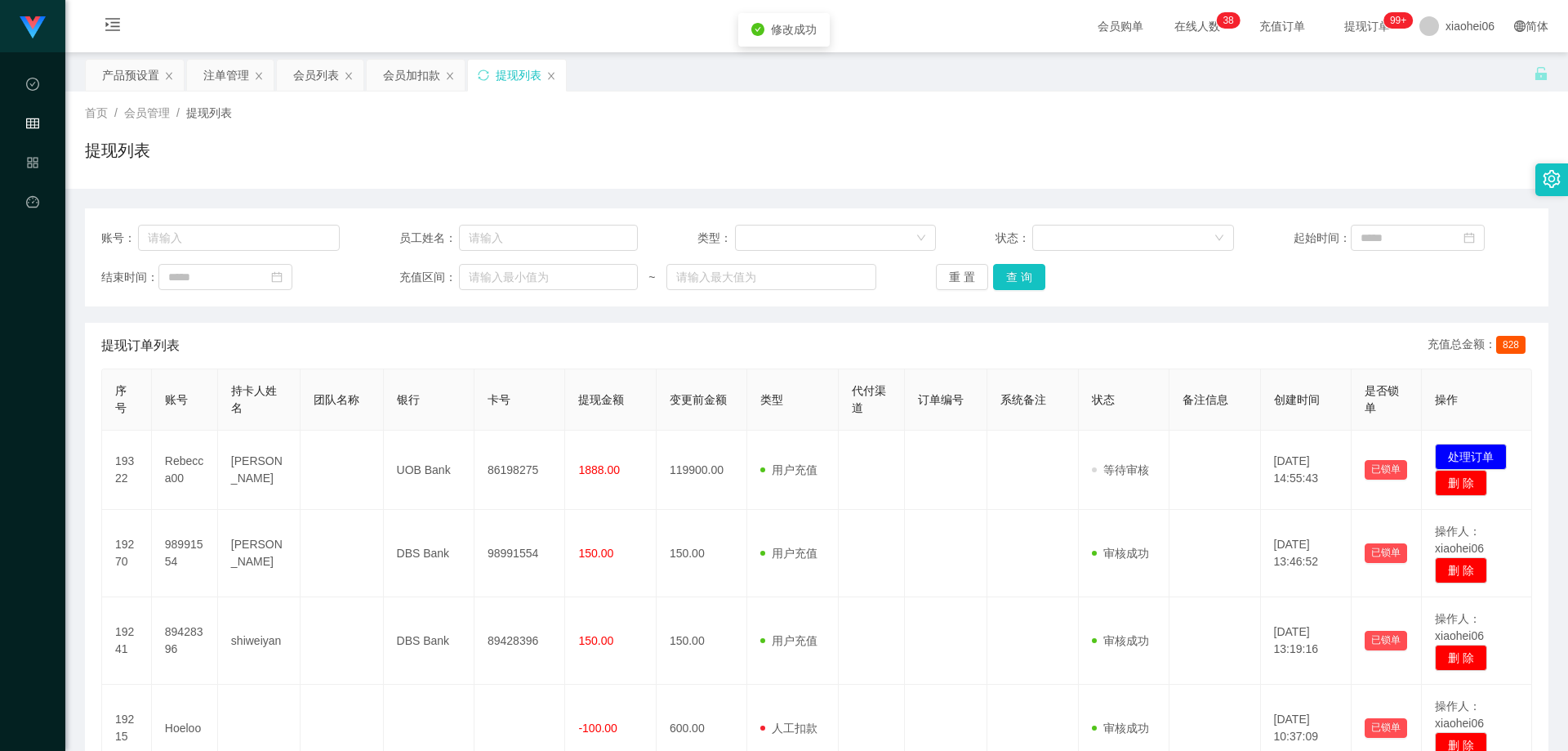
click at [1039, 299] on div "修改订单状态 操作类型 审核通过 审核拒绝 拒绝备注 取 消 确 定" at bounding box center [784, 375] width 1568 height 751
click at [1039, 402] on span "备注信息" at bounding box center [1205, 400] width 46 height 13
click at [830, 332] on div "提现订单列表 充值总金额： 2668" at bounding box center [816, 345] width 1431 height 46
drag, startPoint x: 1015, startPoint y: 265, endPoint x: 1083, endPoint y: 288, distance: 71.8
click at [1015, 265] on button "查 询" at bounding box center [1018, 277] width 52 height 26
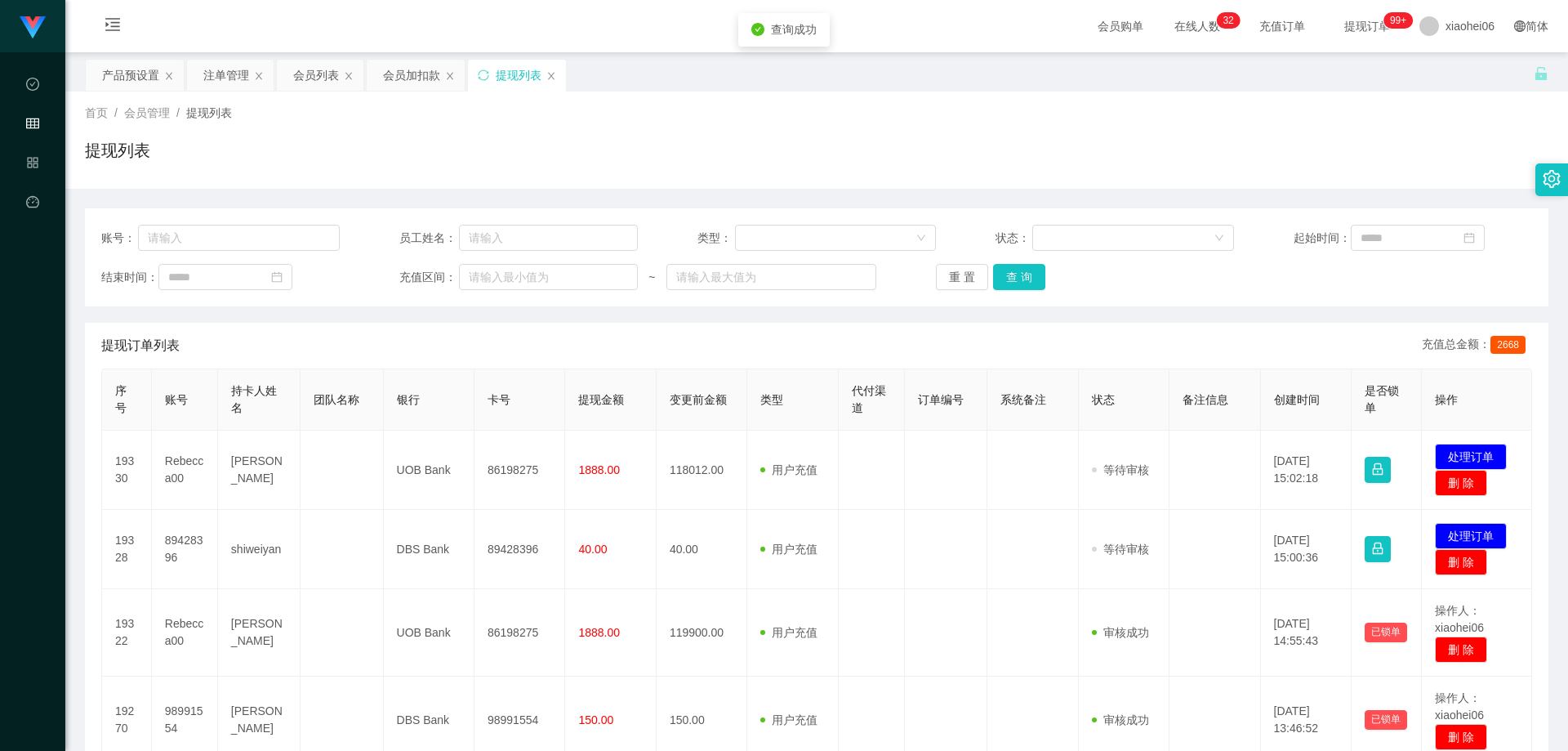
click at [1039, 299] on div "账号： 员工姓名： 类型： 状态： 起始时间： 结束时间： 充值区间： ~ 重 置 查 询" at bounding box center [816, 258] width 1463 height 98
click at [1039, 295] on div "账号： 员工姓名： 类型： 状态： 起始时间： 结束时间： 充值区间： ~ 重 置 查 询" at bounding box center [816, 258] width 1463 height 98
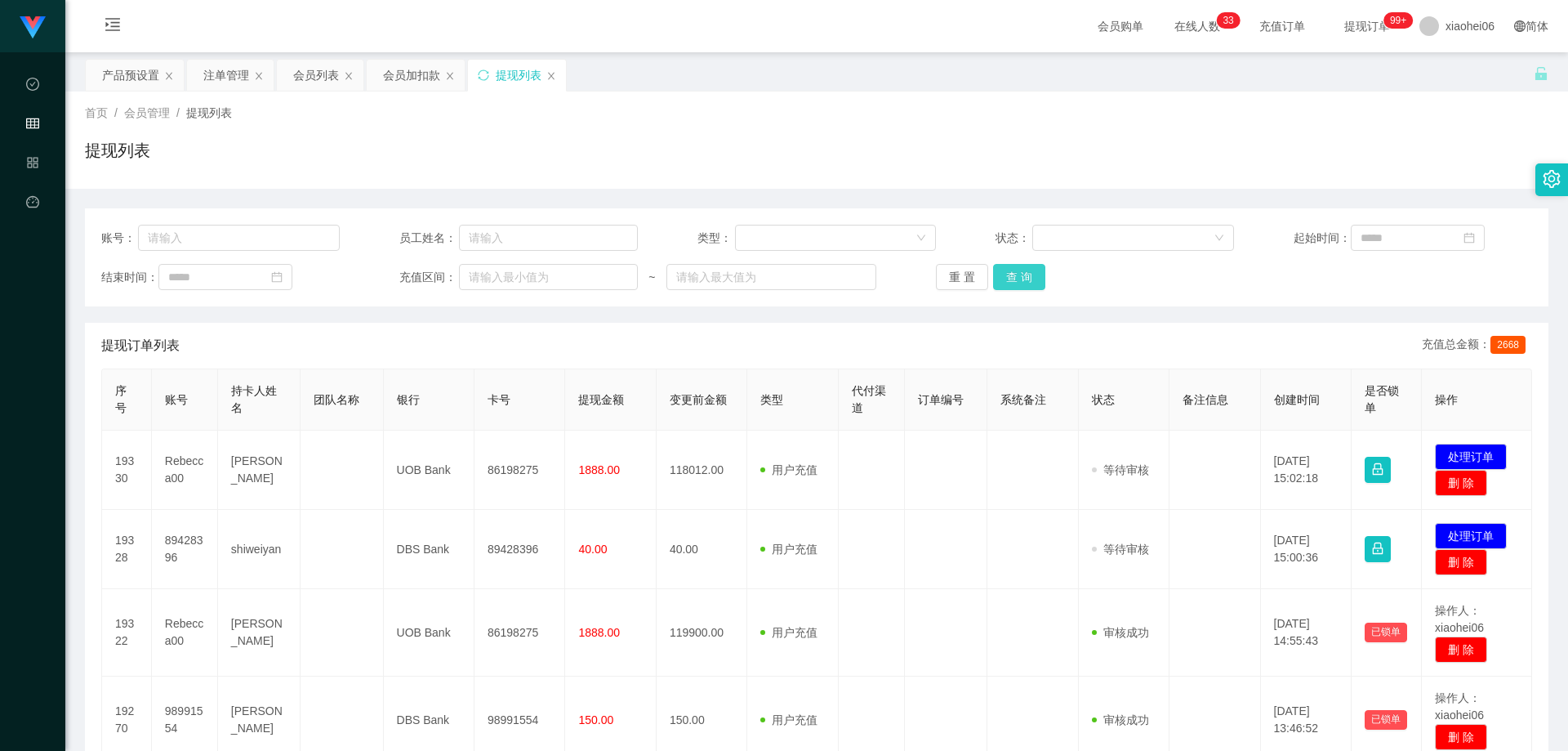
click at [1023, 273] on button "查 询" at bounding box center [1018, 277] width 52 height 26
click at [1023, 273] on div "重 置 查 询" at bounding box center [1055, 277] width 238 height 26
click at [1039, 296] on div "账号： 员工姓名： 类型： 状态： 起始时间： 结束时间： 充值区间： ~ 重 置 查 询" at bounding box center [816, 258] width 1463 height 98
drag, startPoint x: 1128, startPoint y: 299, endPoint x: 1148, endPoint y: 302, distance: 20.2
click at [1039, 300] on div "账号： 员工姓名： 类型： 状态： 起始时间： 结束时间： 充值区间： ~ 重 置 查 询" at bounding box center [816, 258] width 1463 height 98
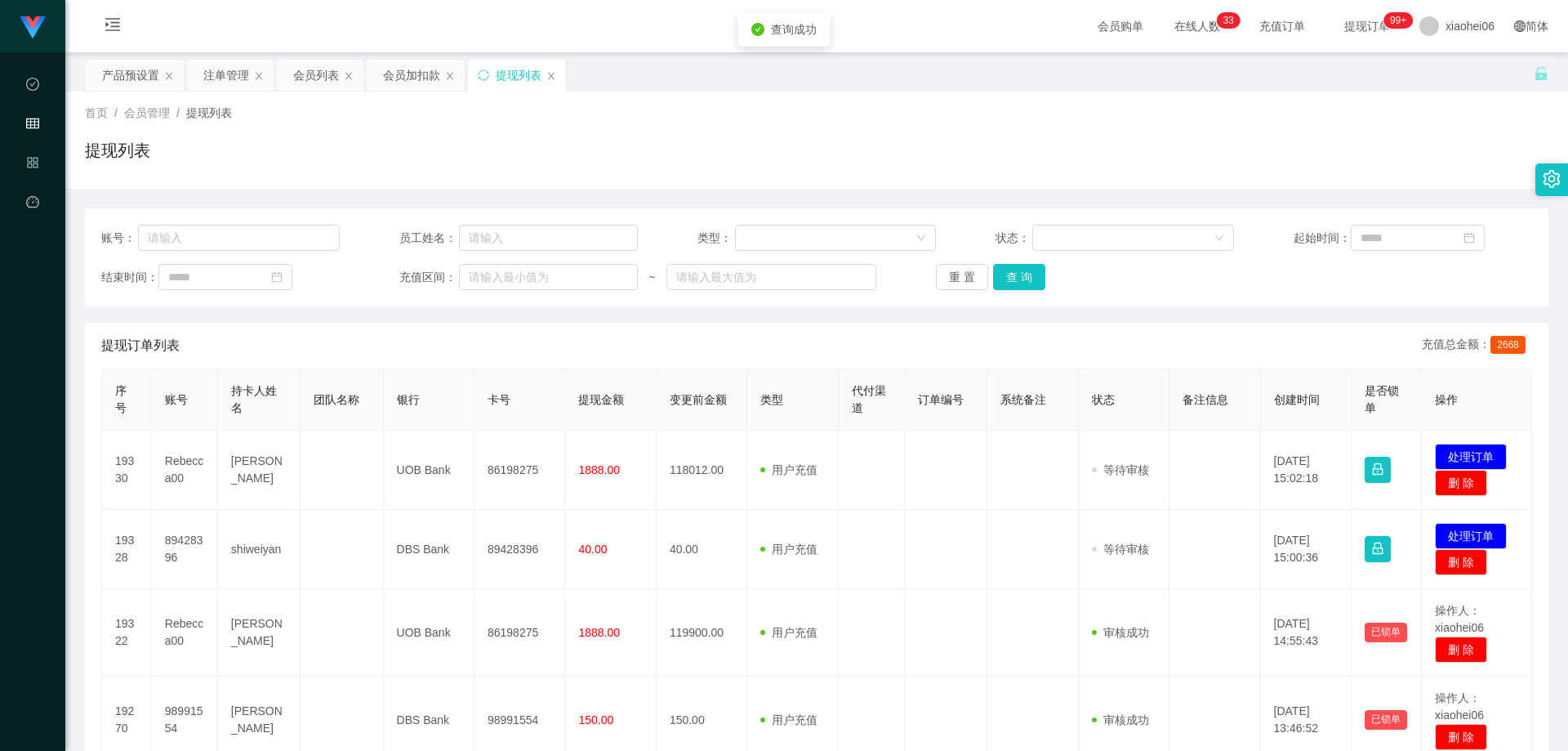
click at [1039, 327] on div "提现订单列表 充值总金额： 2668" at bounding box center [816, 345] width 1431 height 46
click at [1017, 277] on button "查 询" at bounding box center [1018, 277] width 52 height 26
drag, startPoint x: 1158, startPoint y: 296, endPoint x: 1149, endPoint y: 298, distance: 9.2
click at [1039, 296] on div "账号： 员工姓名： 类型： 状态： 起始时间： 结束时间： 充值区间： ~ 重 置 查 询" at bounding box center [816, 258] width 1463 height 98
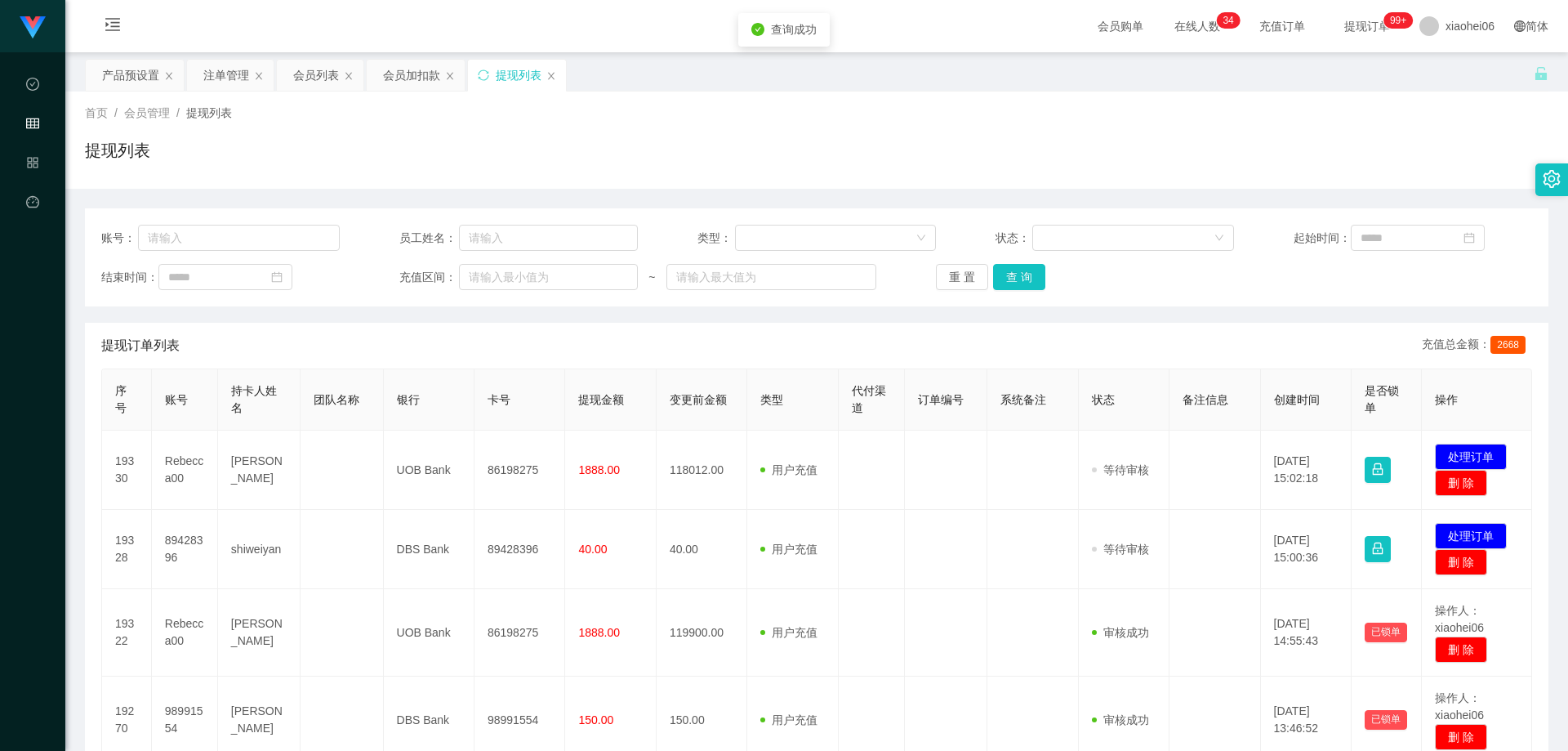
click at [1039, 297] on div "账号： 员工姓名： 类型： 状态： 起始时间： 结束时间： 充值区间： ~ 重 置 查 询" at bounding box center [816, 258] width 1463 height 98
drag, startPoint x: 1217, startPoint y: 333, endPoint x: 1278, endPoint y: 329, distance: 61.1
click at [1039, 333] on div "提现订单列表 充值总金额： 2668" at bounding box center [816, 345] width 1431 height 46
click at [1039, 337] on div "提现订单列表 充值总金额： 2668" at bounding box center [816, 345] width 1431 height 46
click at [1024, 279] on button "查 询" at bounding box center [1018, 277] width 52 height 26
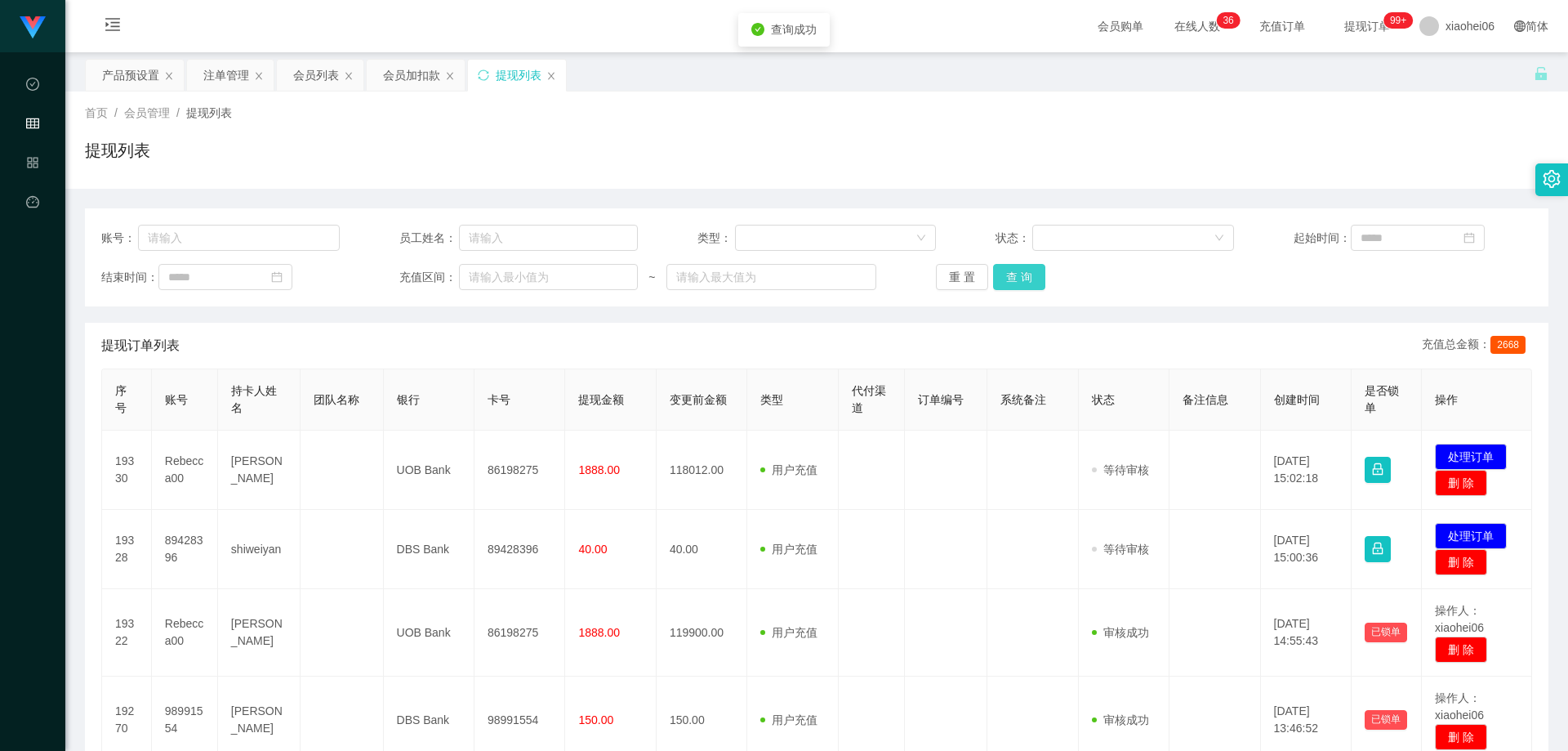
click at [1026, 278] on button "查 询" at bounding box center [1018, 277] width 52 height 26
click at [1039, 287] on div "重 置 查 询" at bounding box center [1055, 277] width 238 height 26
click at [1033, 283] on button "查 询" at bounding box center [1018, 277] width 52 height 26
click at [1039, 293] on div "账号： 员工姓名： 类型： 状态： 起始时间： 结束时间： 充值区间： ~ 重 置 查 询" at bounding box center [816, 258] width 1463 height 98
drag, startPoint x: 1195, startPoint y: 300, endPoint x: 1140, endPoint y: 302, distance: 55.0
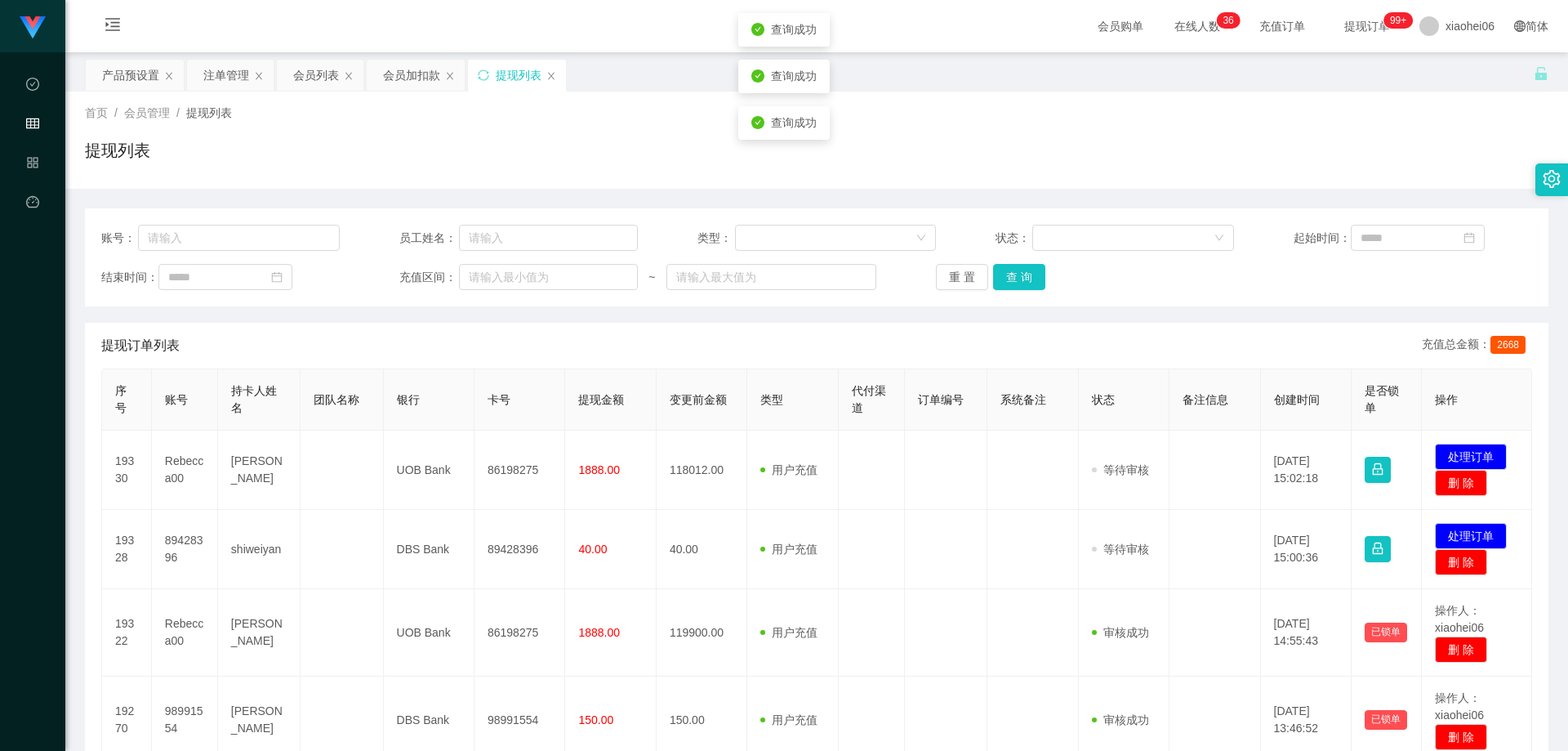
click at [1039, 300] on div "账号： 员工姓名： 类型： 状态： 起始时间： 结束时间： 充值区间： ~ 重 置 查 询" at bounding box center [816, 258] width 1463 height 98
click at [1030, 283] on button "查 询" at bounding box center [1018, 277] width 52 height 26
drag, startPoint x: 1140, startPoint y: 285, endPoint x: 1155, endPoint y: 283, distance: 15.1
click at [1039, 285] on div "重 置 查 询" at bounding box center [1055, 277] width 238 height 26
click at [1039, 159] on div "提现列表" at bounding box center [816, 157] width 1463 height 37
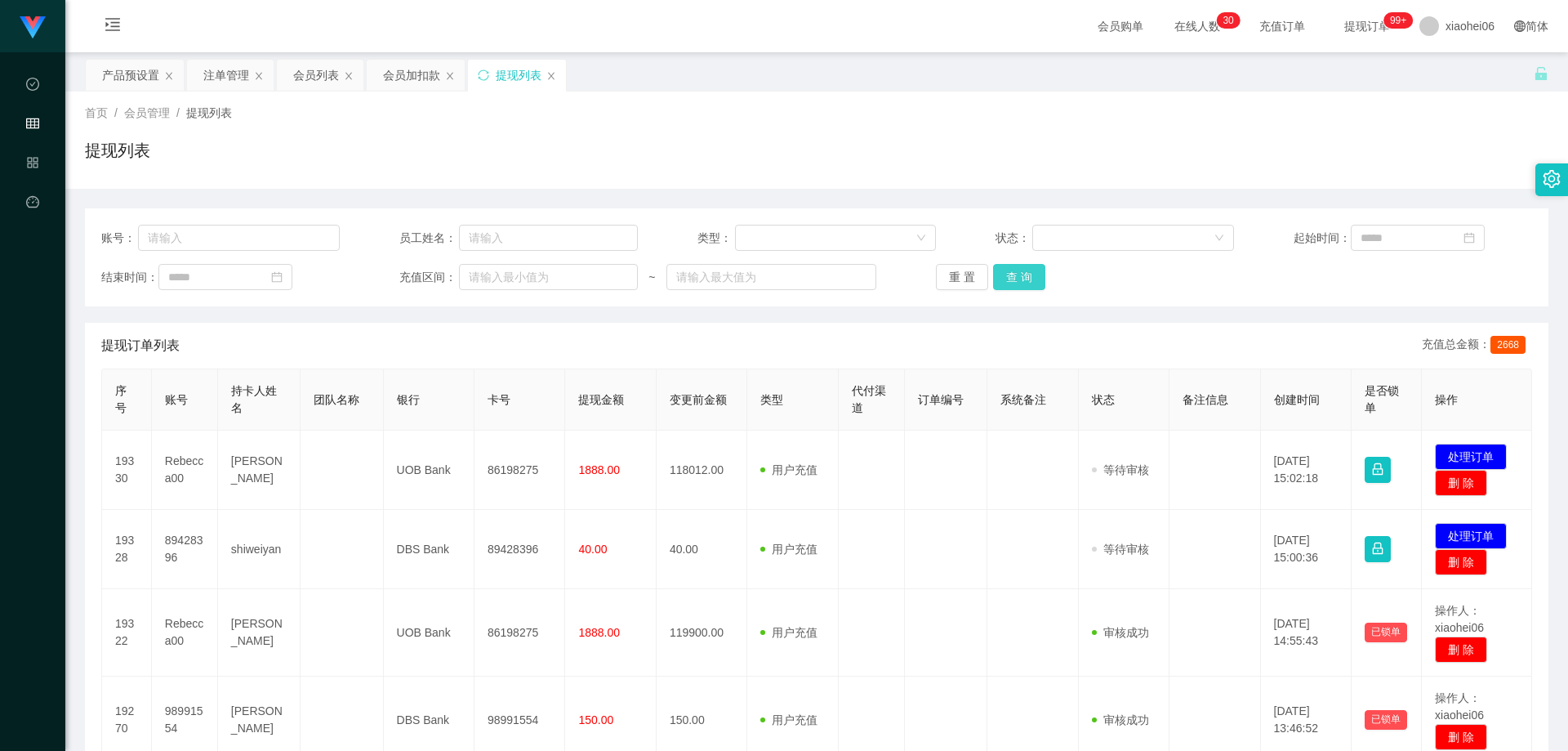
click at [1035, 283] on button "查 询" at bounding box center [1018, 277] width 52 height 26
click at [1023, 285] on button "查 询" at bounding box center [1018, 277] width 52 height 26
click at [1039, 299] on div "账号： 员工姓名： 类型： 状态： 起始时间： 结束时间： 充值区间： ~ 重 置 查 询" at bounding box center [816, 258] width 1463 height 98
drag, startPoint x: 1010, startPoint y: 282, endPoint x: 1067, endPoint y: 290, distance: 57.6
click at [1010, 282] on button "查 询" at bounding box center [1018, 277] width 52 height 26
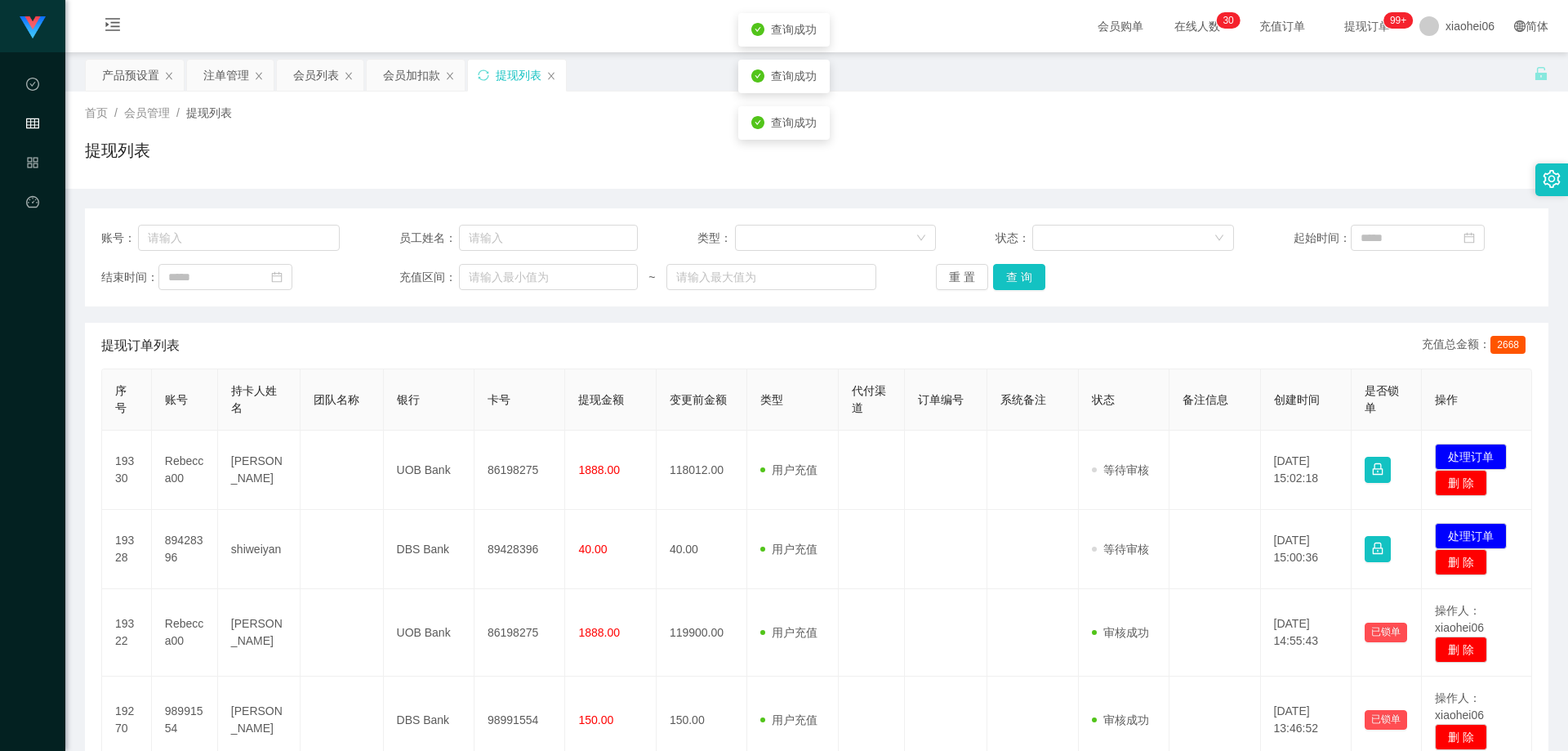
click at [1039, 291] on div "账号： 员工姓名： 类型： 状态： 起始时间： 结束时间： 充值区间： ~ 重 置 查 询" at bounding box center [816, 258] width 1463 height 98
click at [1038, 286] on button "查 询" at bounding box center [1018, 277] width 52 height 26
click at [1039, 290] on div "账号： 员工姓名： 类型： 状态： 起始时间： 结束时间： 充值区间： ~ 重 置 查 询" at bounding box center [816, 258] width 1463 height 98
click at [997, 283] on button "查 询" at bounding box center [1018, 277] width 52 height 26
drag, startPoint x: 1094, startPoint y: 300, endPoint x: 1061, endPoint y: 292, distance: 34.0
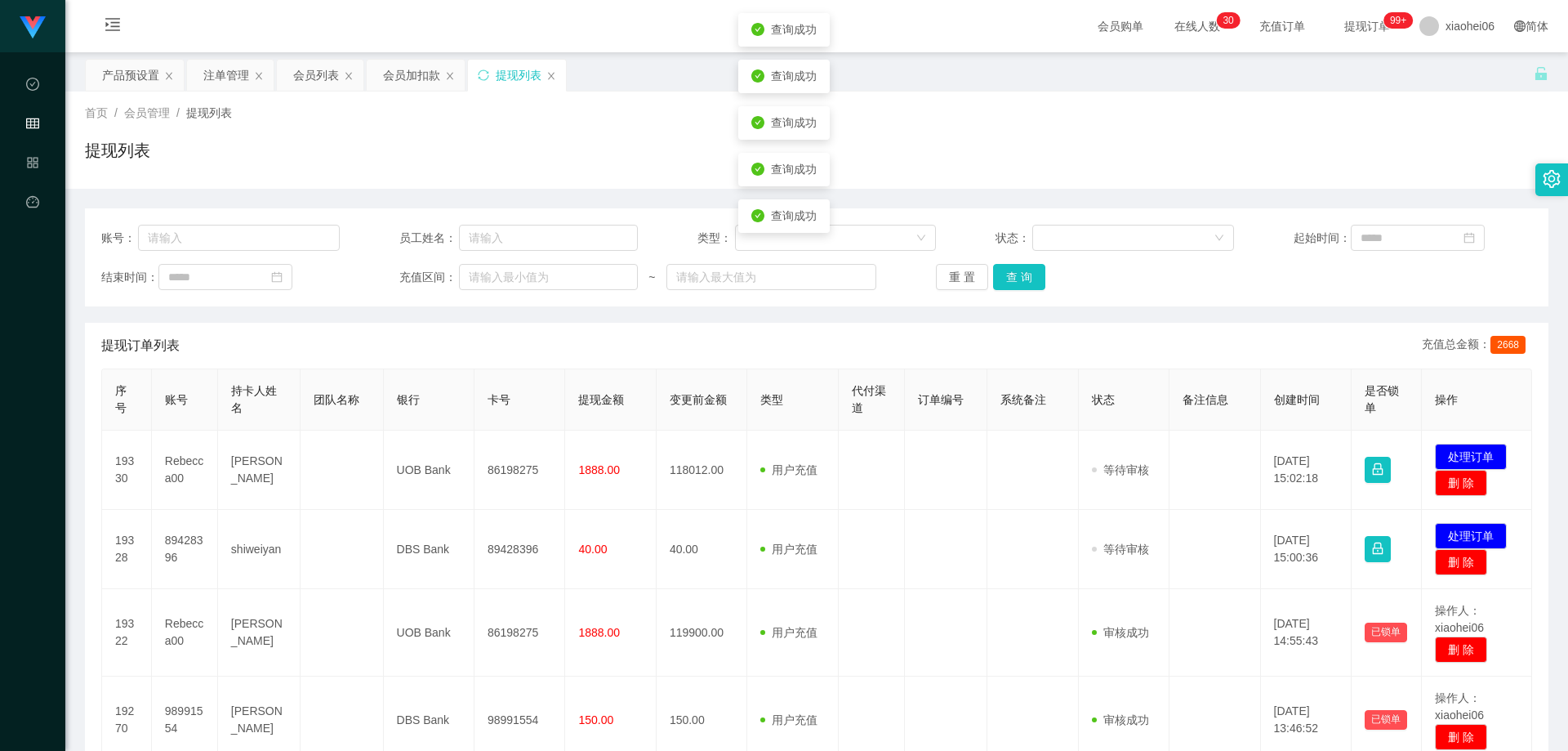
click at [1039, 300] on div "账号： 员工姓名： 类型： 状态： 起始时间： 结束时间： 充值区间： ~ 重 置 查 询" at bounding box center [816, 258] width 1463 height 98
click at [1039, 286] on div "重 置 查 询" at bounding box center [1055, 277] width 238 height 26
drag, startPoint x: 1097, startPoint y: 297, endPoint x: 1027, endPoint y: 278, distance: 72.5
click at [1039, 299] on div "账号： 员工姓名： 类型： 状态： 起始时间： 结束时间： 充值区间： ~ 重 置 查 询" at bounding box center [816, 258] width 1463 height 98
click at [1027, 278] on button "查 询" at bounding box center [1018, 277] width 52 height 26
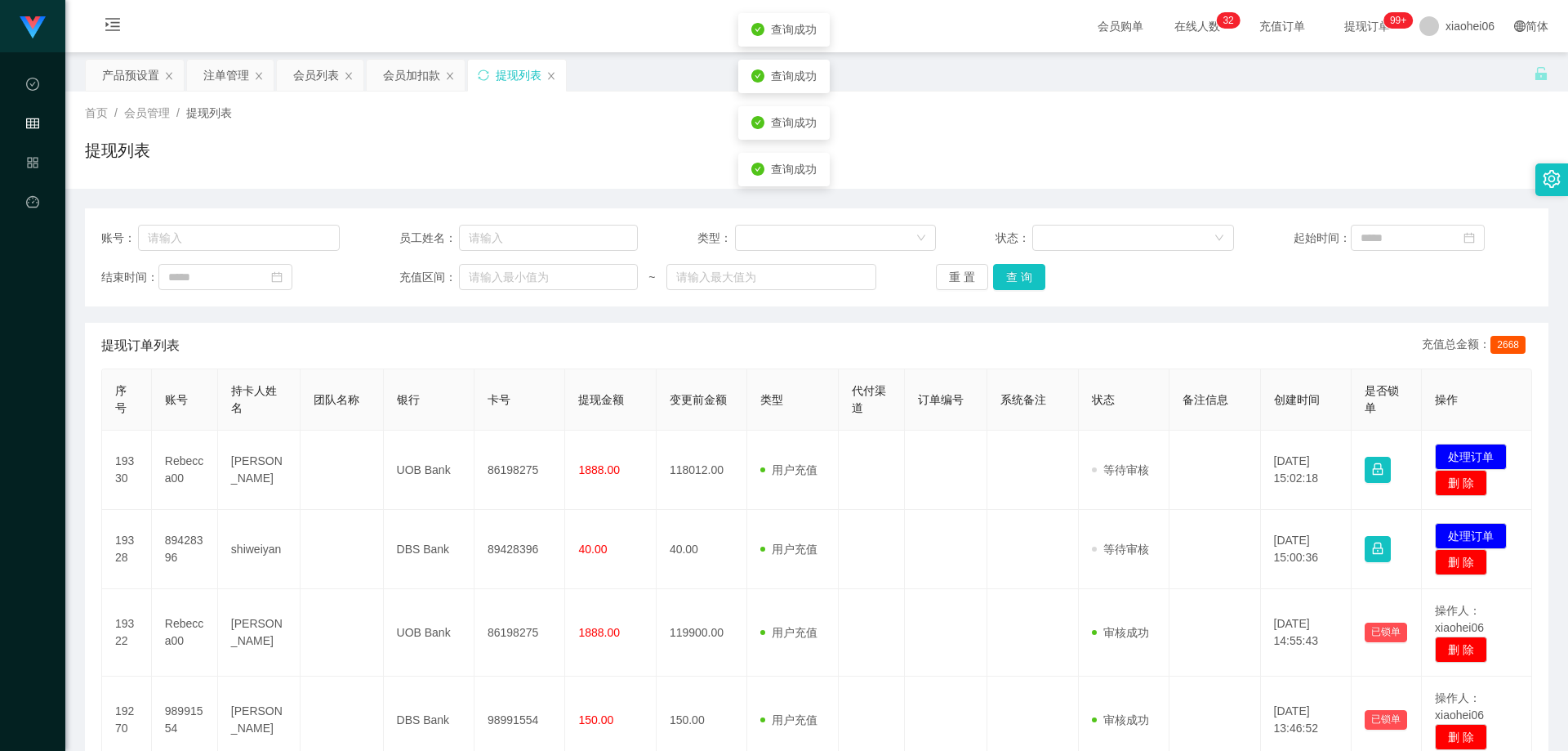
click at [1039, 306] on div "账号： 员工姓名： 类型： 状态： 起始时间： 结束时间： 充值区间： ~ 重 置 查 询" at bounding box center [816, 258] width 1463 height 98
click at [1039, 175] on div "提现列表" at bounding box center [816, 157] width 1463 height 37
click at [1029, 272] on button "查 询" at bounding box center [1018, 277] width 52 height 26
click at [1027, 275] on div "重 置 查 询" at bounding box center [1055, 277] width 238 height 26
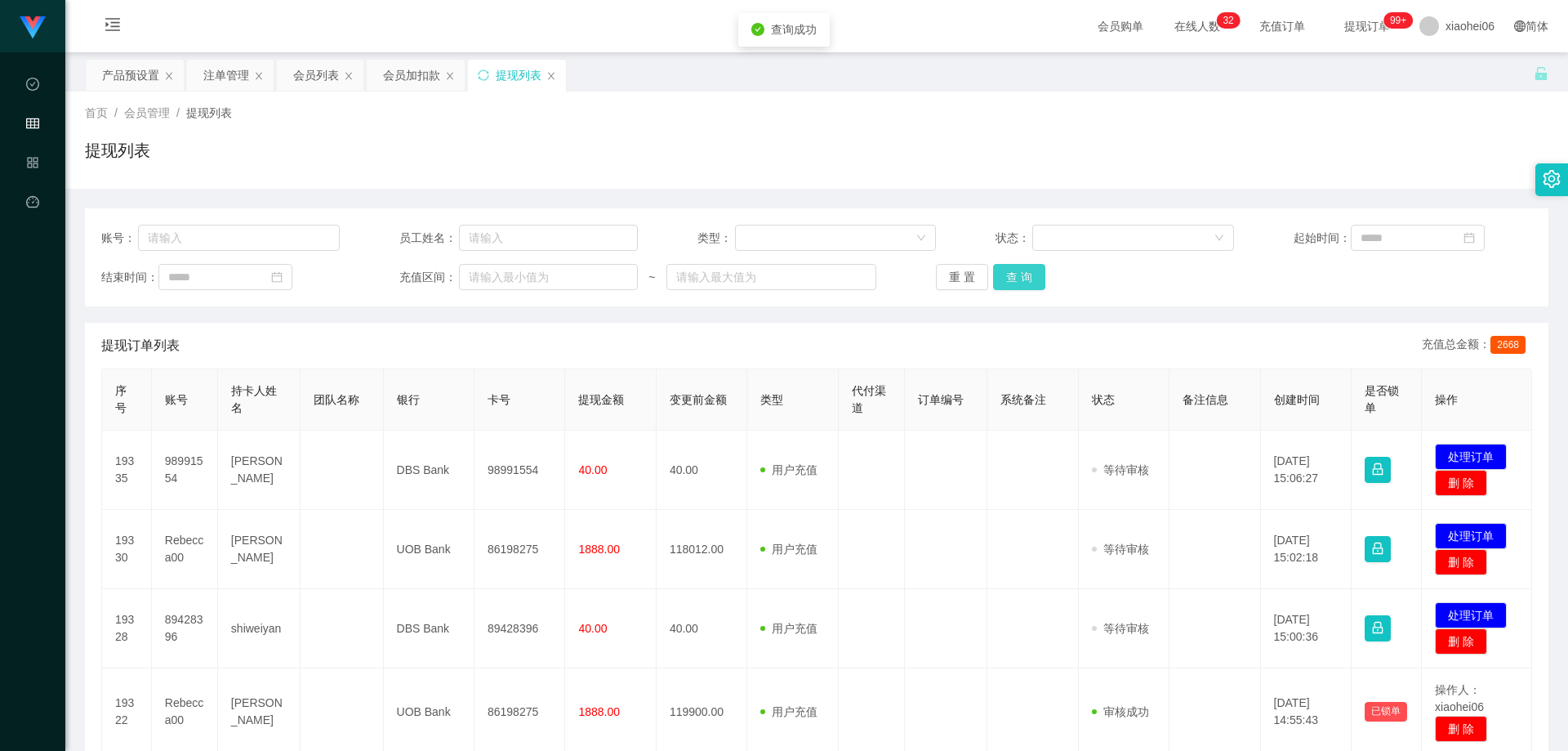
click at [1027, 275] on button "查 询" at bounding box center [1018, 277] width 52 height 26
click at [1039, 299] on div "账号： 员工姓名： 类型： 状态： 起始时间： 结束时间： 充值区间： ~ 重 置 查 询" at bounding box center [816, 258] width 1463 height 98
click at [1039, 293] on div "账号： 员工姓名： 类型： 状态： 起始时间： 结束时间： 充值区间： ~ 重 置 查 询" at bounding box center [816, 258] width 1463 height 98
click at [997, 276] on button "查 询" at bounding box center [1018, 277] width 52 height 26
click at [1039, 300] on div "账号： 员工姓名： 类型： 状态： 起始时间： 结束时间： 充值区间： ~ 重 置 查 询" at bounding box center [816, 258] width 1463 height 98
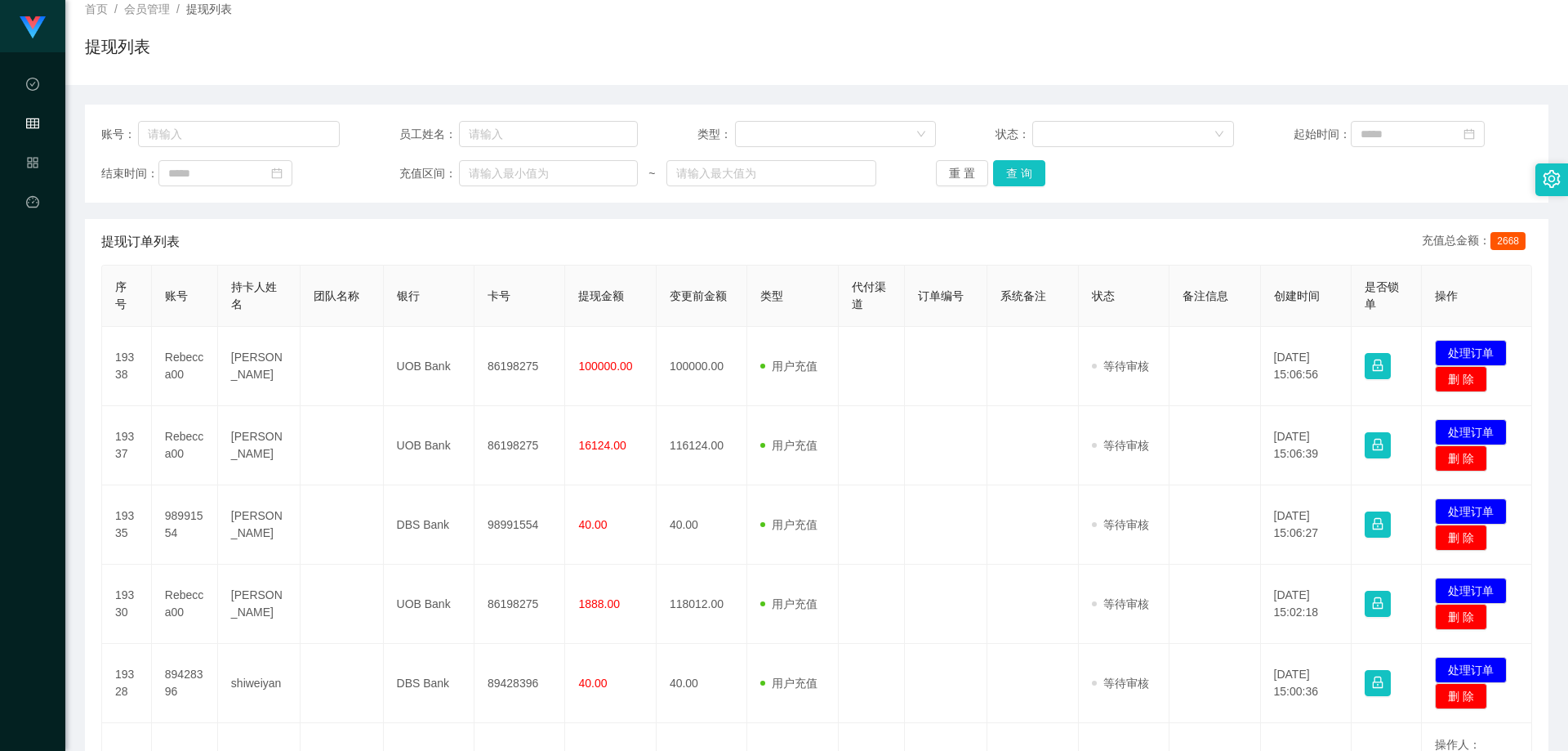
scroll to position [245, 0]
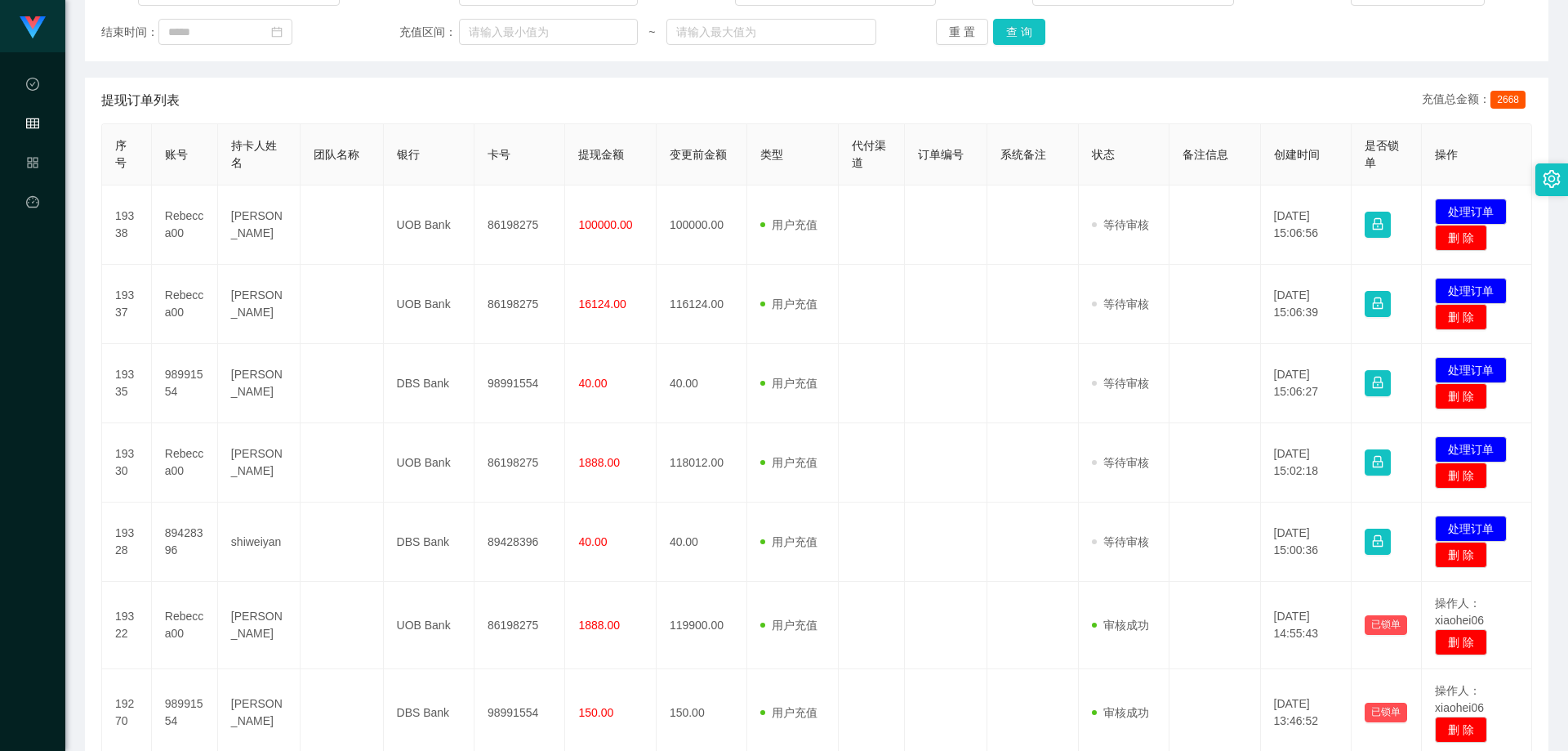
click at [1039, 131] on th "状态" at bounding box center [1124, 154] width 91 height 61
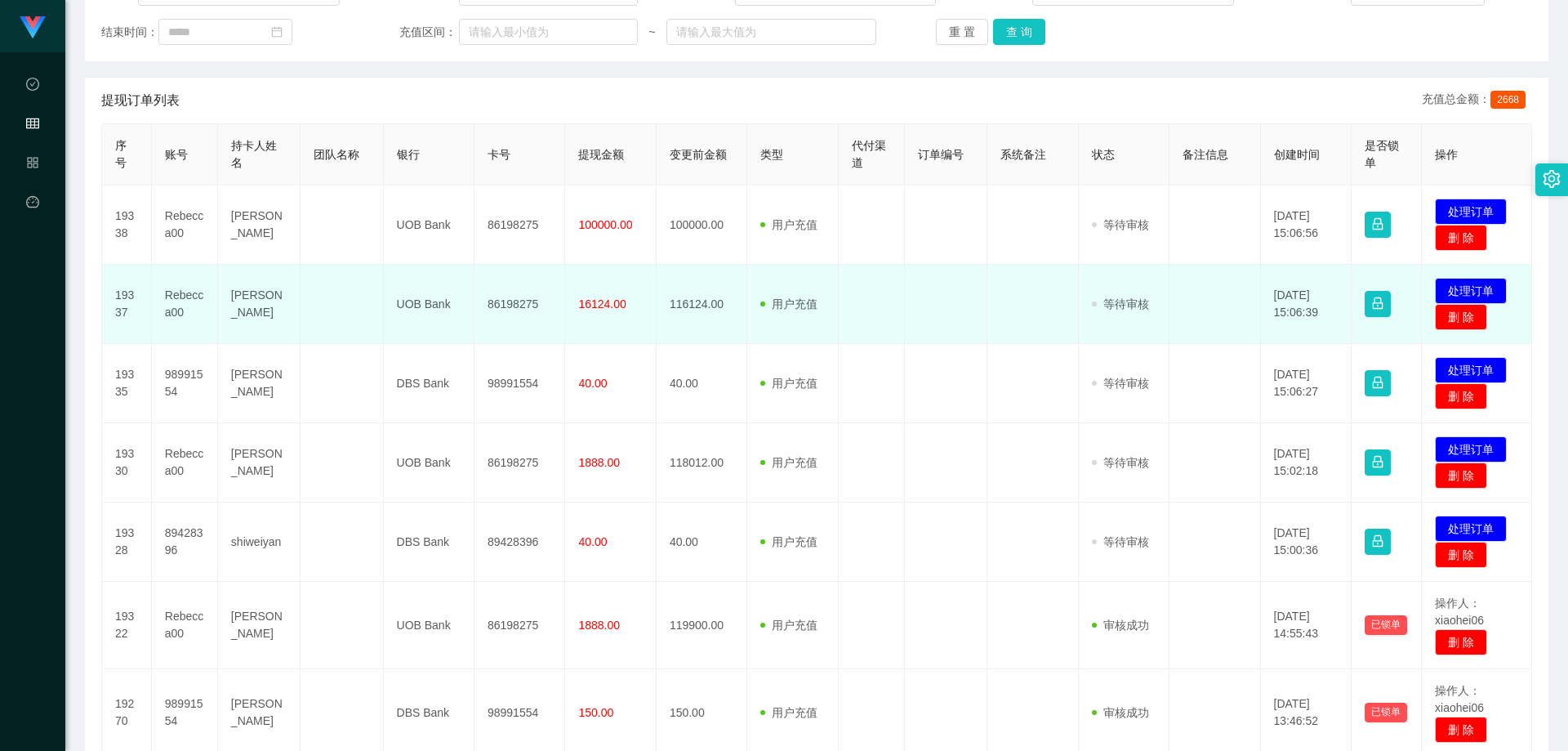
drag, startPoint x: 1199, startPoint y: 282, endPoint x: 1213, endPoint y: 282, distance: 14.0
click at [1039, 282] on td at bounding box center [1215, 304] width 91 height 79
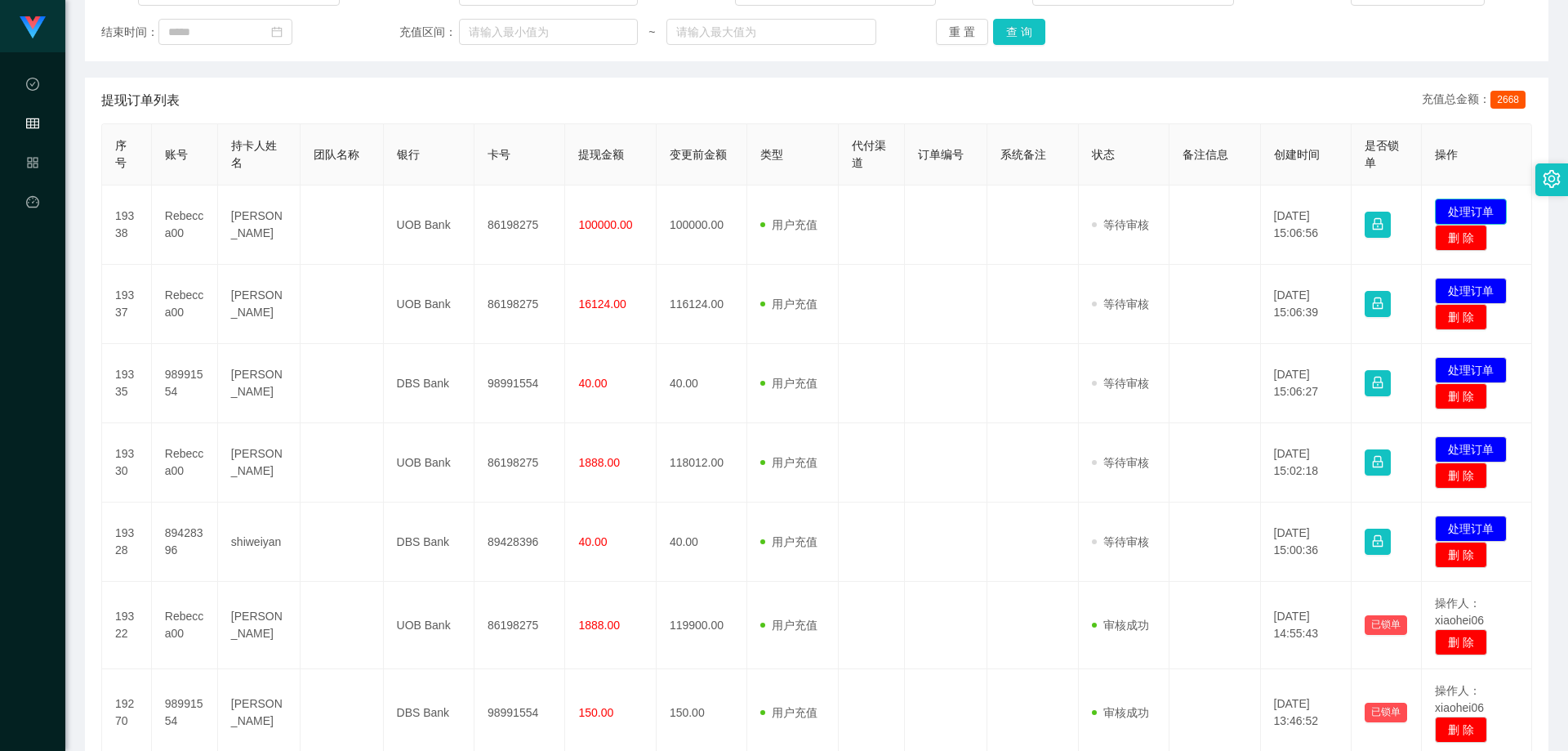
drag, startPoint x: 1451, startPoint y: 209, endPoint x: 1340, endPoint y: 211, distance: 111.0
click at [1039, 209] on button "处理订单" at bounding box center [1471, 211] width 72 height 26
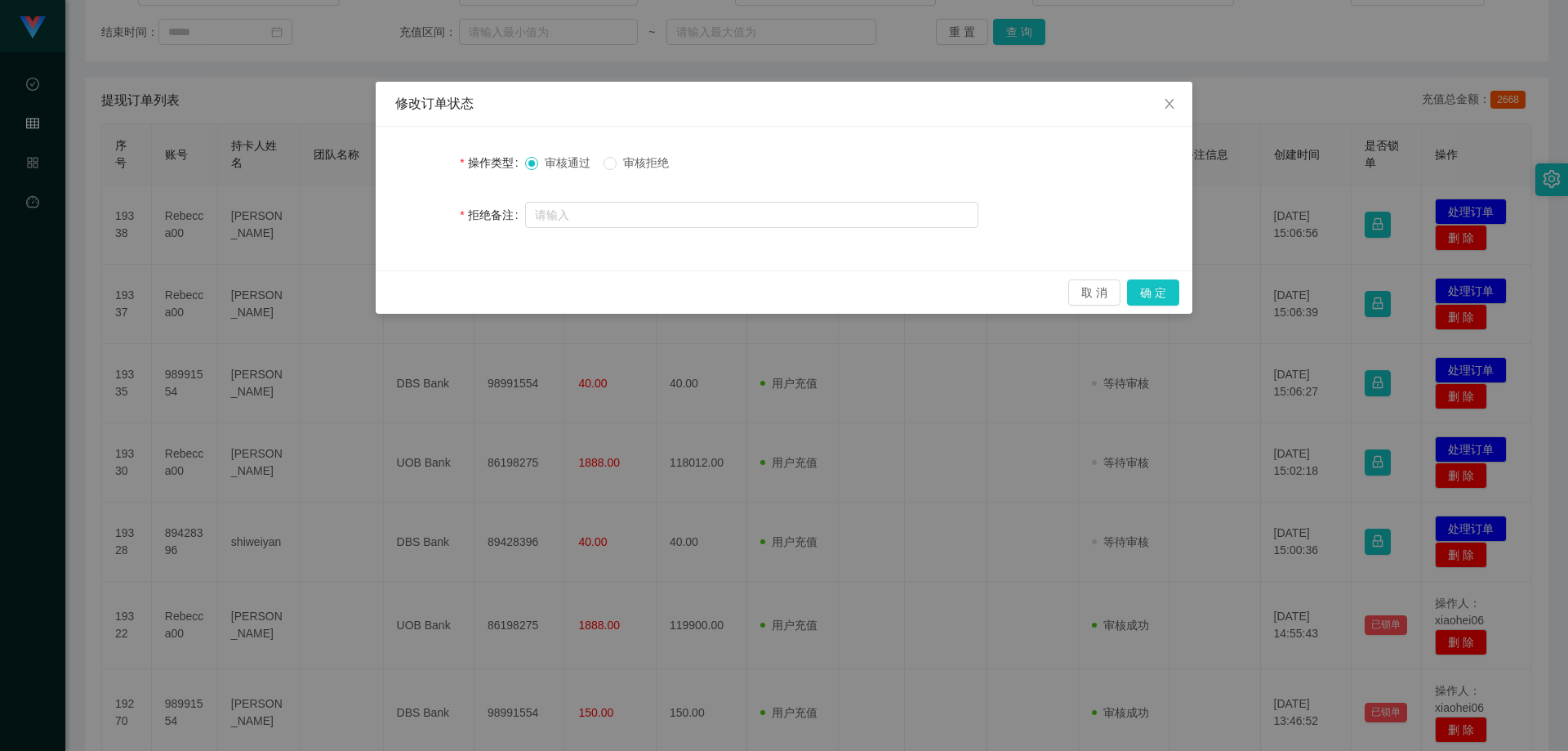
click at [656, 164] on span "审核拒绝" at bounding box center [646, 162] width 59 height 13
click at [743, 211] on input "text" at bounding box center [752, 215] width 453 height 26
paste input "本次兑换取款未按报备步骤分笔顺序提交，根据监管条款需立即完成对冲账户机制，请于本通知送达后24小时内完成指定对冲操作，以免账户冻结。本次对冲金额：账户余额的 …"
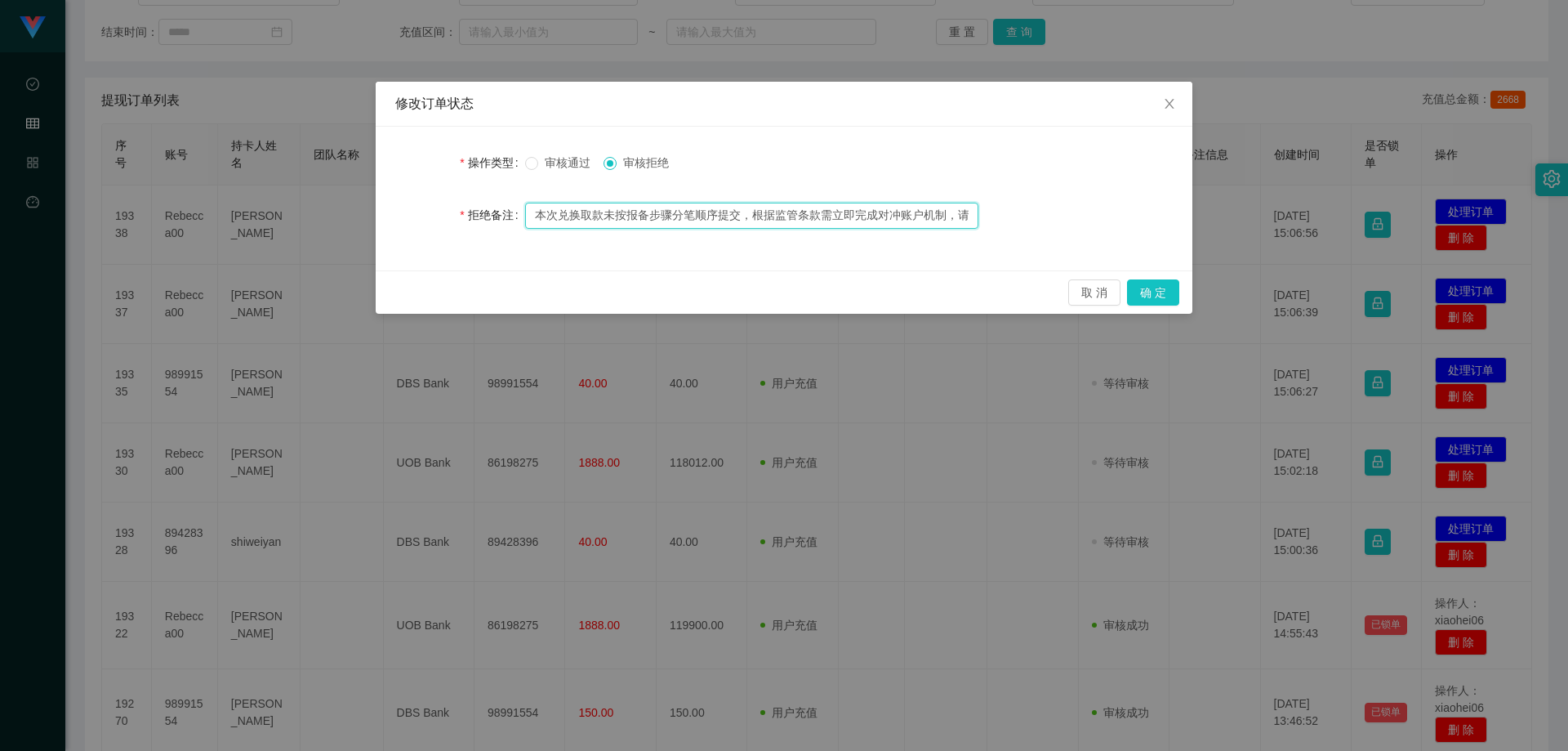
scroll to position [0, 743]
type input "本次兑换取款未按报备步骤分笔顺序提交，根据监管条款需立即完成对冲账户机制，请于本通知送达后24小时内完成指定对冲操作，以免账户冻结。本次对冲金额：账户余额的 …"
click at [961, 265] on div "操作类型 审核通过 审核拒绝 拒绝备注 本次兑换取款未按报备步骤分笔顺序提交，根据监管条款需立即完成对冲账户机制，请于本通知送达后24小时内完成指定对冲操作，…" at bounding box center [784, 198] width 816 height 144
click at [1039, 292] on button "确 定" at bounding box center [1152, 292] width 52 height 26
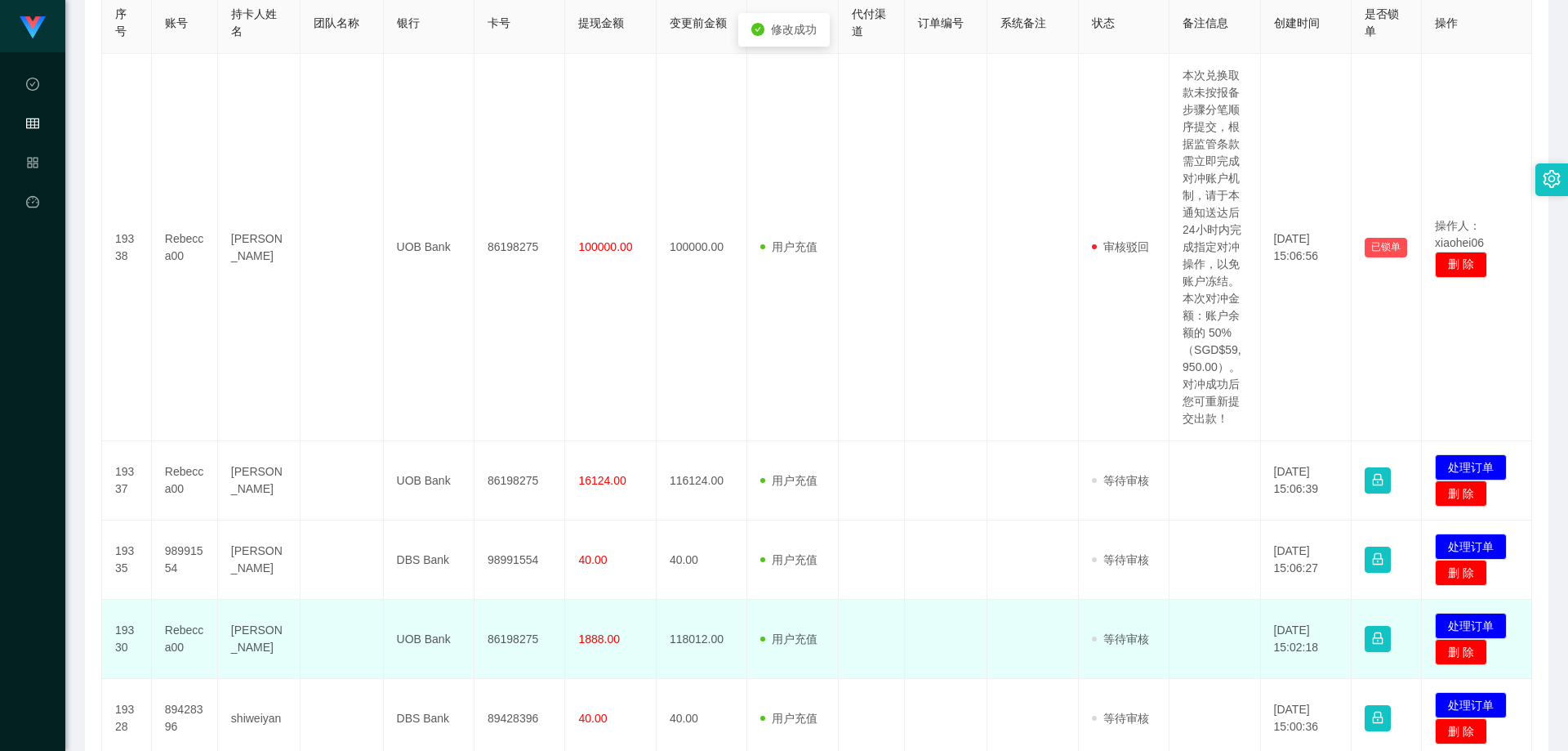
scroll to position [572, 0]
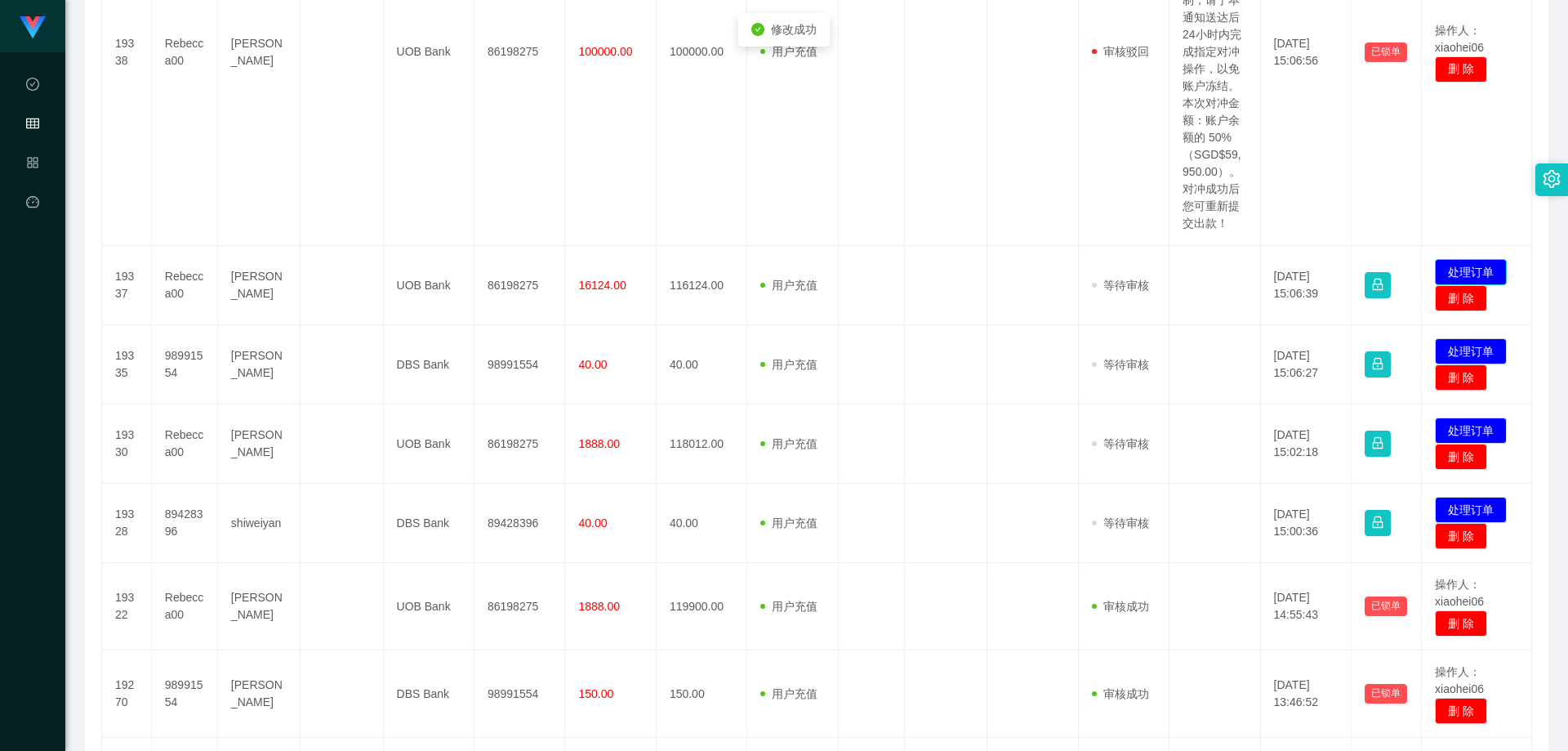
click at [1039, 271] on button "处理订单" at bounding box center [1471, 271] width 72 height 26
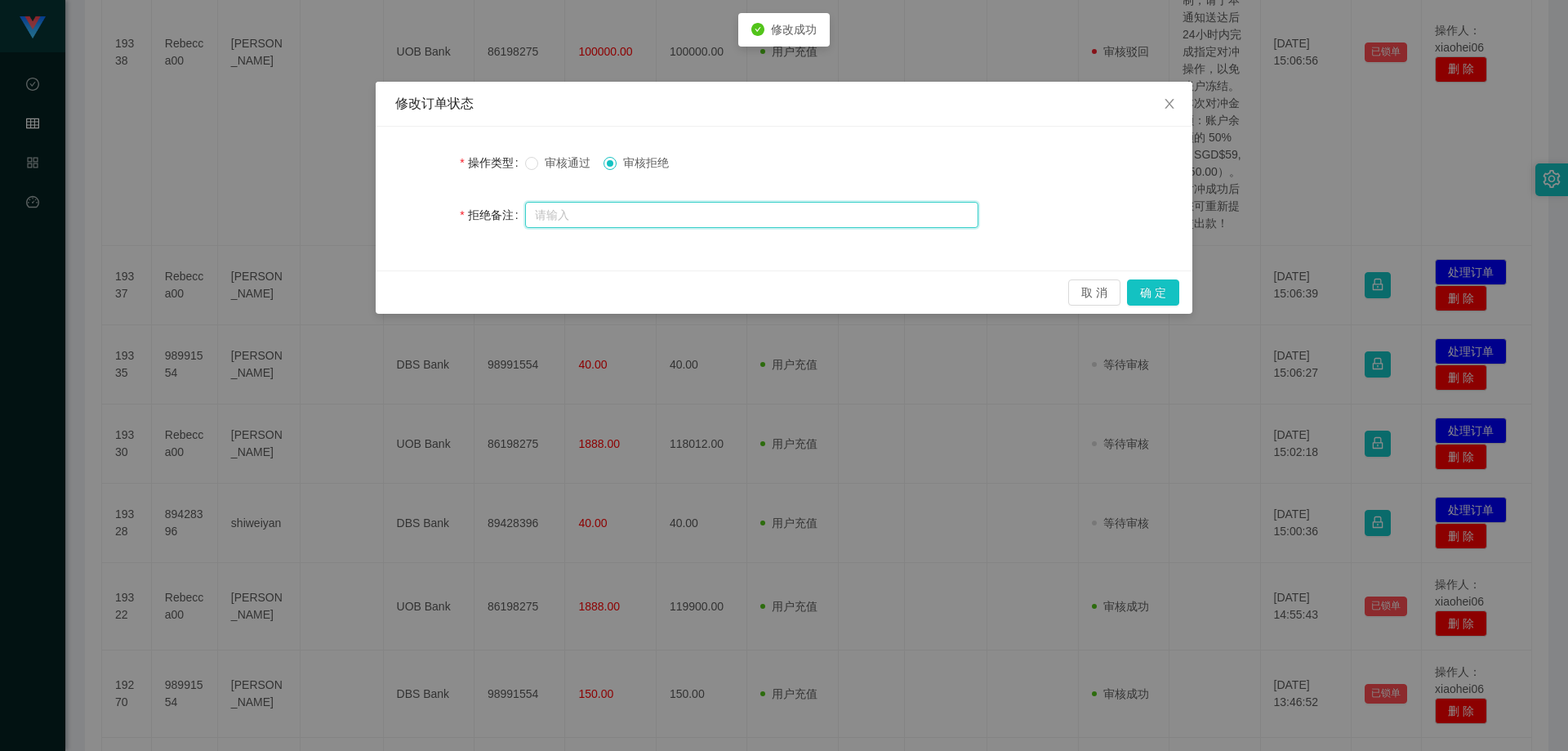
drag, startPoint x: 695, startPoint y: 211, endPoint x: 703, endPoint y: 215, distance: 8.9
click at [695, 212] on input "text" at bounding box center [752, 215] width 453 height 26
paste input "本次兑换取款未按报备步骤分笔顺序提交，根据监管条款需立即完成对冲账户机制，请于本通知送达后24小时内完成指定对冲操作，以免账户冻结。本次对冲金额：账户余额的 …"
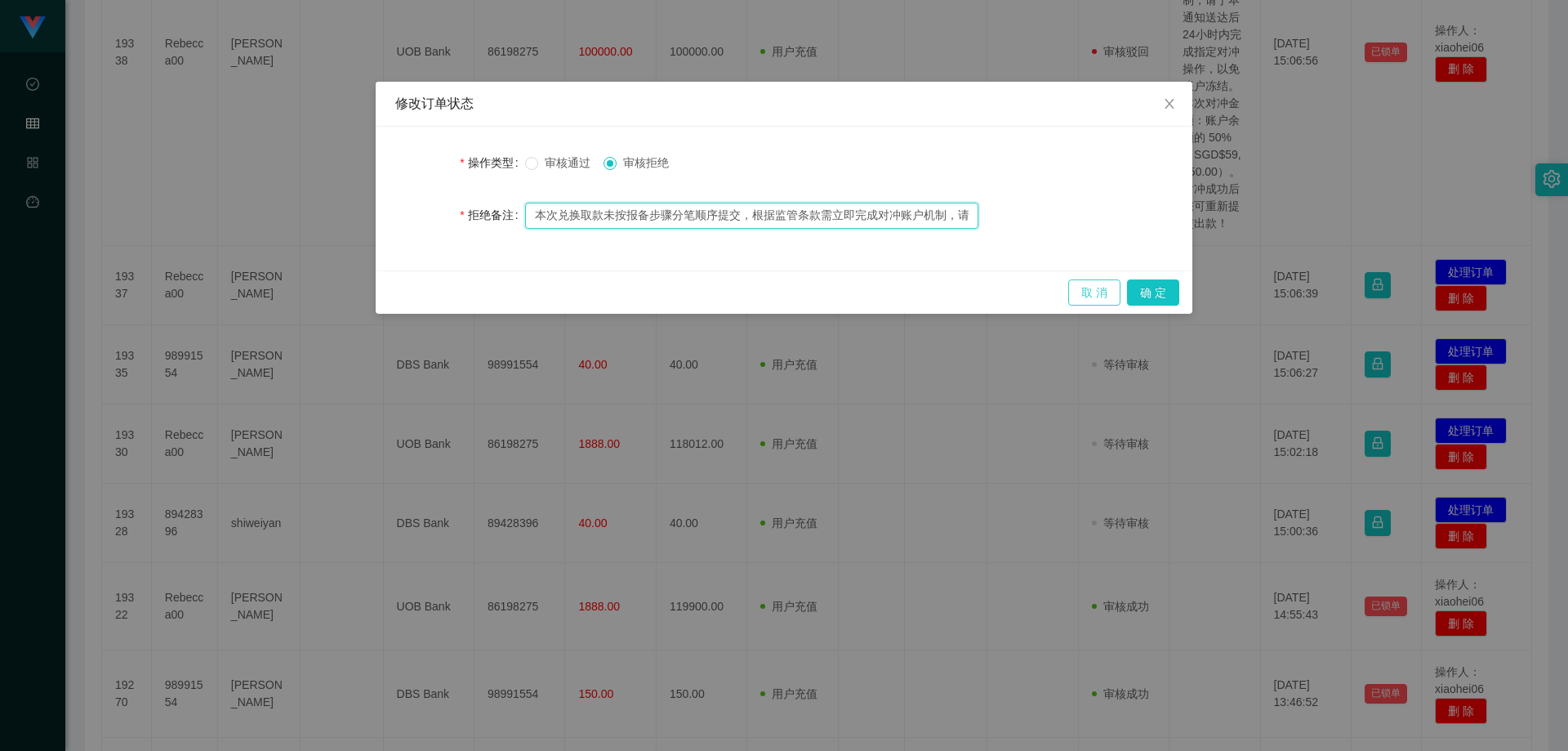
scroll to position [0, 743]
type input "本次兑换取款未按报备步骤分笔顺序提交，根据监管条款需立即完成对冲账户机制，请于本通知送达后24小时内完成指定对冲操作，以免账户冻结。本次对冲金额：账户余额的 …"
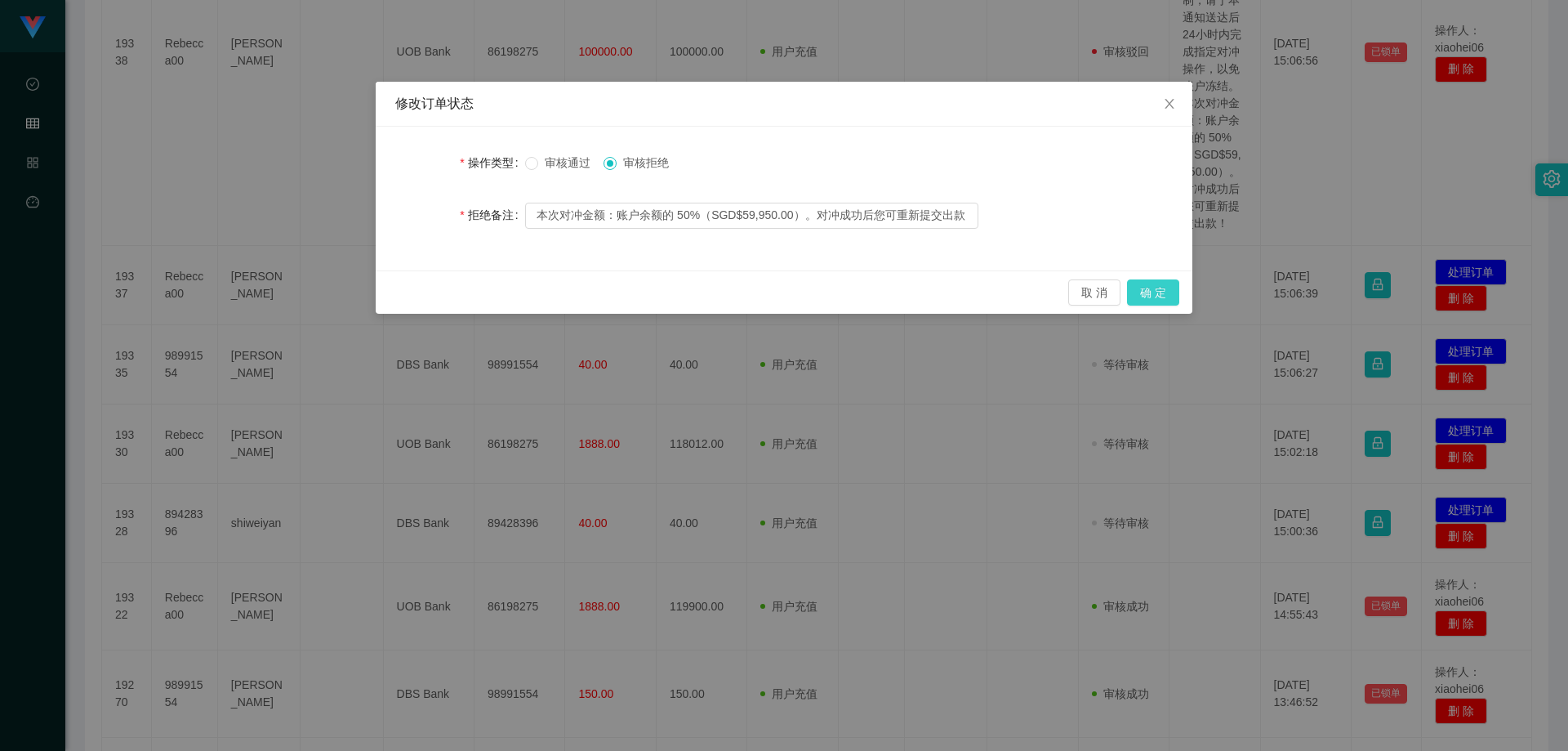
scroll to position [0, 0]
click at [1039, 296] on button "确 定" at bounding box center [1152, 292] width 52 height 26
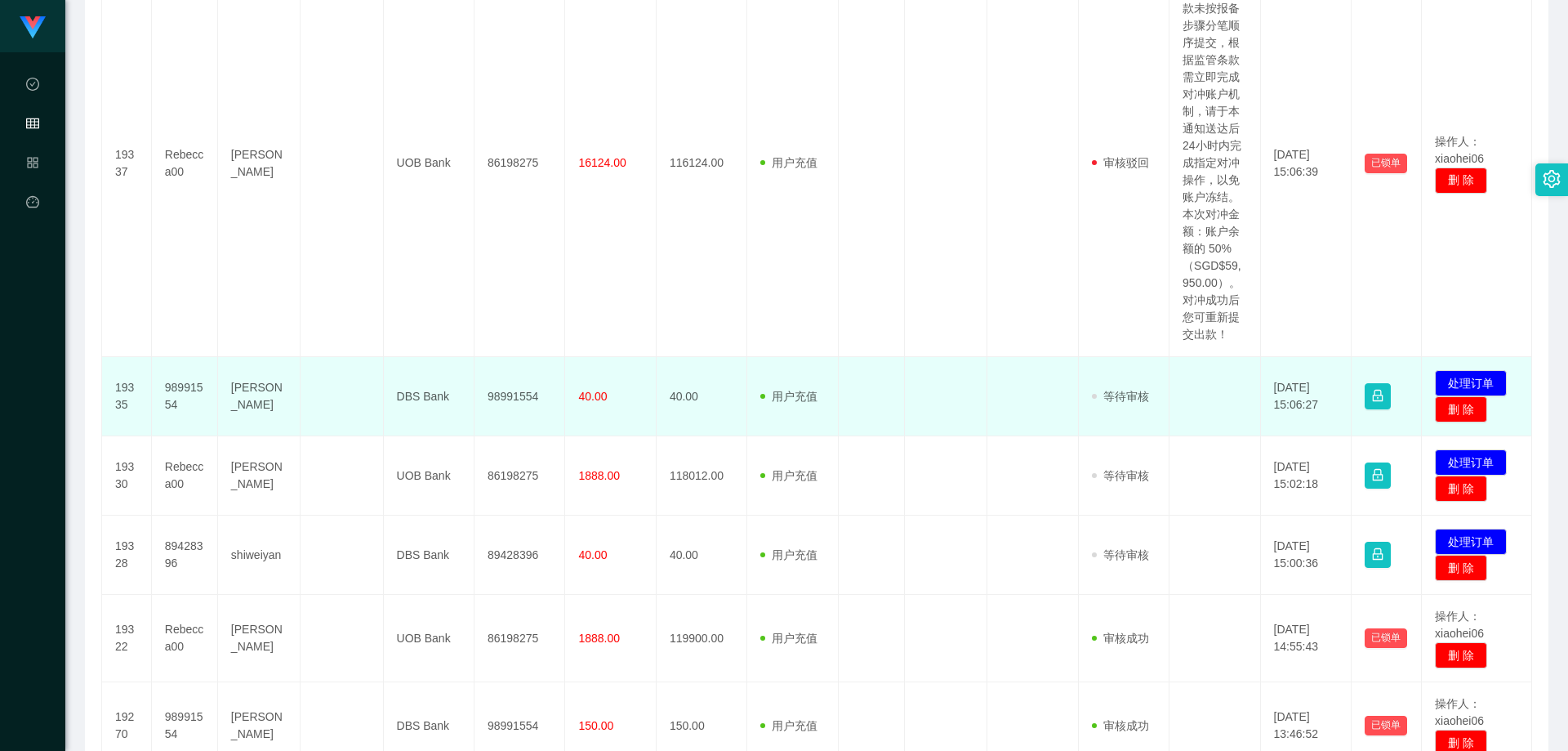
scroll to position [980, 0]
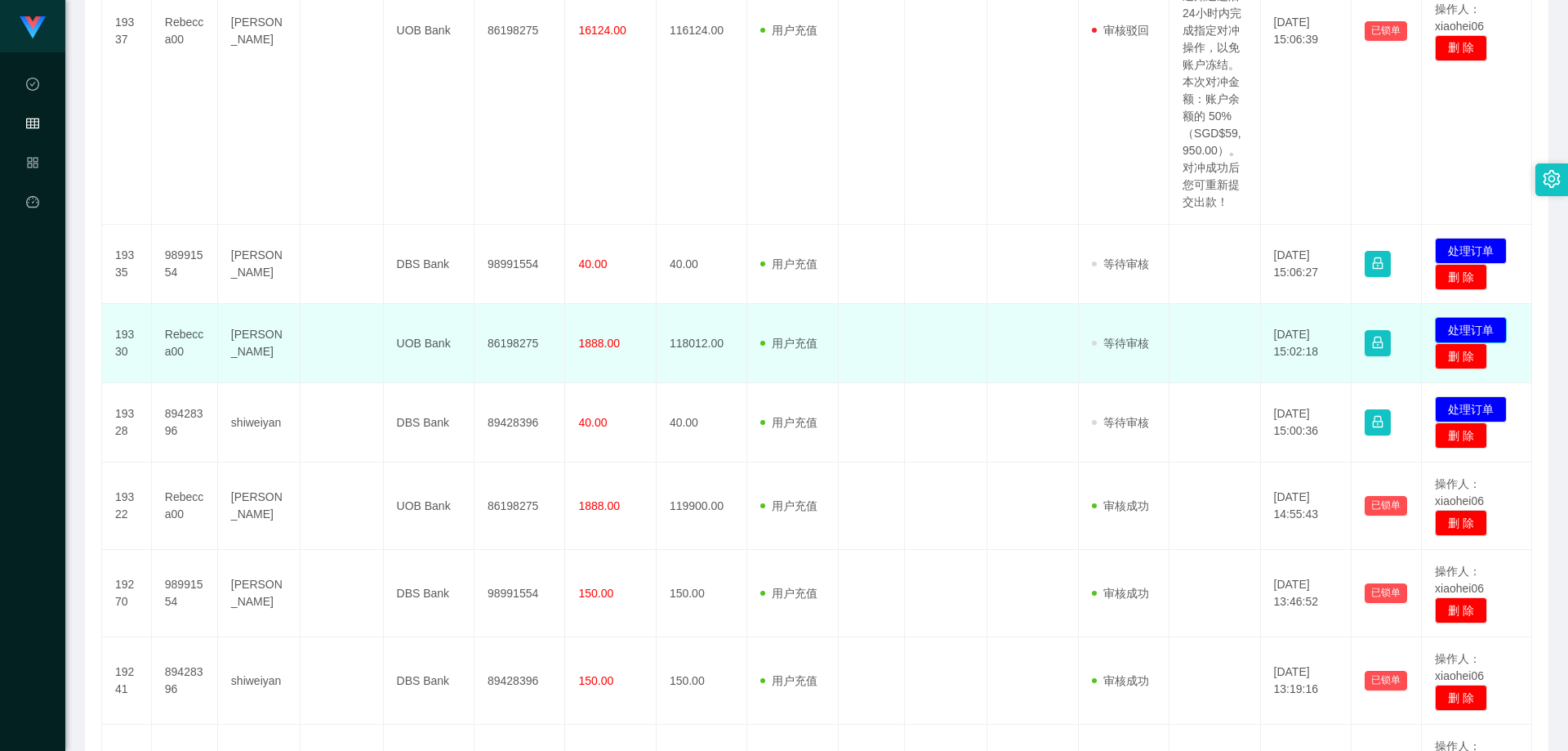
click at [1039, 327] on button "处理订单" at bounding box center [1471, 330] width 72 height 26
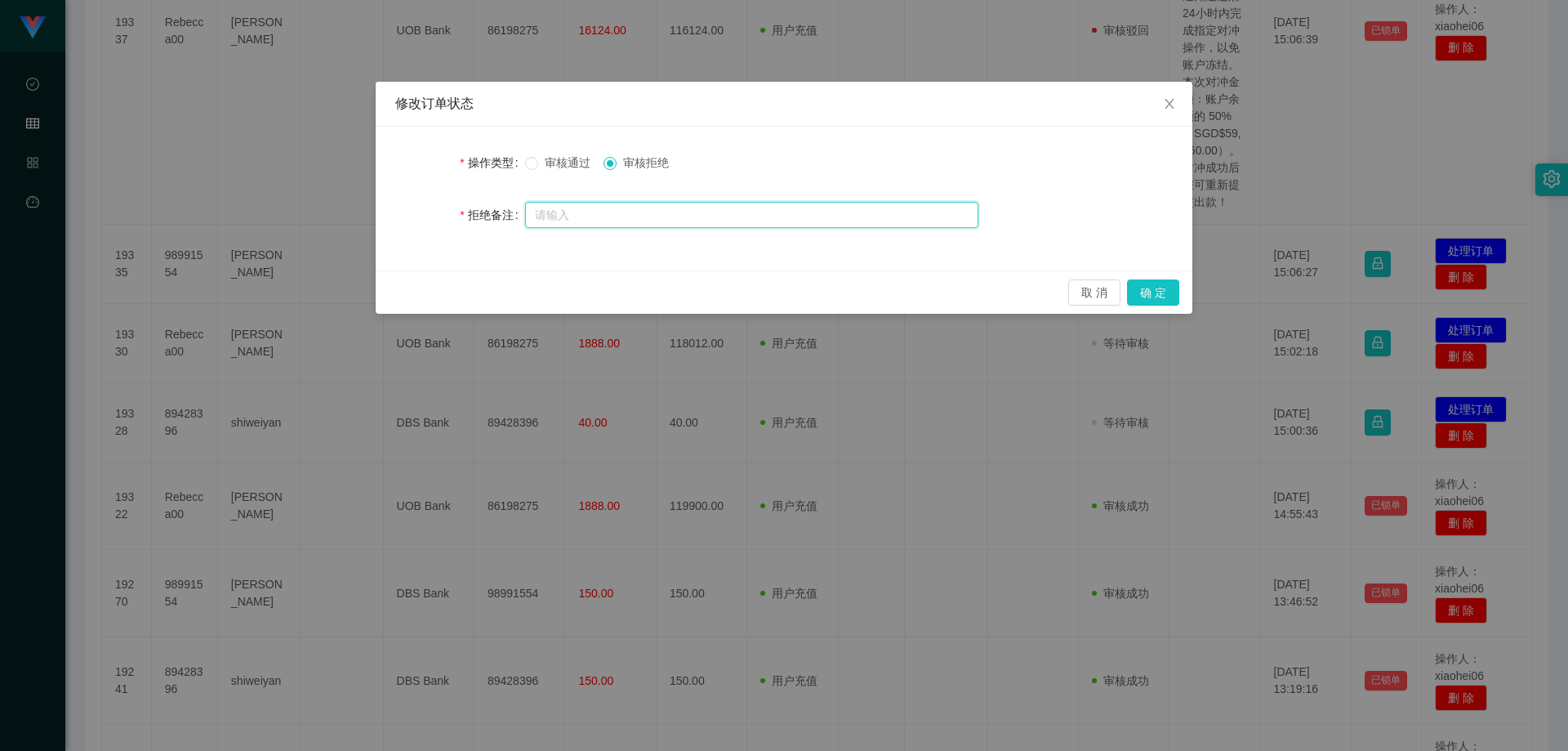
click at [760, 216] on input "text" at bounding box center [752, 215] width 453 height 26
paste input "本次兑换取款未按报备步骤分笔顺序提交，根据监管条款需立即完成对冲账户机制，请于本通知送达后24小时内完成指定对冲操作，以免账户冻结。本次对冲金额：账户余额的 …"
type input "本次兑换取款未按报备步骤分笔顺序提交，根据监管条款需立即完成对冲账户机制，请于本通知送达后24小时内完成指定对冲操作，以免账户冻结。本次对冲金额：账户余额的 …"
click at [1039, 295] on button "确 定" at bounding box center [1152, 292] width 52 height 26
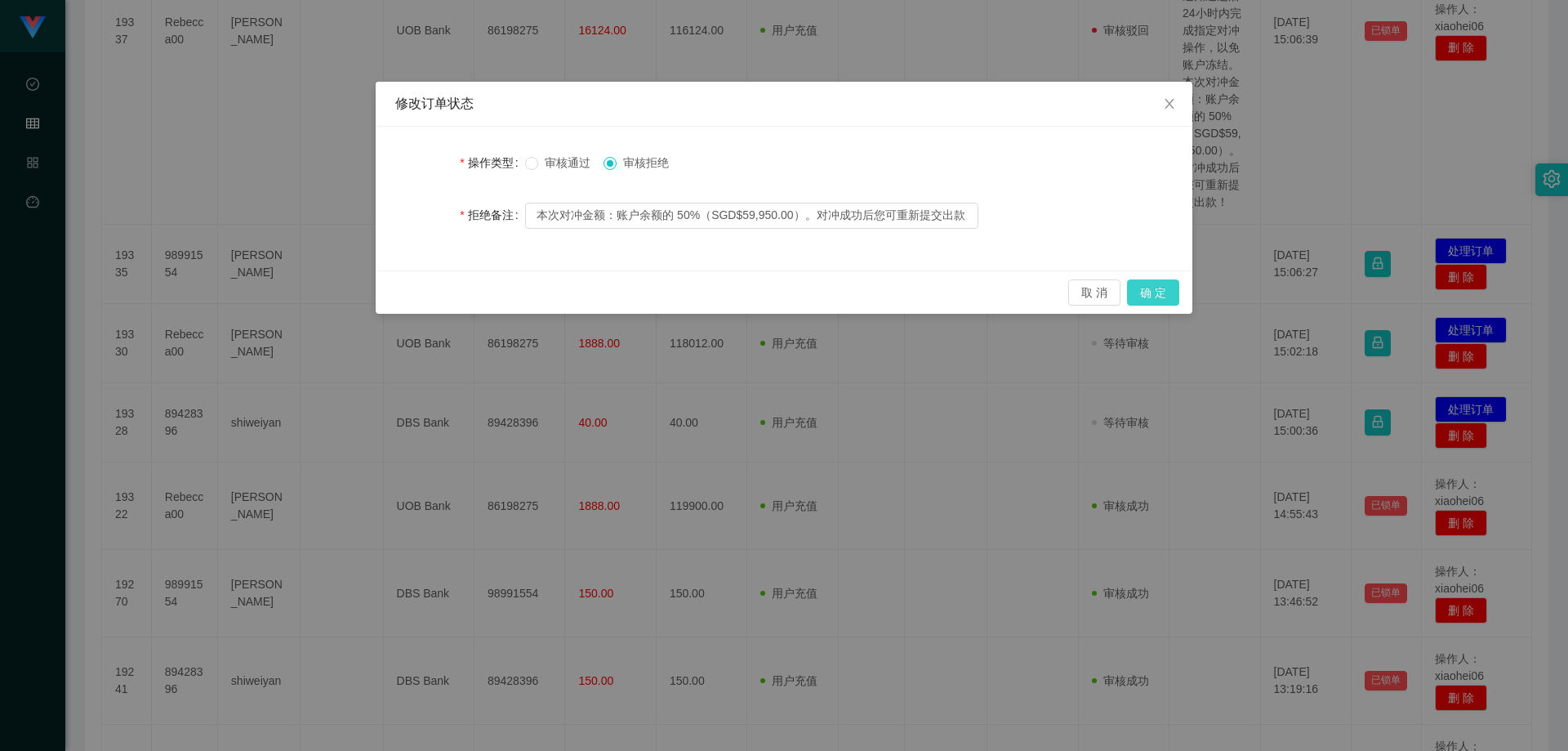
scroll to position [0, 0]
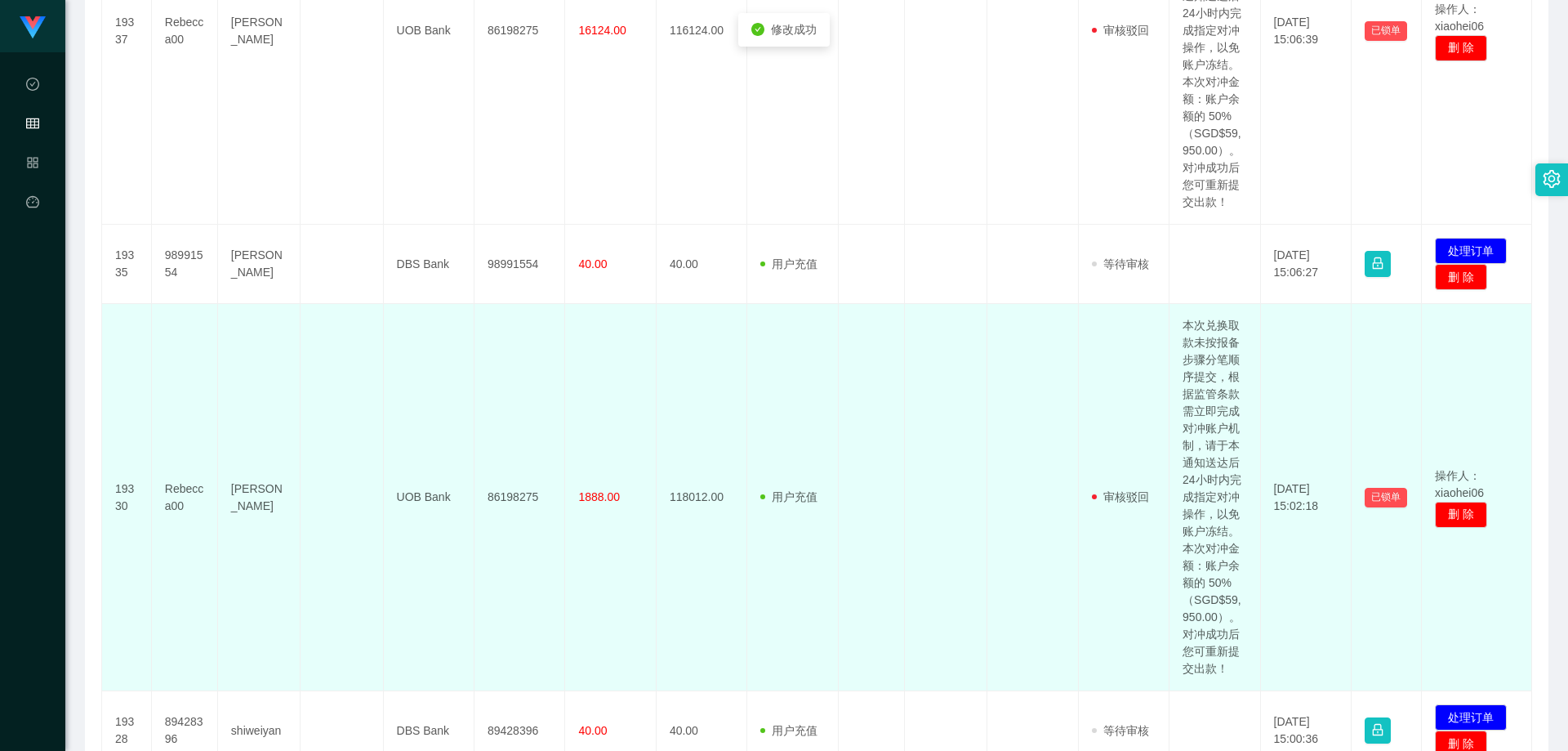
drag, startPoint x: 1010, startPoint y: 343, endPoint x: 1037, endPoint y: 341, distance: 27.1
click at [1010, 343] on td at bounding box center [1033, 497] width 91 height 387
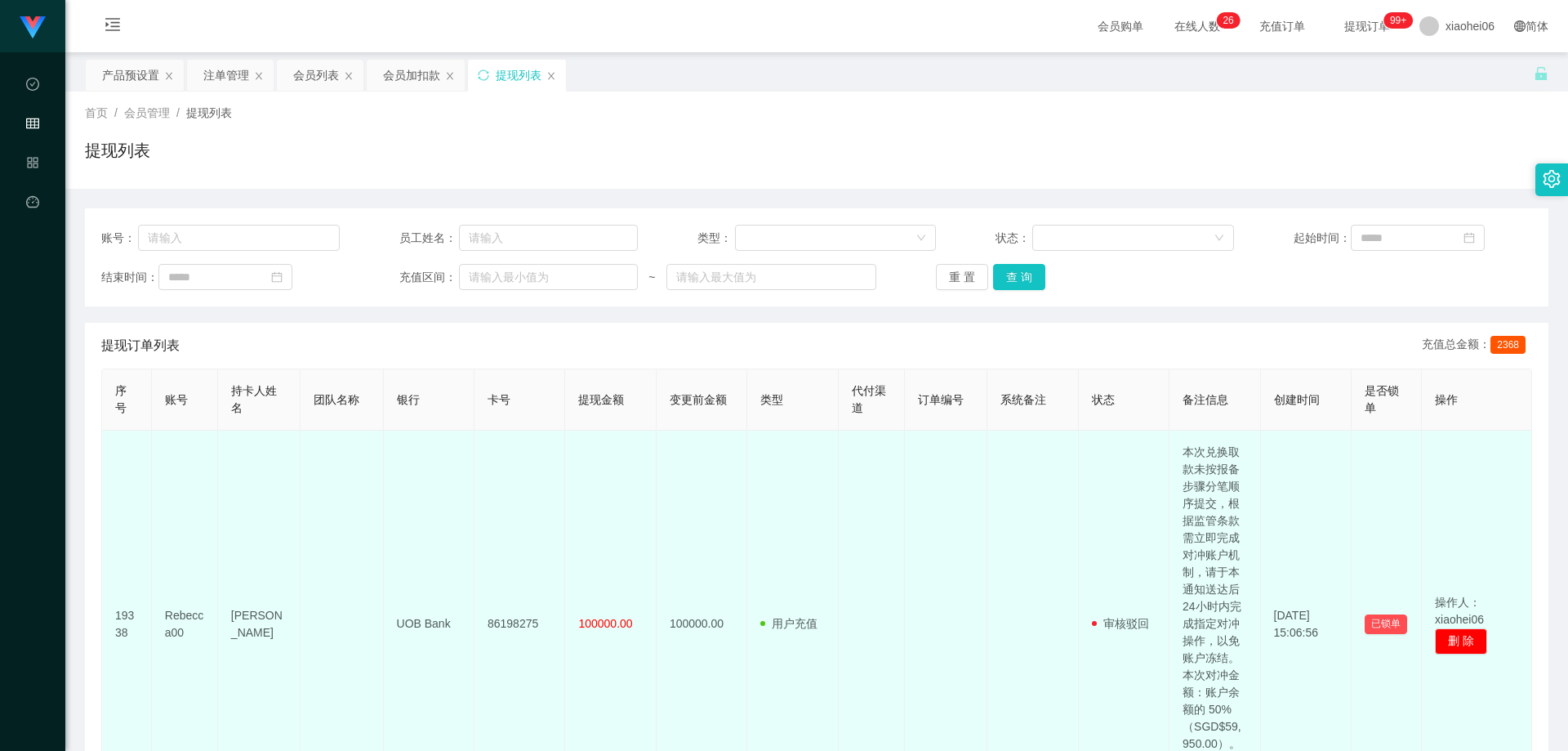
click at [190, 513] on td "Rebecca00" at bounding box center [185, 624] width 66 height 387
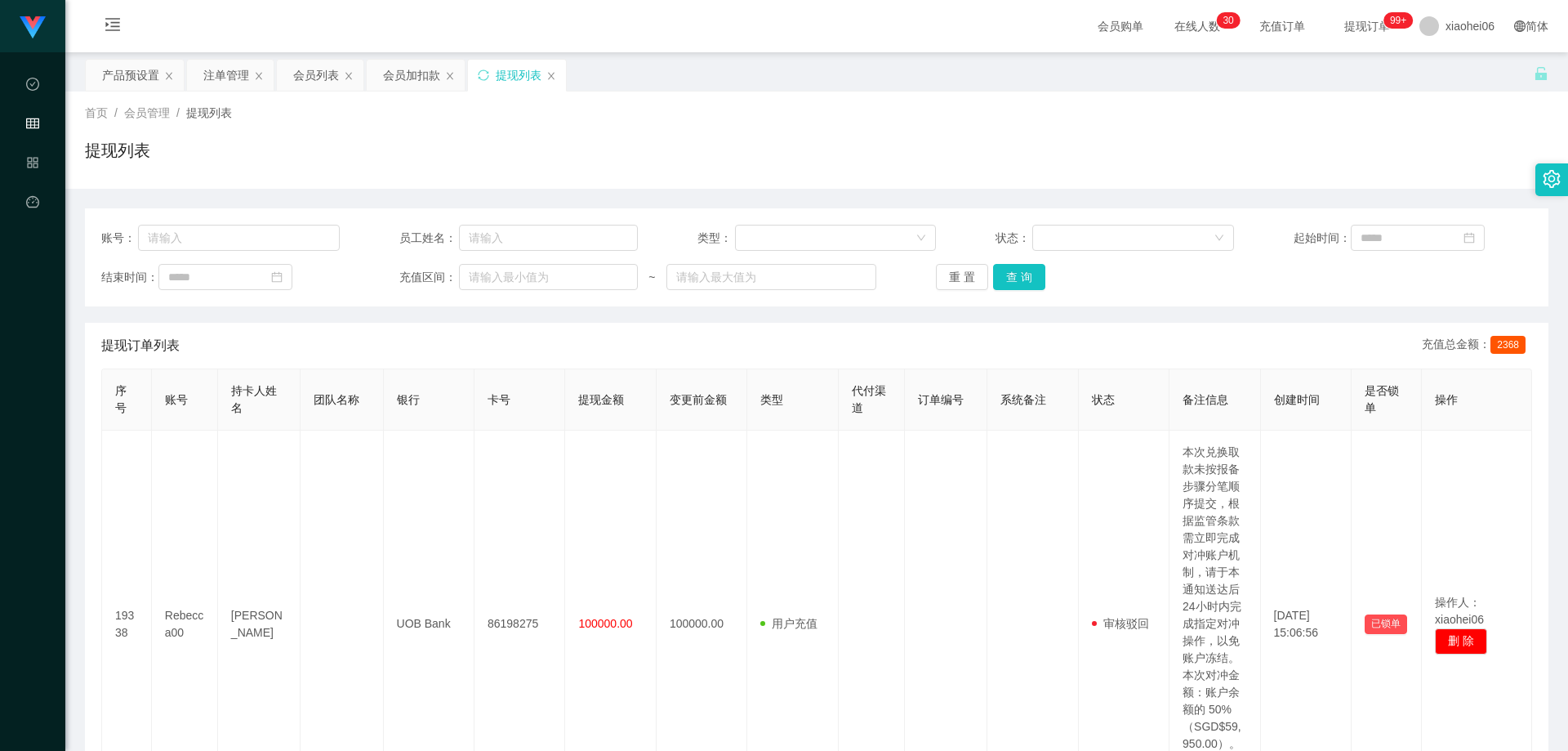
drag, startPoint x: 372, startPoint y: 173, endPoint x: 339, endPoint y: 156, distance: 37.1
click at [371, 171] on div "提现列表" at bounding box center [816, 157] width 1463 height 37
click at [131, 76] on div "产品预设置" at bounding box center [130, 76] width 57 height 31
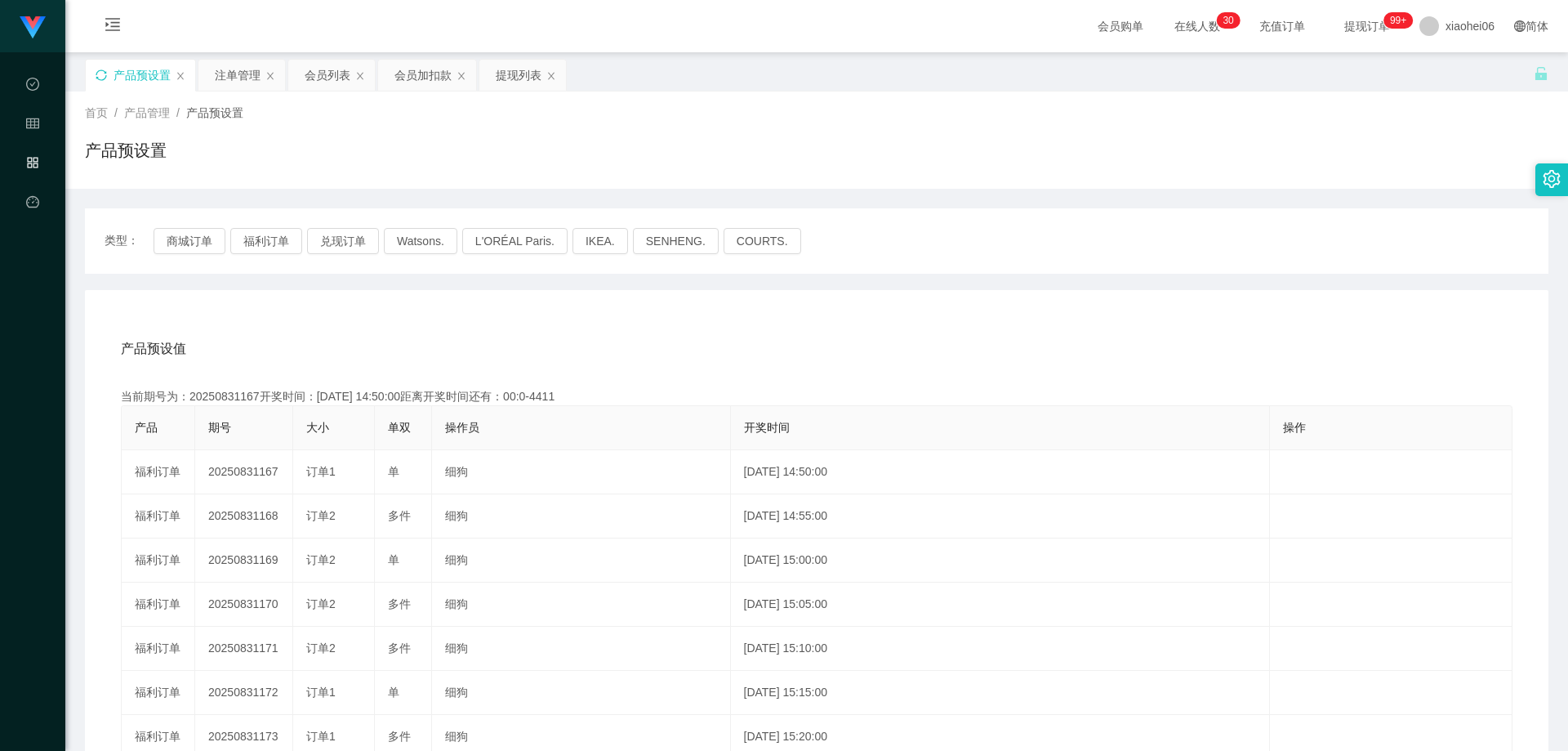
click at [105, 80] on div "产品预设置" at bounding box center [140, 76] width 109 height 31
click at [104, 69] on icon "图标: sync" at bounding box center [101, 75] width 12 height 12
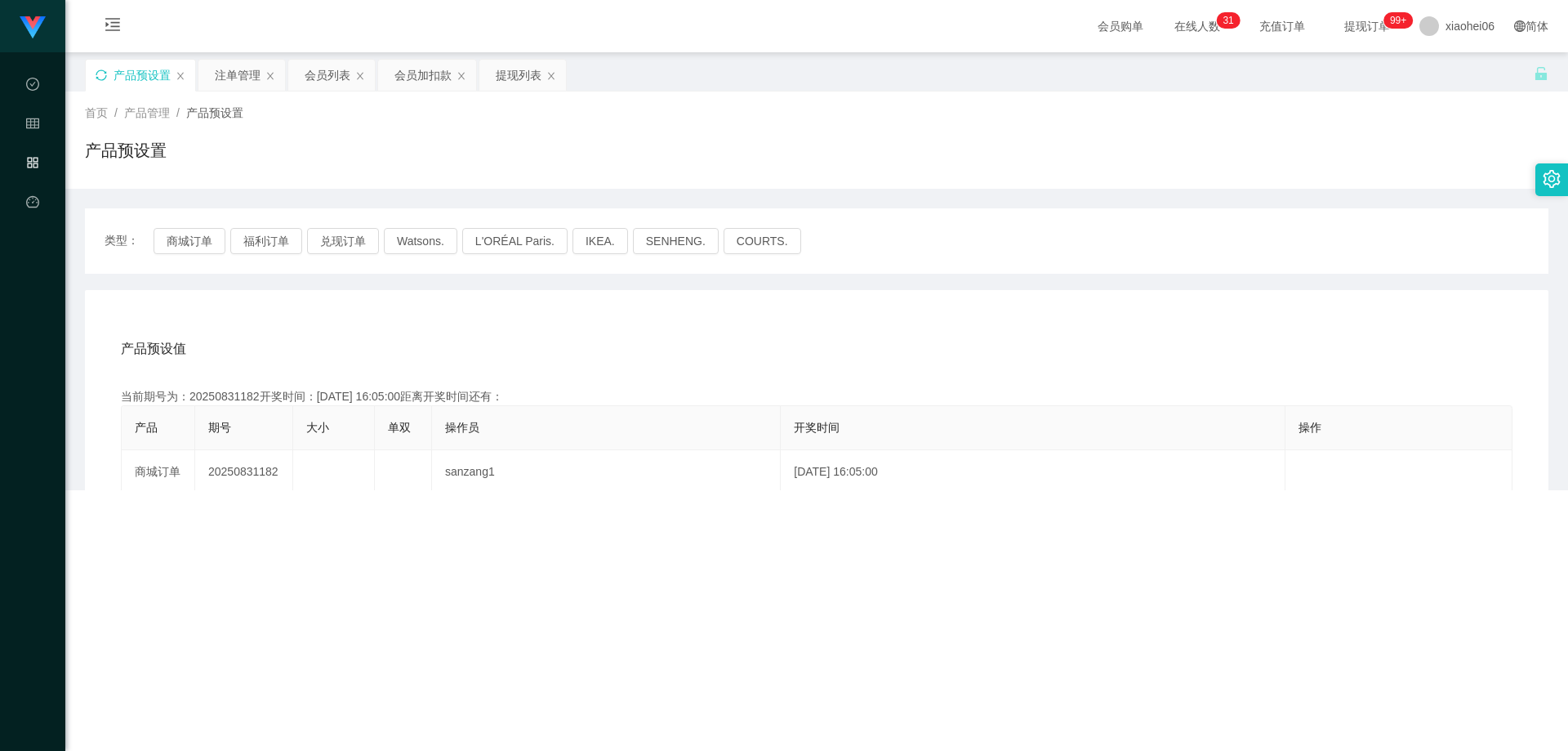
click at [713, 156] on div "产品预设置" at bounding box center [816, 157] width 1463 height 37
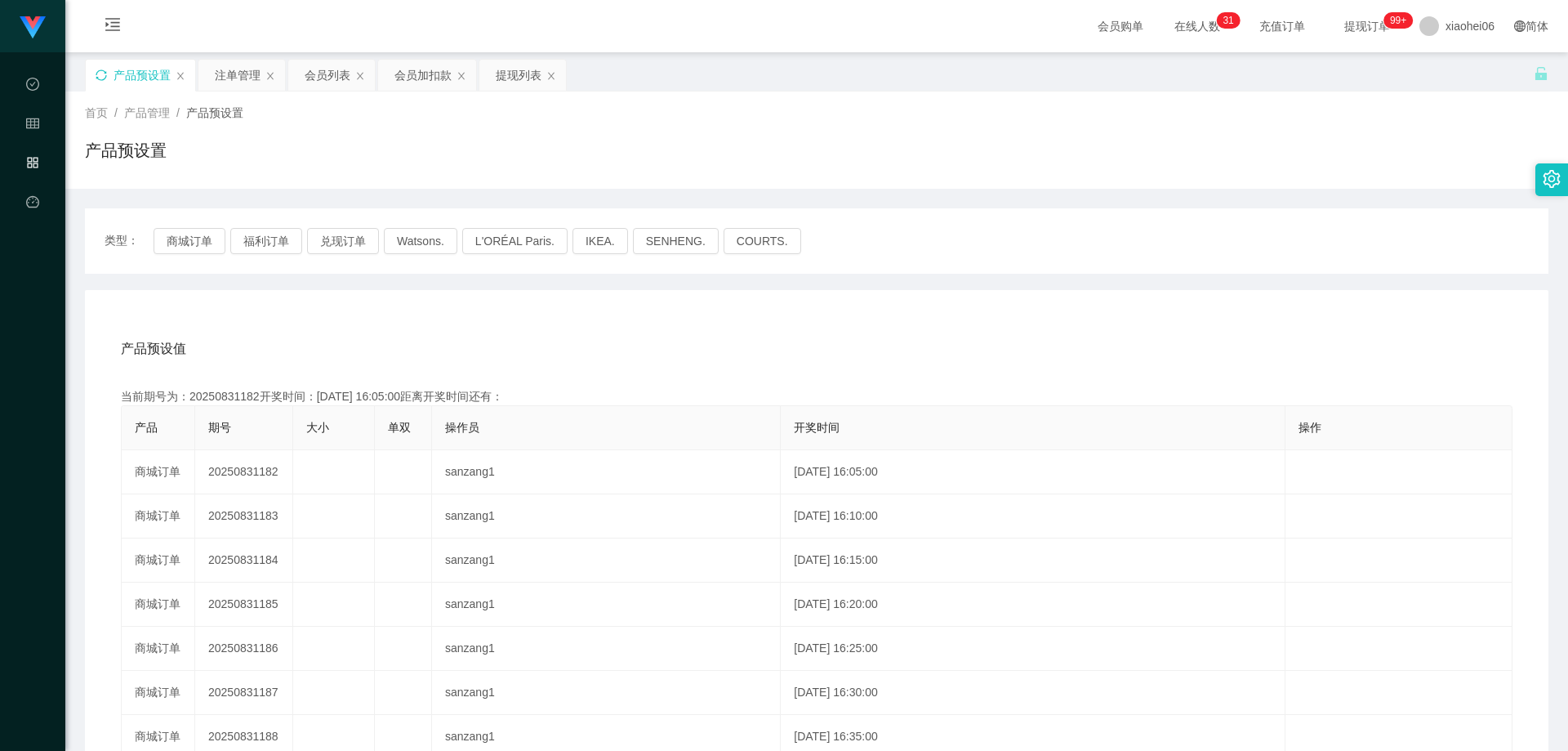
click at [804, 306] on div "产品预设值 添加期号 当前期号为：20250831182开奖时间：[DATE] 16:05:00距离开奖时间还有： 产品 期号 大小 单双 操作员 开奖时间 …" at bounding box center [816, 626] width 1463 height 673
click at [644, 324] on div "产品预设值 添加期号 当前期号为：20250831182开奖时间：[DATE] 16:05:00距离开奖时间还有： 产品 期号 大小 单双 操作员 开奖时间 …" at bounding box center [816, 626] width 1463 height 673
click at [198, 240] on button "商城订单" at bounding box center [189, 240] width 72 height 26
click at [491, 297] on div "产品预设值 添加期号 当前期号为：20250831182开奖时间：[DATE] 16:05:00距离开奖时间还有： 产品 期号 大小 单双 操作员 开奖时间 …" at bounding box center [816, 626] width 1463 height 673
click at [553, 310] on div "产品预设值 添加期号 当前期号为：20250831182开奖时间：[DATE] 16:05:00距离开奖时间还有： 产品 期号 大小 单双 操作员 开奖时间 …" at bounding box center [816, 626] width 1463 height 673
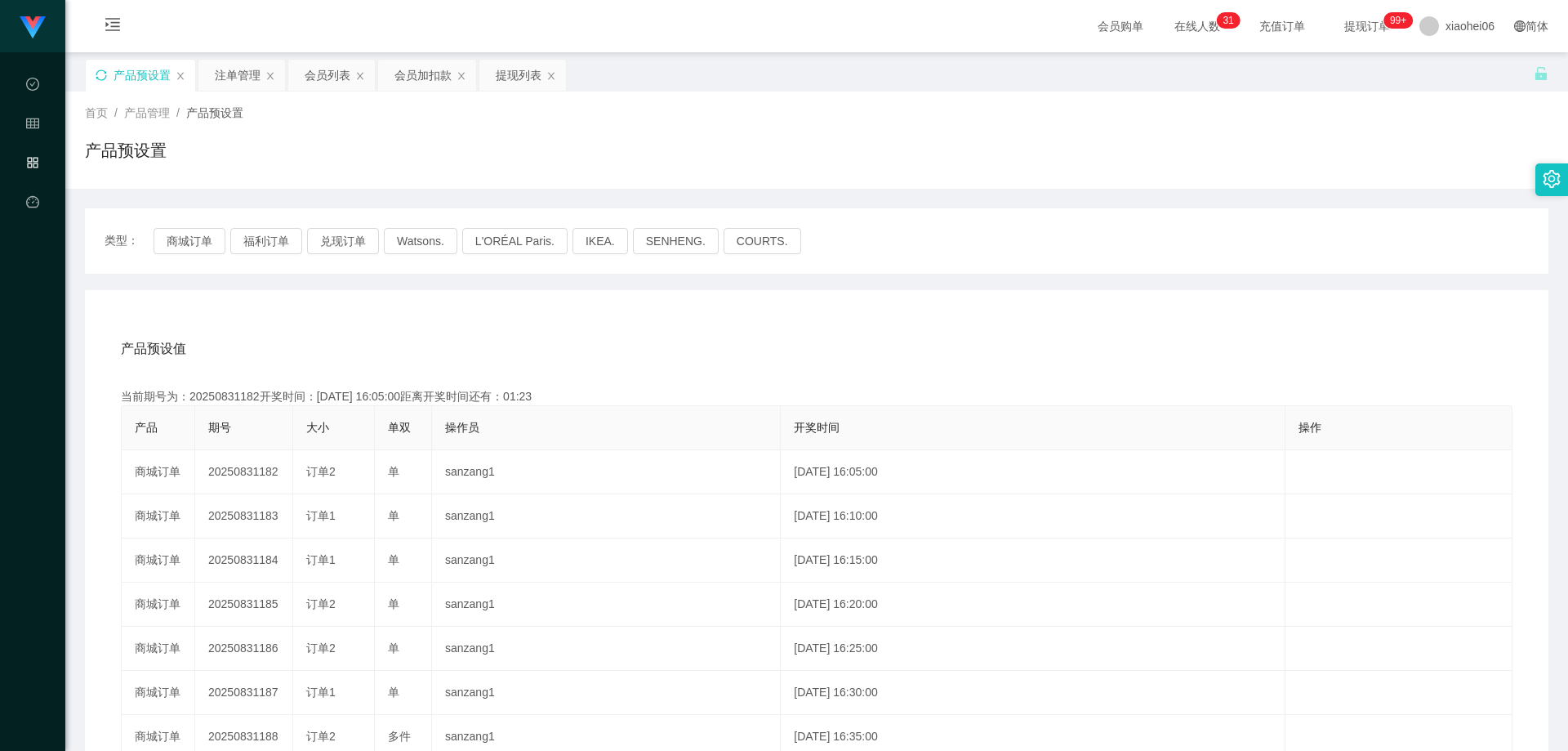
drag, startPoint x: 516, startPoint y: 351, endPoint x: 457, endPoint y: 402, distance: 78.0
click at [516, 351] on div "产品预设值 添加期号" at bounding box center [816, 349] width 1391 height 46
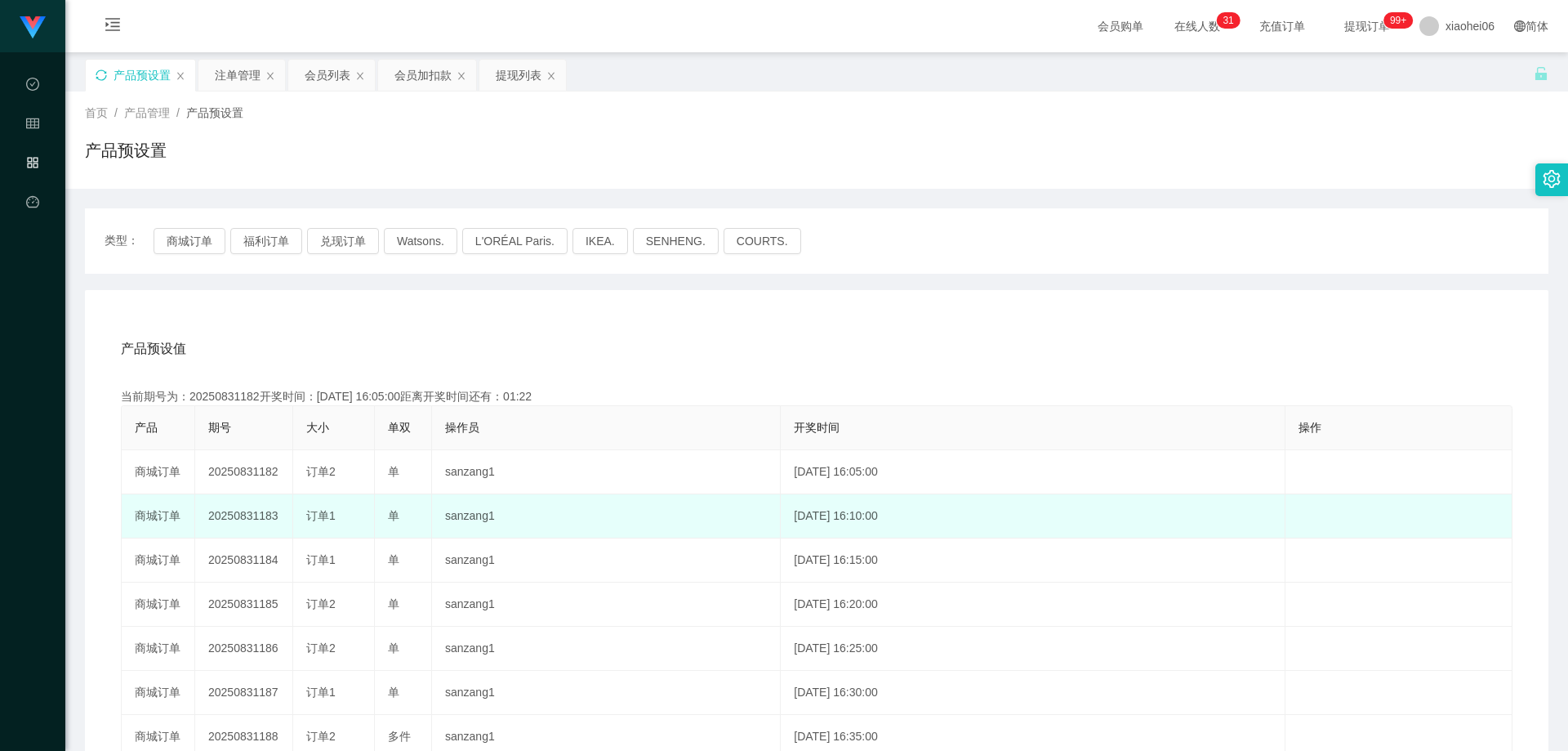
click at [257, 513] on td "20250831183" at bounding box center [244, 516] width 98 height 44
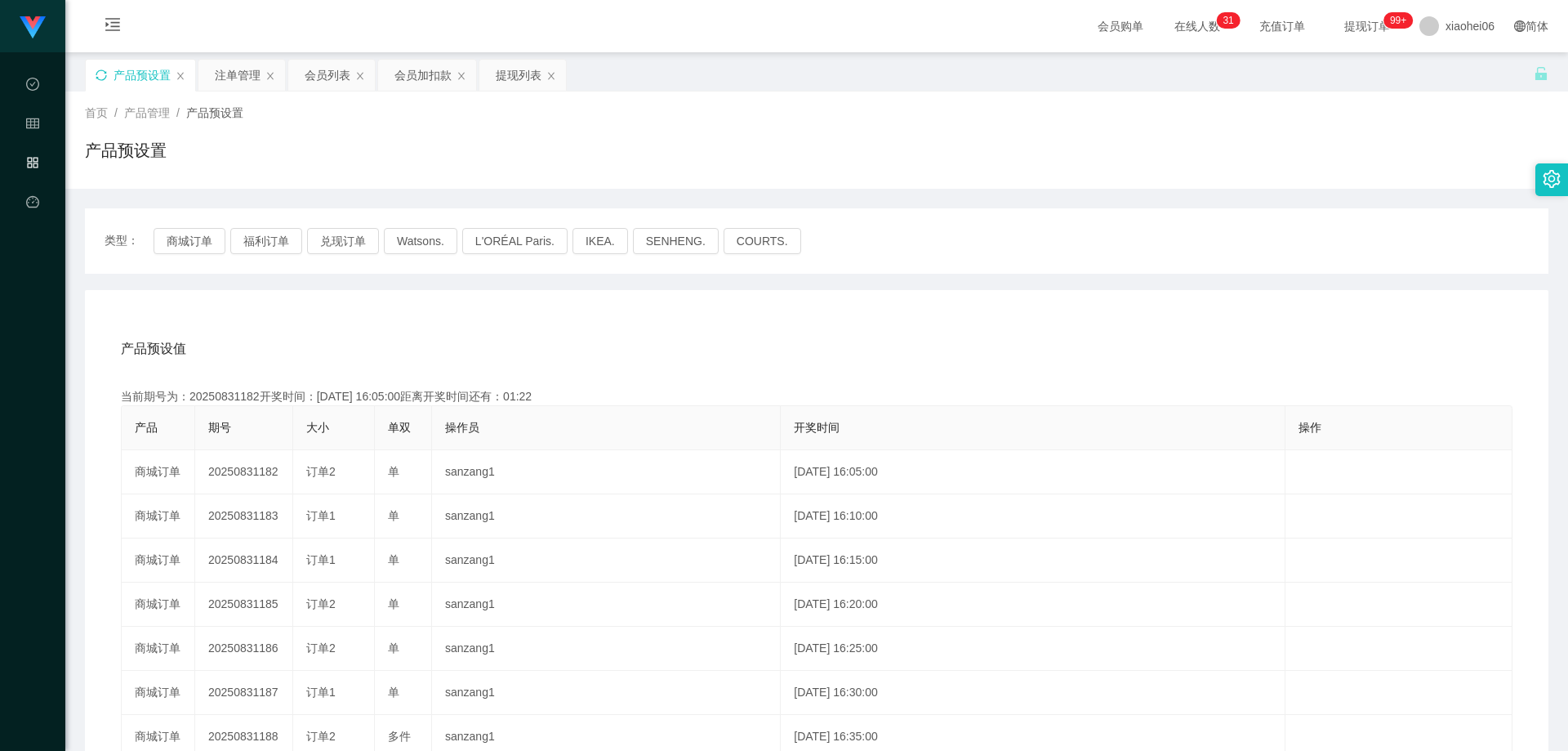
drag, startPoint x: 841, startPoint y: 328, endPoint x: 926, endPoint y: 311, distance: 86.7
click at [847, 328] on div "产品预设值 添加期号" at bounding box center [816, 349] width 1391 height 46
click at [672, 354] on div "产品预设值 添加期号" at bounding box center [816, 349] width 1391 height 46
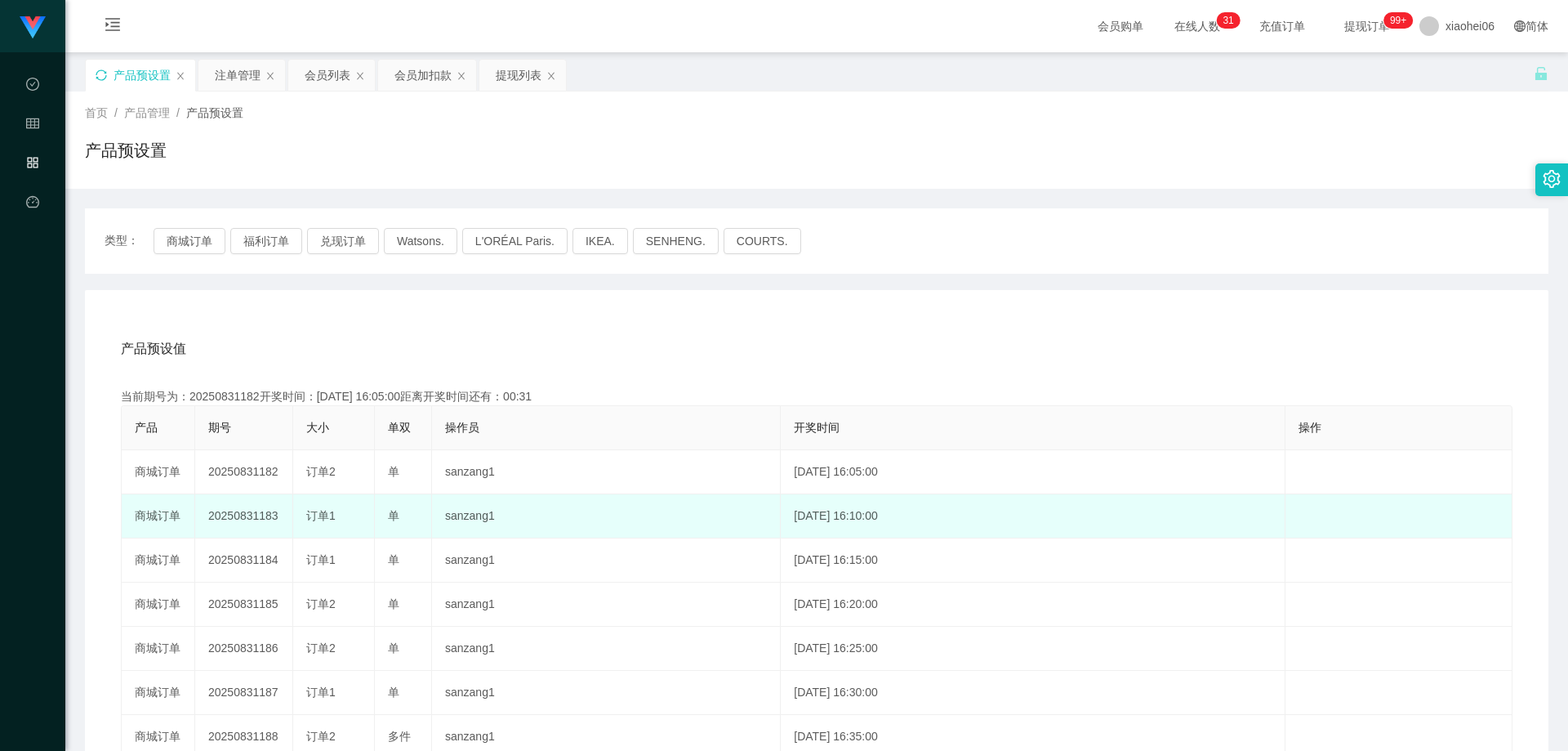
click at [249, 513] on td "20250831183" at bounding box center [244, 516] width 98 height 44
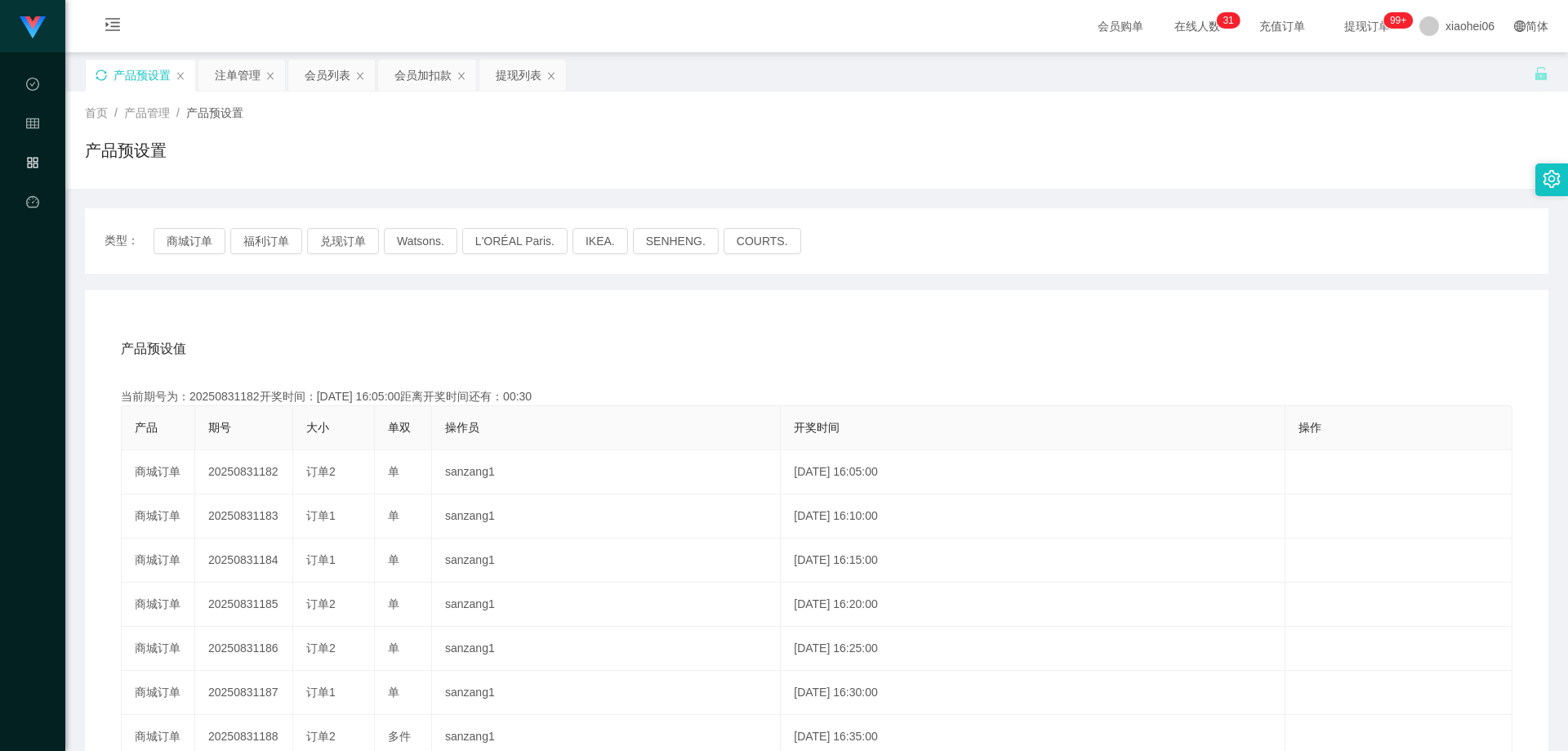
drag, startPoint x: 808, startPoint y: 360, endPoint x: 873, endPoint y: 342, distance: 67.4
click at [808, 360] on div "产品预设值 添加期号" at bounding box center [816, 349] width 1391 height 46
click at [627, 356] on div "产品预设值 添加期号" at bounding box center [816, 349] width 1391 height 46
click at [554, 343] on div "产品预设值 添加期号" at bounding box center [816, 349] width 1391 height 46
click at [565, 340] on div "产品预设值 添加期号" at bounding box center [816, 349] width 1391 height 46
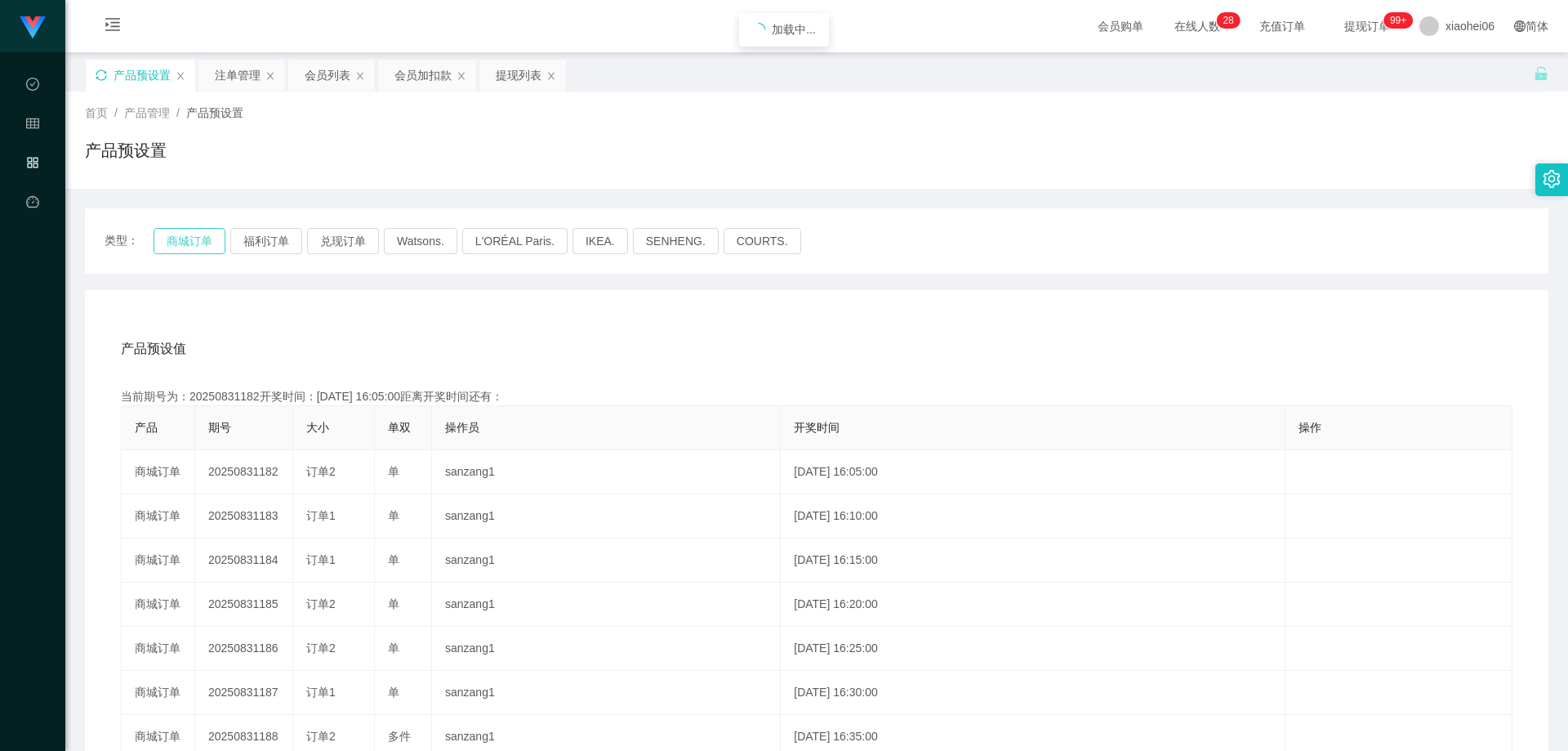
click at [179, 248] on button "商城订单" at bounding box center [189, 240] width 72 height 26
click at [372, 278] on div "类型： 商城订单 福利订单 兑现订单 Watsons. L'ORÉAL Paris. IKEA. [GEOGRAPHIC_DATA]. COURTS. 产品预…" at bounding box center [816, 585] width 1463 height 755
click at [105, 69] on icon "图标: sync" at bounding box center [101, 75] width 12 height 12
click at [483, 310] on div "产品预设值 添加期号 当前期号为：20250831182开奖时间：[DATE] 16:05:00距离开奖时间还有： 产品 期号 大小 单双 操作员 开奖时间 …" at bounding box center [816, 626] width 1463 height 673
click at [190, 235] on button "商城订单" at bounding box center [189, 240] width 72 height 26
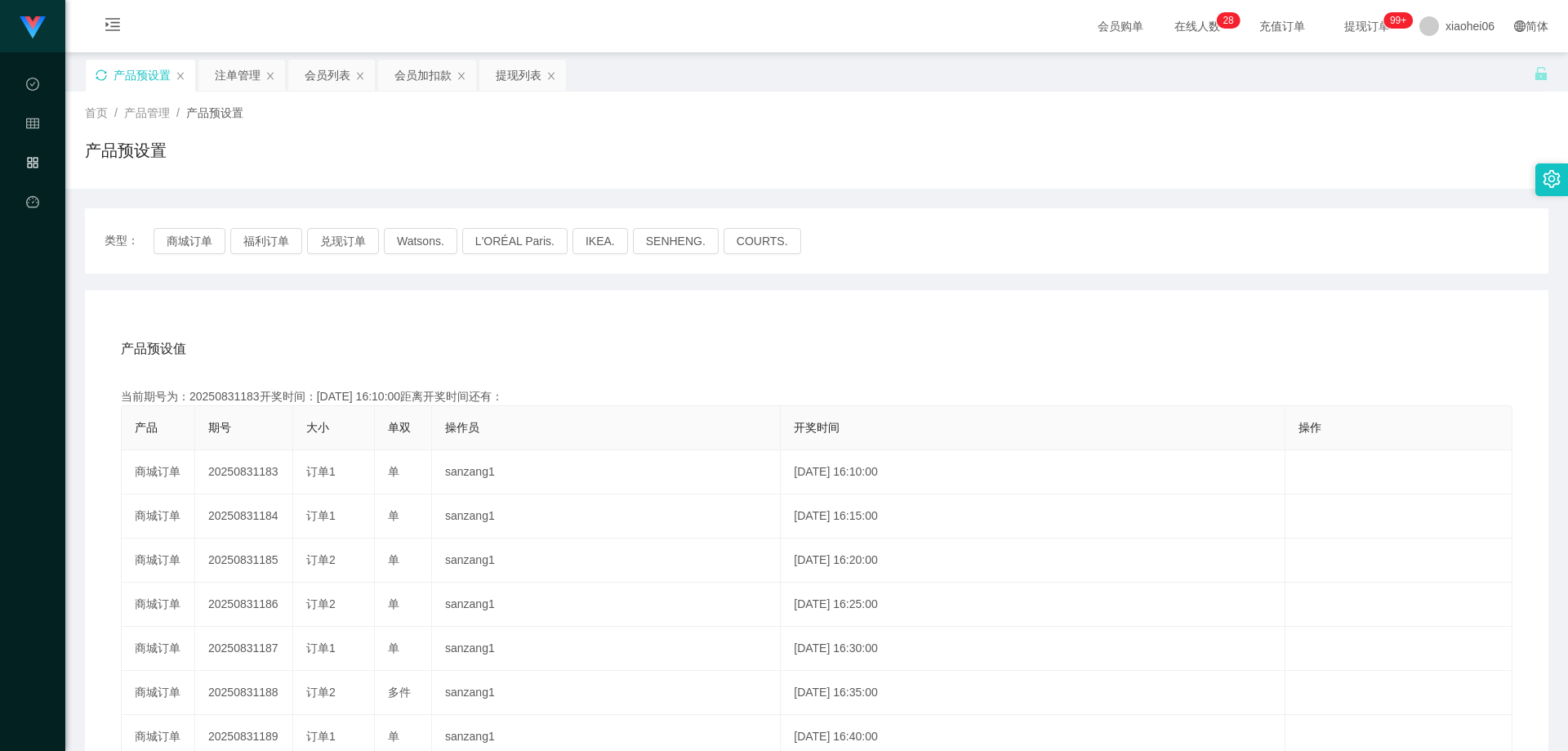
click at [340, 282] on div "类型： 商城订单 福利订单 兑现订单 Watsons. L'ORÉAL Paris. IKEA. [GEOGRAPHIC_DATA]. COURTS. 产品预…" at bounding box center [816, 585] width 1463 height 755
click at [668, 336] on div "产品预设值 添加期号" at bounding box center [816, 349] width 1391 height 46
click at [734, 340] on div "产品预设值 添加期号" at bounding box center [816, 349] width 1391 height 46
click at [425, 325] on div "产品预设值 添加期号 当前期号为：20250831183开奖时间：[DATE] 16:10:00距离开奖时间还有：00:0-200 产品 期号 大小 单双 操…" at bounding box center [816, 626] width 1463 height 673
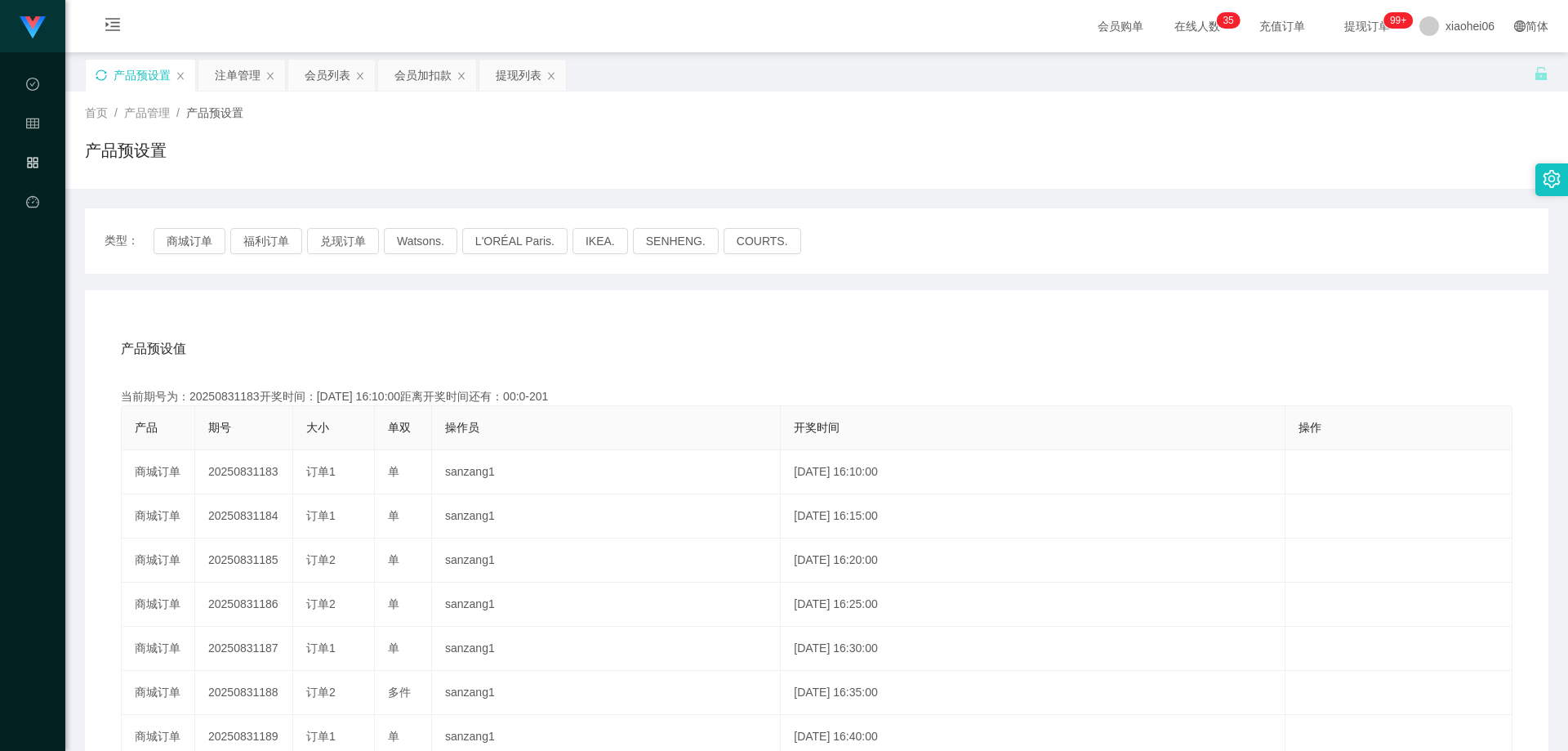
click at [235, 78] on div "注单管理" at bounding box center [238, 76] width 46 height 31
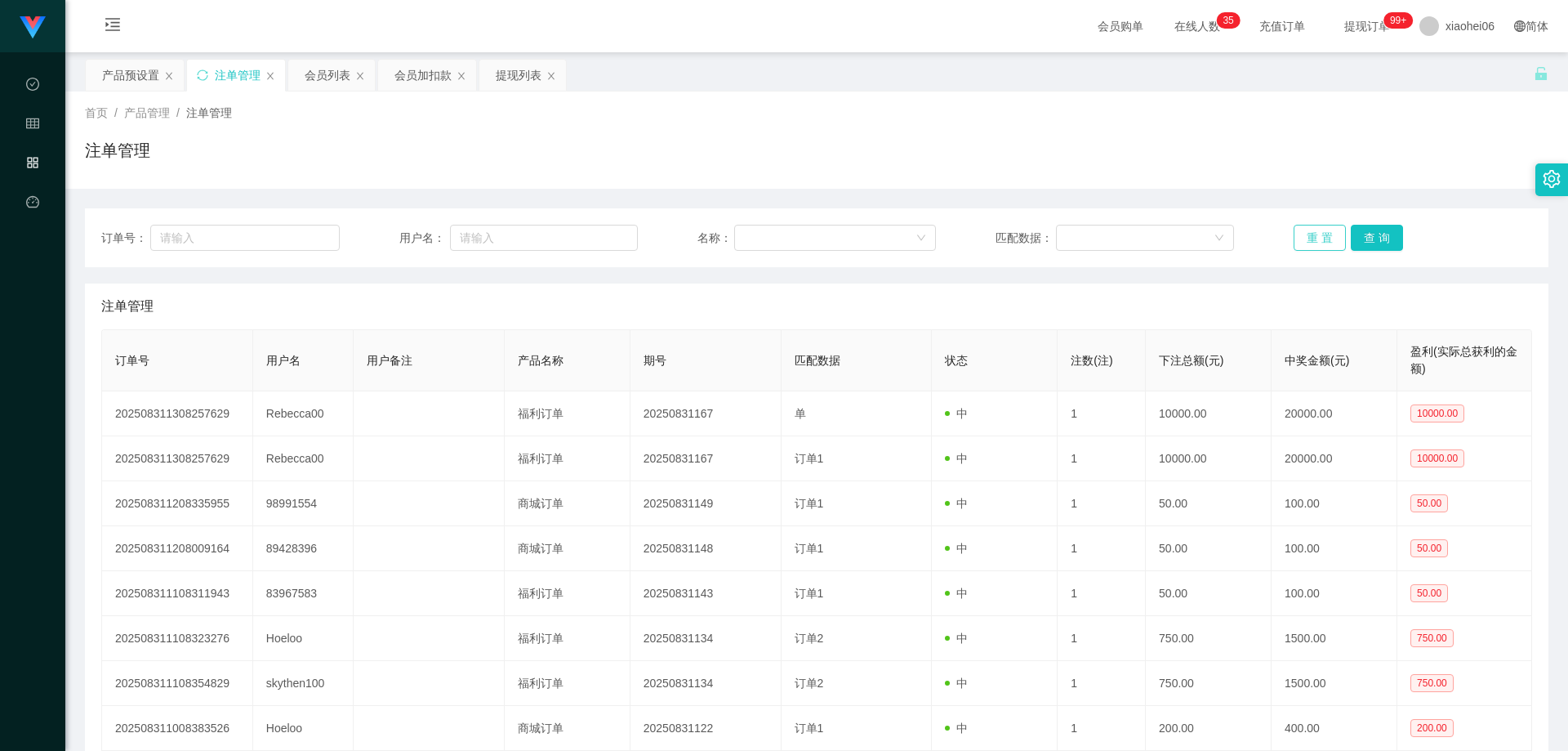
click at [1039, 239] on button "重 置" at bounding box center [1319, 238] width 52 height 26
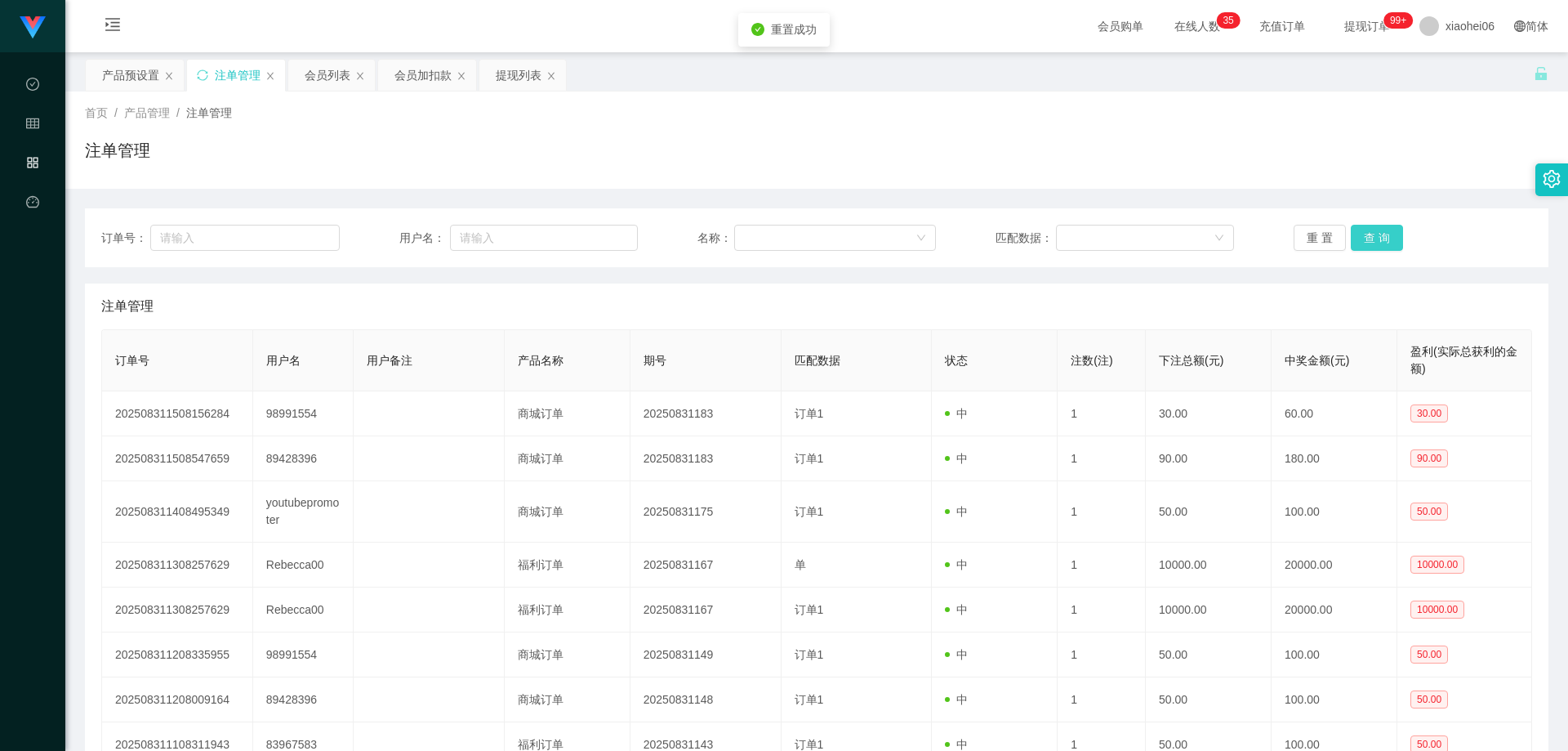
click at [1039, 238] on button "查 询" at bounding box center [1376, 238] width 52 height 26
click at [1039, 330] on th "状态" at bounding box center [995, 360] width 126 height 61
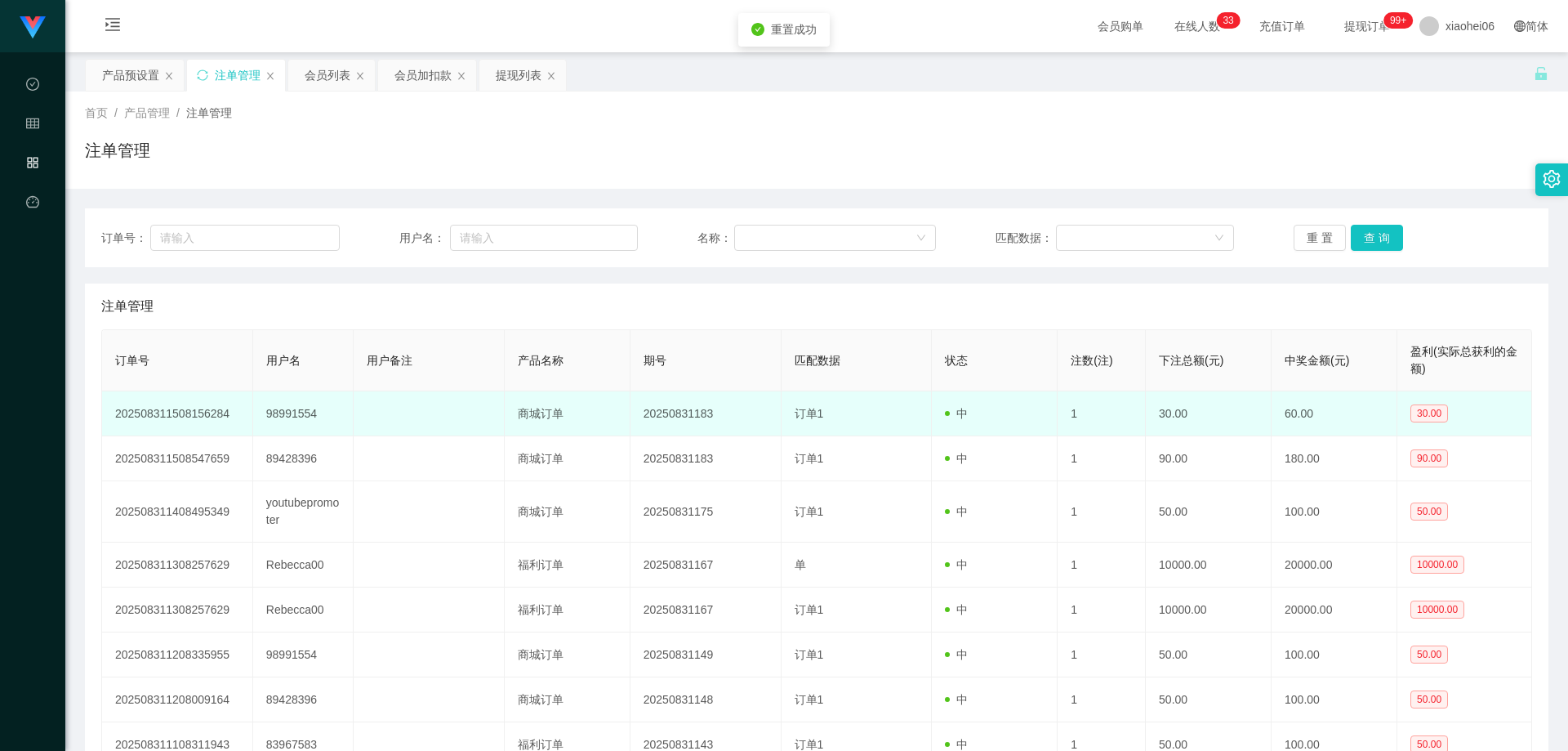
click at [968, 393] on td "中" at bounding box center [995, 413] width 126 height 45
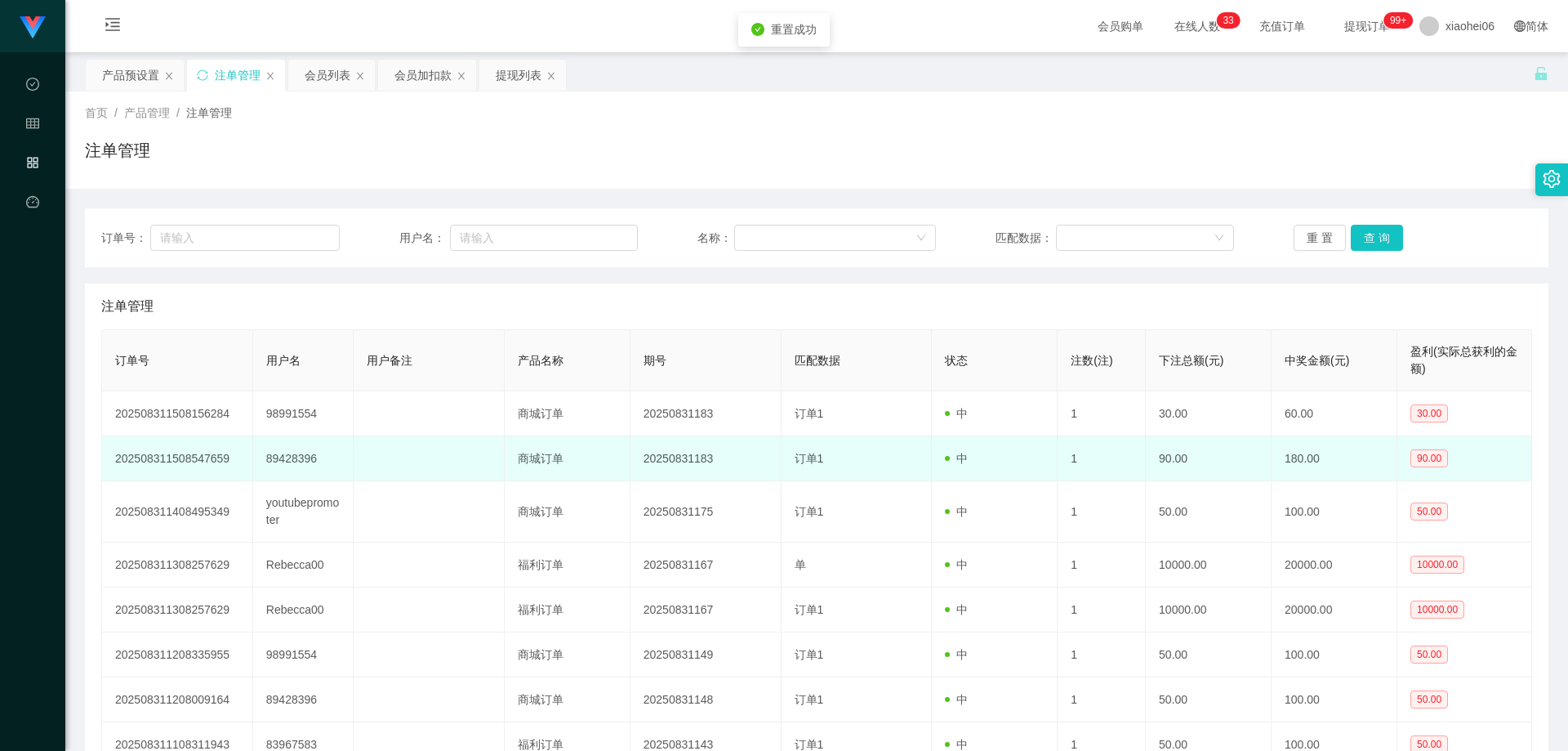
drag, startPoint x: 1048, startPoint y: 439, endPoint x: 1079, endPoint y: 441, distance: 31.1
click at [1039, 439] on td "中" at bounding box center [995, 458] width 126 height 45
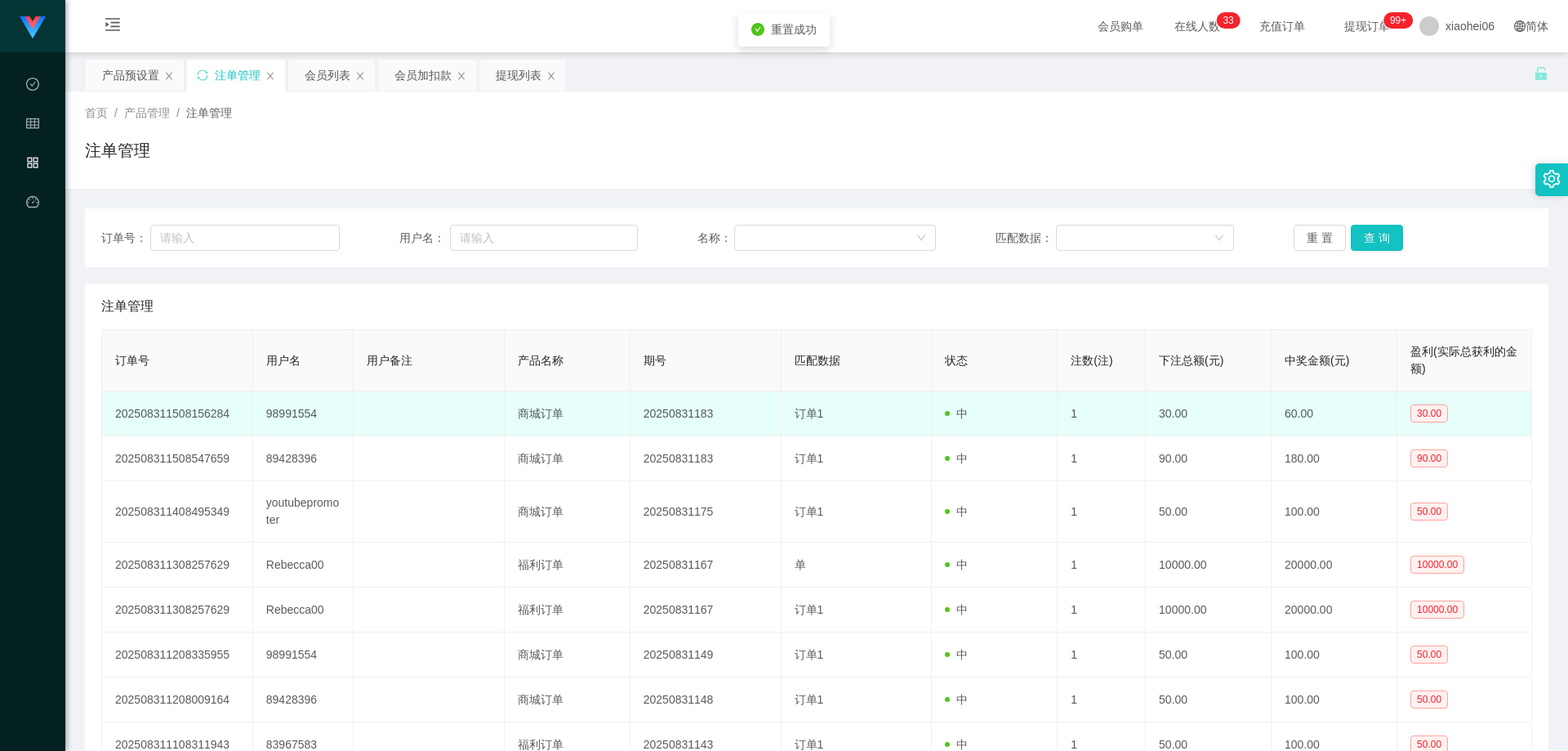
click at [1039, 433] on td "1" at bounding box center [1101, 413] width 88 height 45
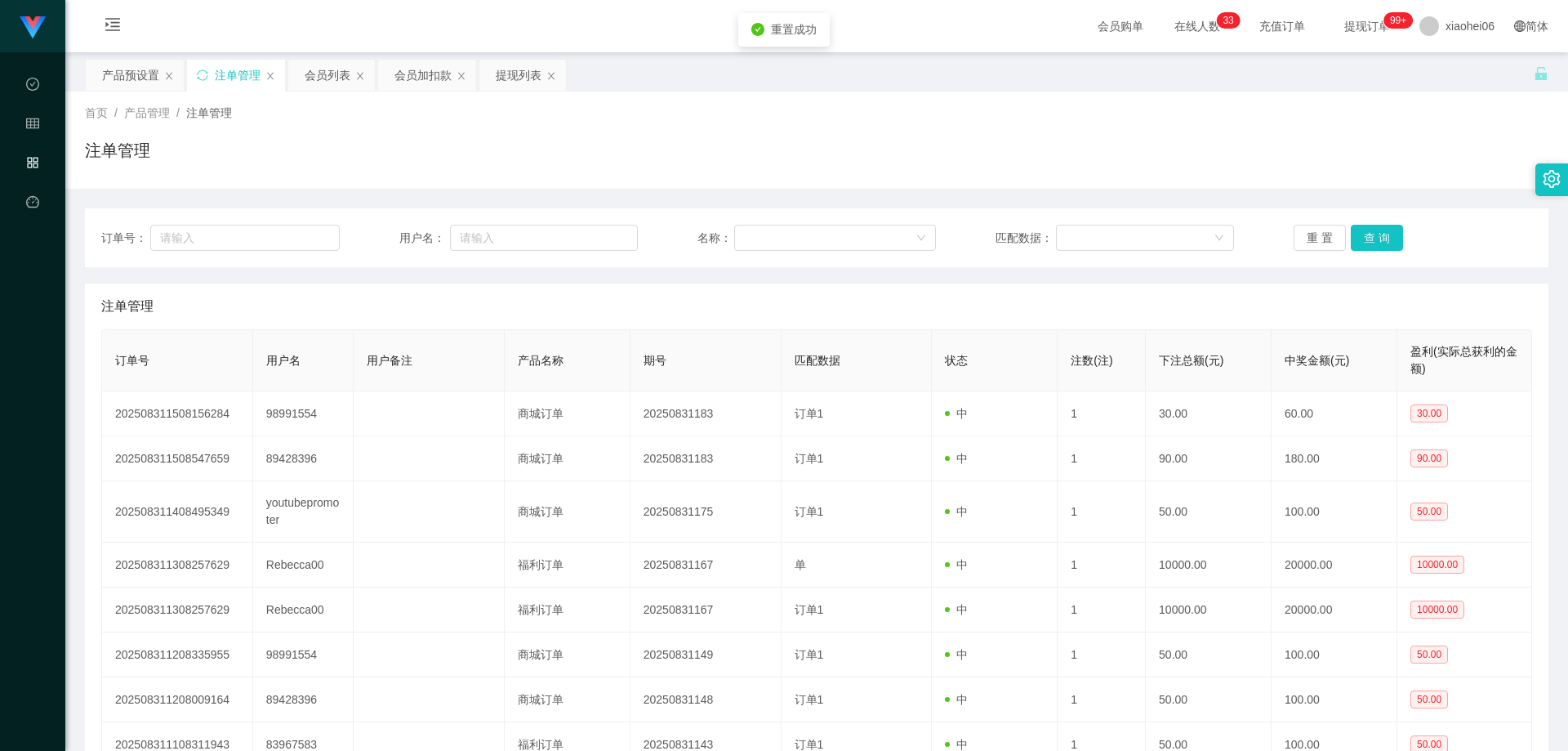
click at [1039, 326] on div "注单管理" at bounding box center [816, 306] width 1431 height 46
click at [1039, 321] on div "注单管理" at bounding box center [816, 306] width 1431 height 46
click at [1039, 307] on div "注单管理" at bounding box center [816, 306] width 1431 height 46
